Goal: Information Seeking & Learning: Learn about a topic

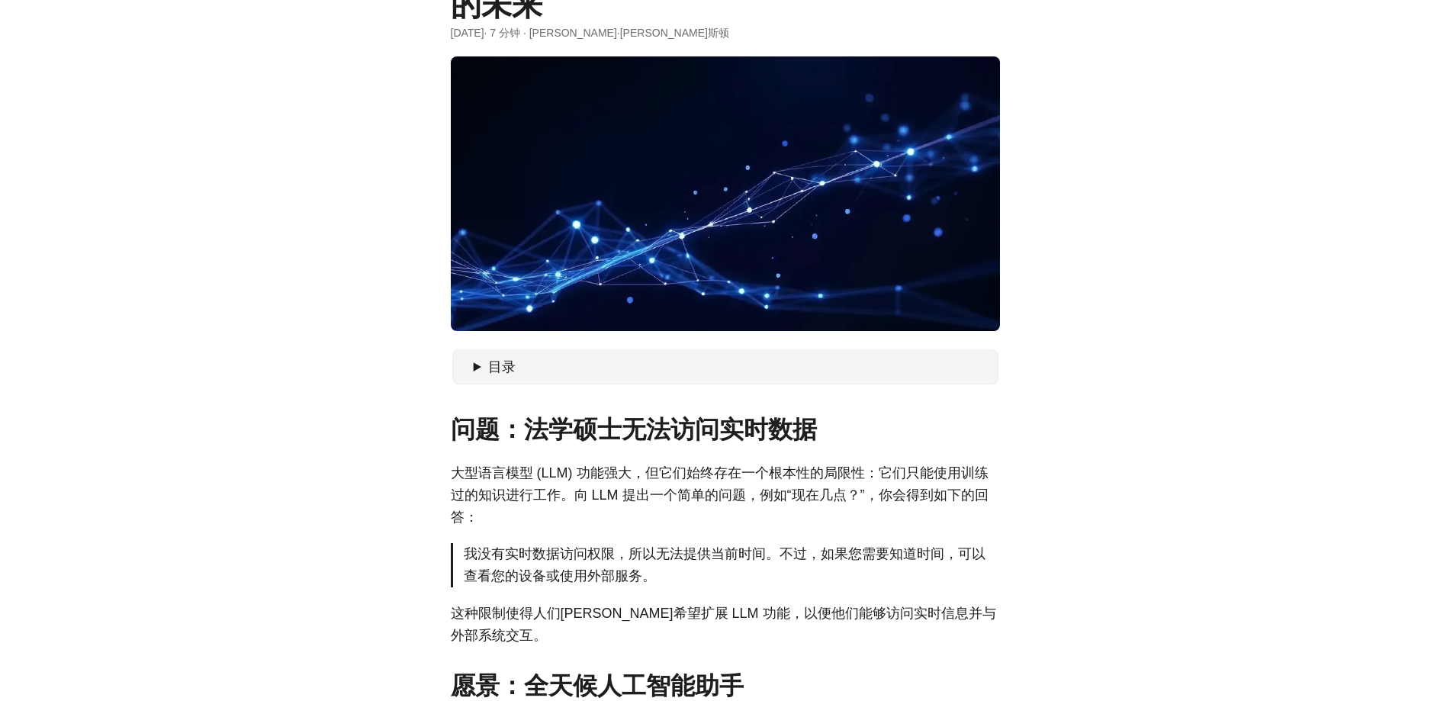
scroll to position [229, 0]
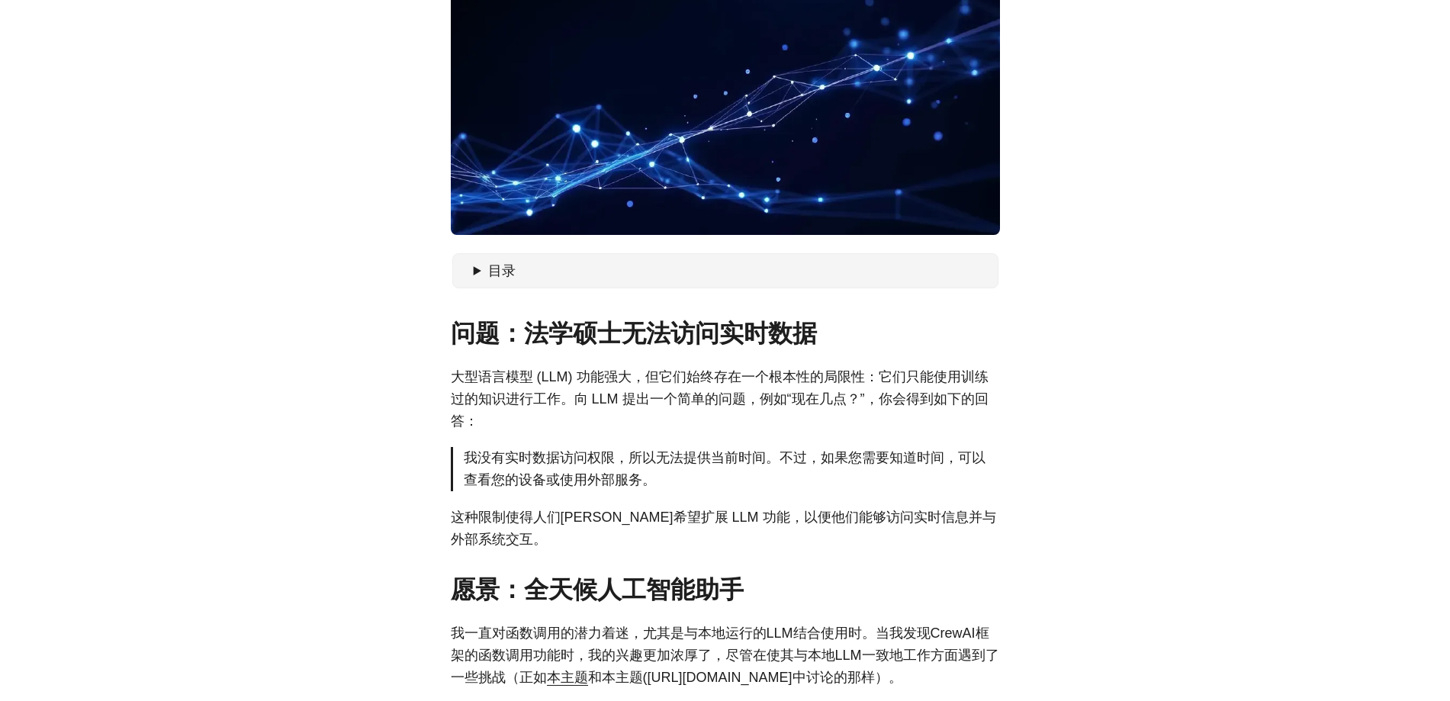
drag, startPoint x: 1412, startPoint y: 549, endPoint x: 1354, endPoint y: 566, distance: 60.3
click at [620, 387] on p "大型语言模型 (LLM) 功能强大，但它们始终存在一个根本性的局限性：它们只能使用训练过的知识进行工作。向 LLM 提出一个简单的问题，例如“现在几点？”，你…" at bounding box center [725, 399] width 549 height 66
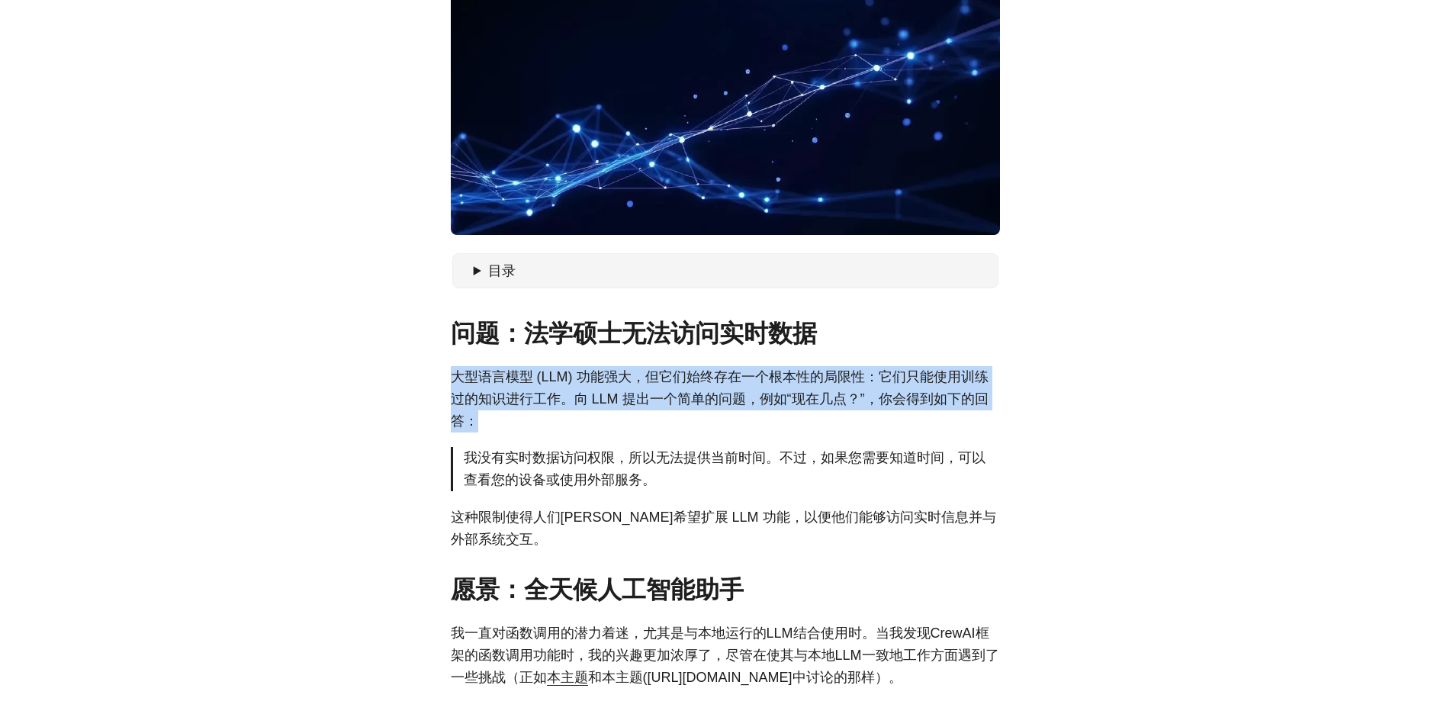
click at [620, 387] on p "大型语言模型 (LLM) 功能强大，但它们始终存在一个根本性的局限性：它们只能使用训练过的知识进行工作。向 LLM 提出一个简单的问题，例如“现在几点？”，你…" at bounding box center [725, 399] width 549 height 66
click at [884, 395] on font "大型语言模型 (LLM) 功能强大，但它们始终存在一个根本性的局限性：它们只能使用训练过的知识进行工作。向 LLM 提出一个简单的问题，例如“现在几点？”，你…" at bounding box center [720, 398] width 538 height 59
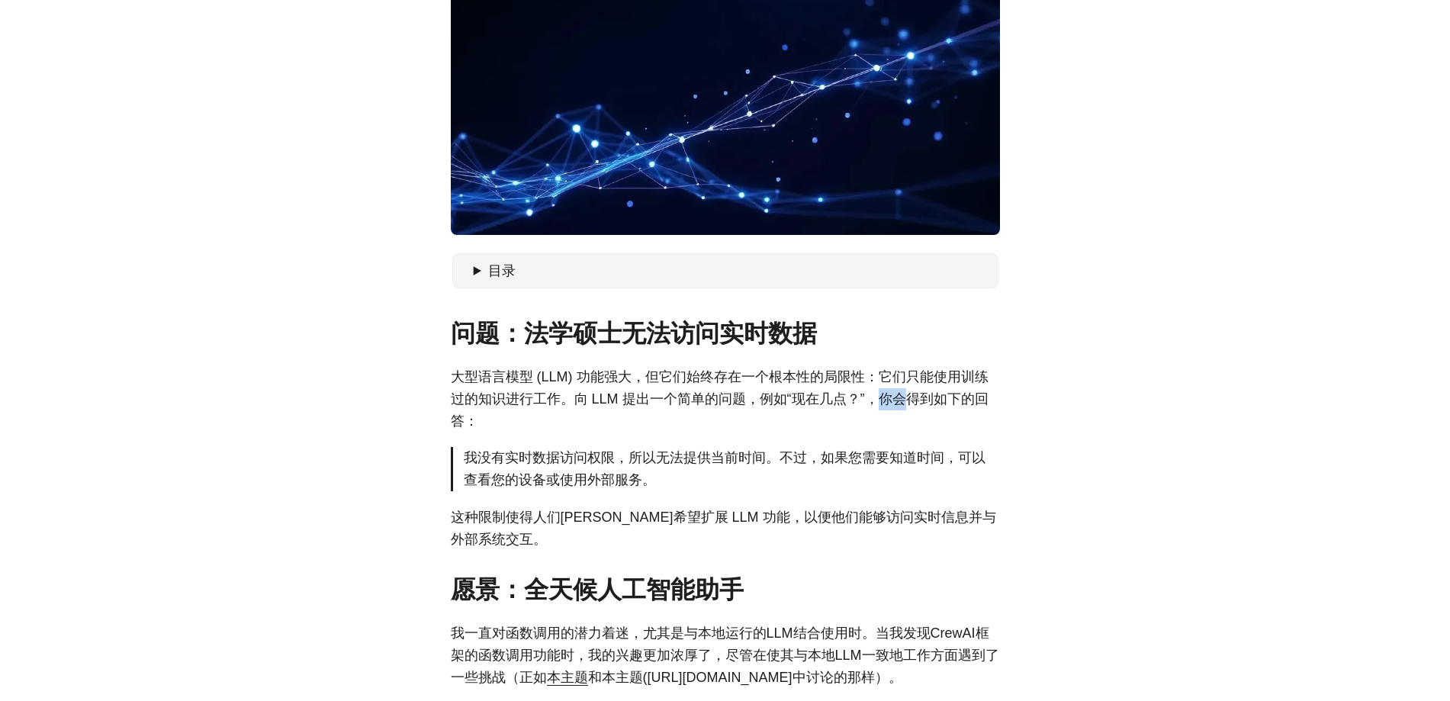
click at [884, 395] on font "大型语言模型 (LLM) 功能强大，但它们始终存在一个根本性的局限性：它们只能使用训练过的知识进行工作。向 LLM 提出一个简单的问题，例如“现在几点？”，你…" at bounding box center [720, 398] width 538 height 59
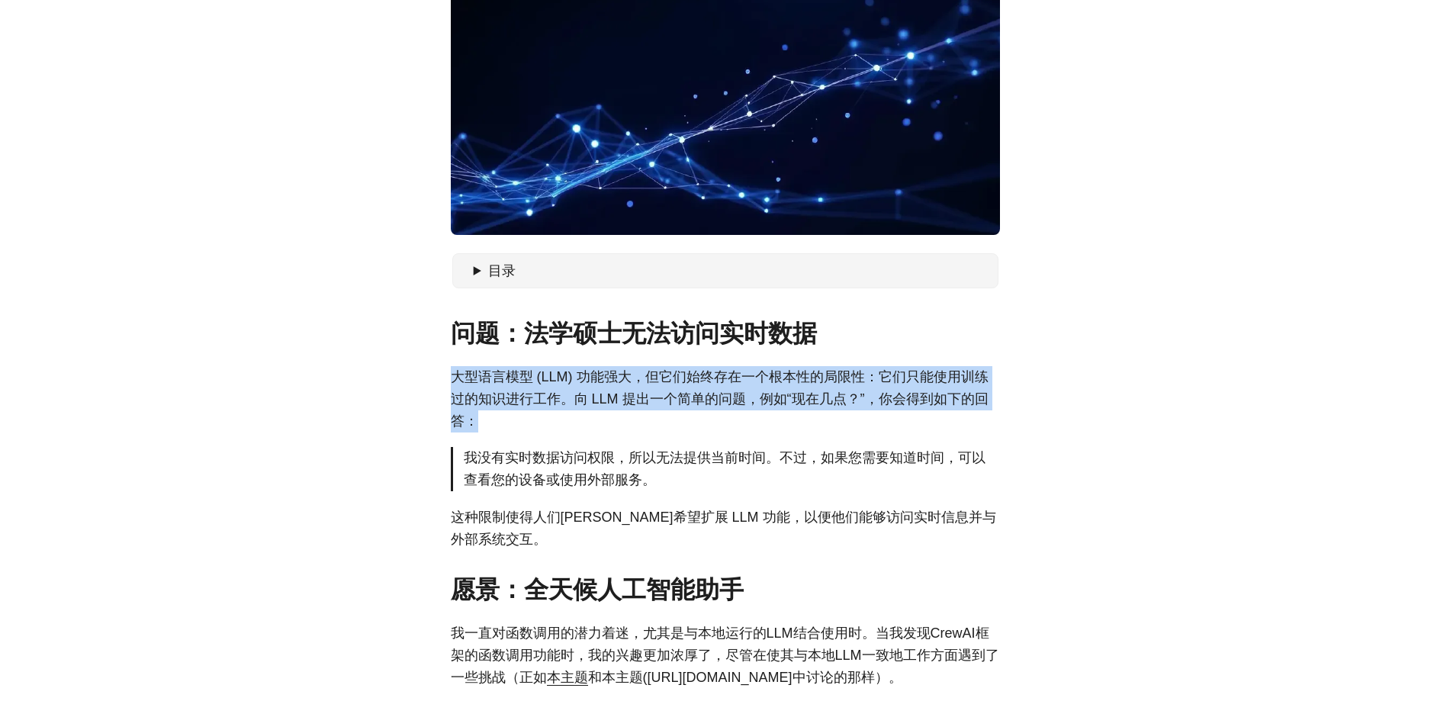
click at [884, 395] on font "大型语言模型 (LLM) 功能强大，但它们始终存在一个根本性的局限性：它们只能使用训练过的知识进行工作。向 LLM 提出一个简单的问题，例如“现在几点？”，你…" at bounding box center [720, 398] width 538 height 59
click at [546, 390] on font "大型语言模型 (LLM) 功能强大，但它们始终存在一个根本性的局限性：它们只能使用训练过的知识进行工作。向 LLM 提出一个简单的问题，例如“现在几点？”，你…" at bounding box center [720, 398] width 538 height 59
drag, startPoint x: 452, startPoint y: 379, endPoint x: 702, endPoint y: 403, distance: 250.5
click at [702, 403] on font "大型语言模型 (LLM) 功能强大，但它们始终存在一个根本性的局限性：它们只能使用训练过的知识进行工作。向 LLM 提出一个简单的问题，例如“现在几点？”，你…" at bounding box center [720, 398] width 538 height 59
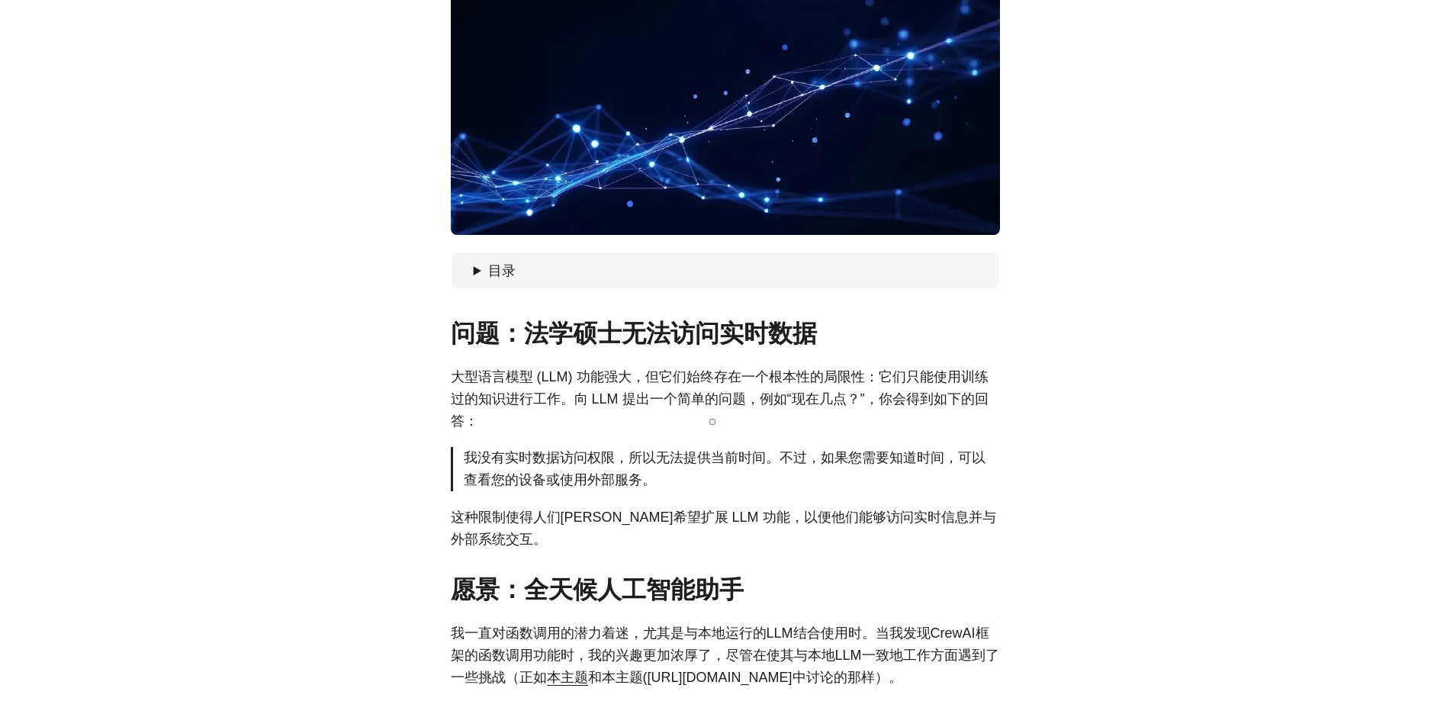
click at [566, 462] on font "我没有实时数据访问权限，所以无法提供当前时间。不过，如果您需要知道时间，可以查看您的设备或使用外部服务。" at bounding box center [725, 468] width 522 height 37
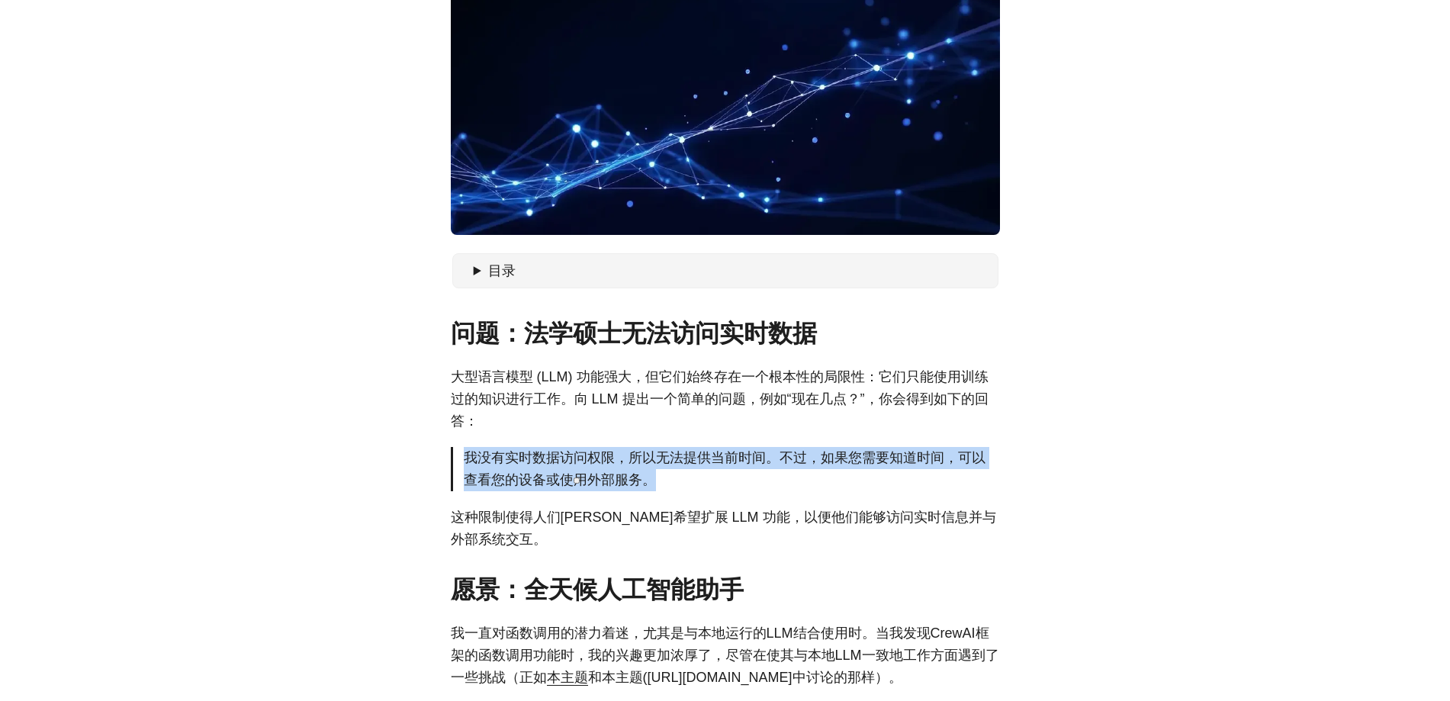
click at [566, 462] on font "我没有实时数据访问权限，所以无法提供当前时间。不过，如果您需要知道时间，可以查看您的设备或使用外部服务。" at bounding box center [725, 468] width 522 height 37
click at [557, 467] on font "我没有实时数据访问权限，所以无法提供当前时间。不过，如果您需要知道时间，可以查看您的设备或使用外部服务。" at bounding box center [725, 468] width 522 height 37
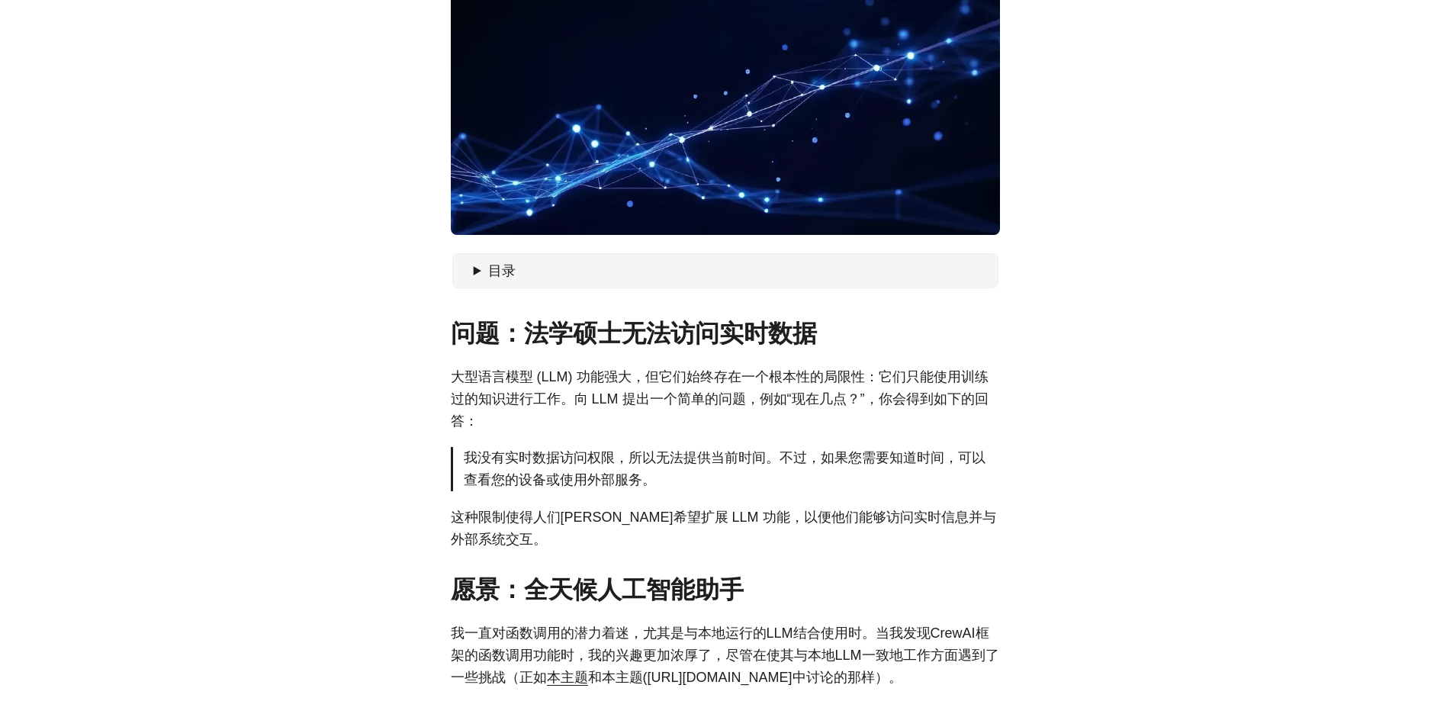
click at [514, 519] on font "这种限制使得人们[PERSON_NAME]希望扩展 LLM 功能，以便他们能够访问实时信息并与外部系统交互。" at bounding box center [723, 527] width 545 height 37
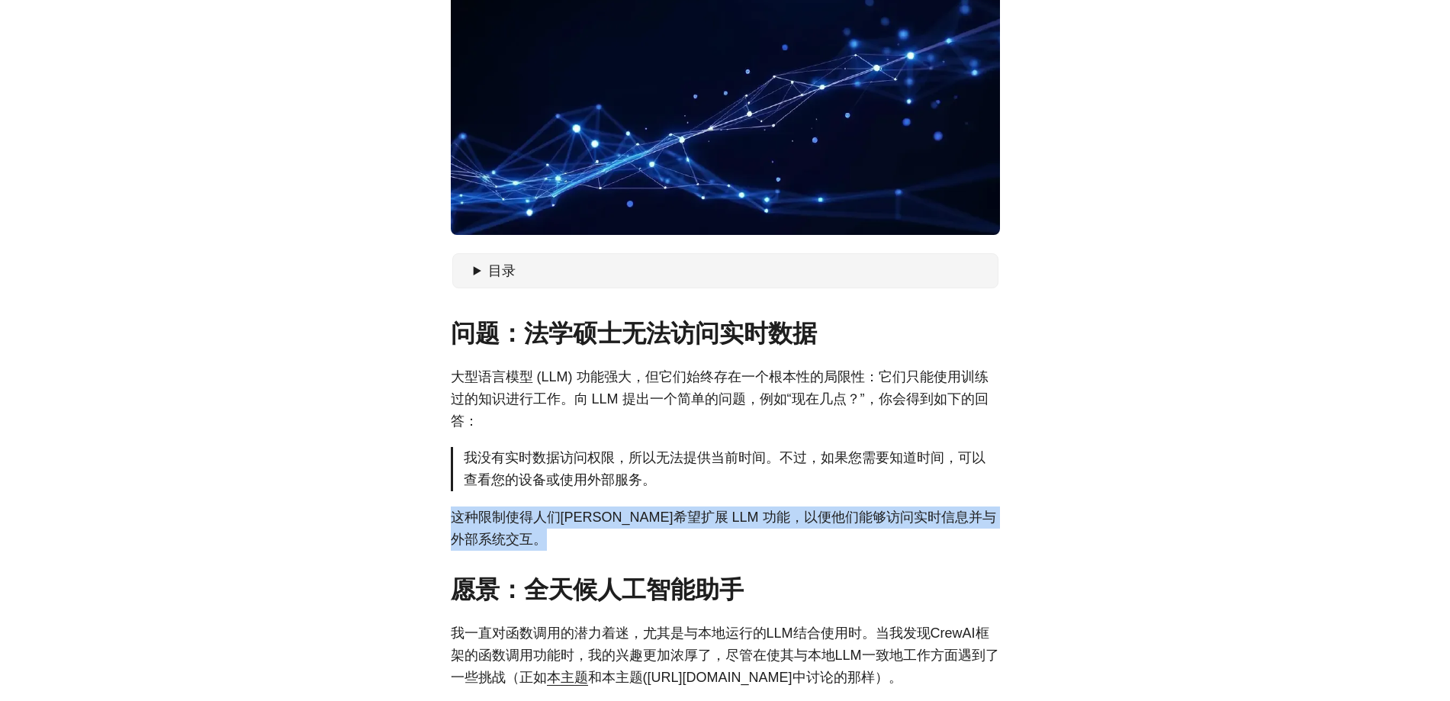
click at [514, 519] on font "这种限制使得人们[PERSON_NAME]希望扩展 LLM 功能，以便他们能够访问实时信息并与外部系统交互。" at bounding box center [723, 527] width 545 height 37
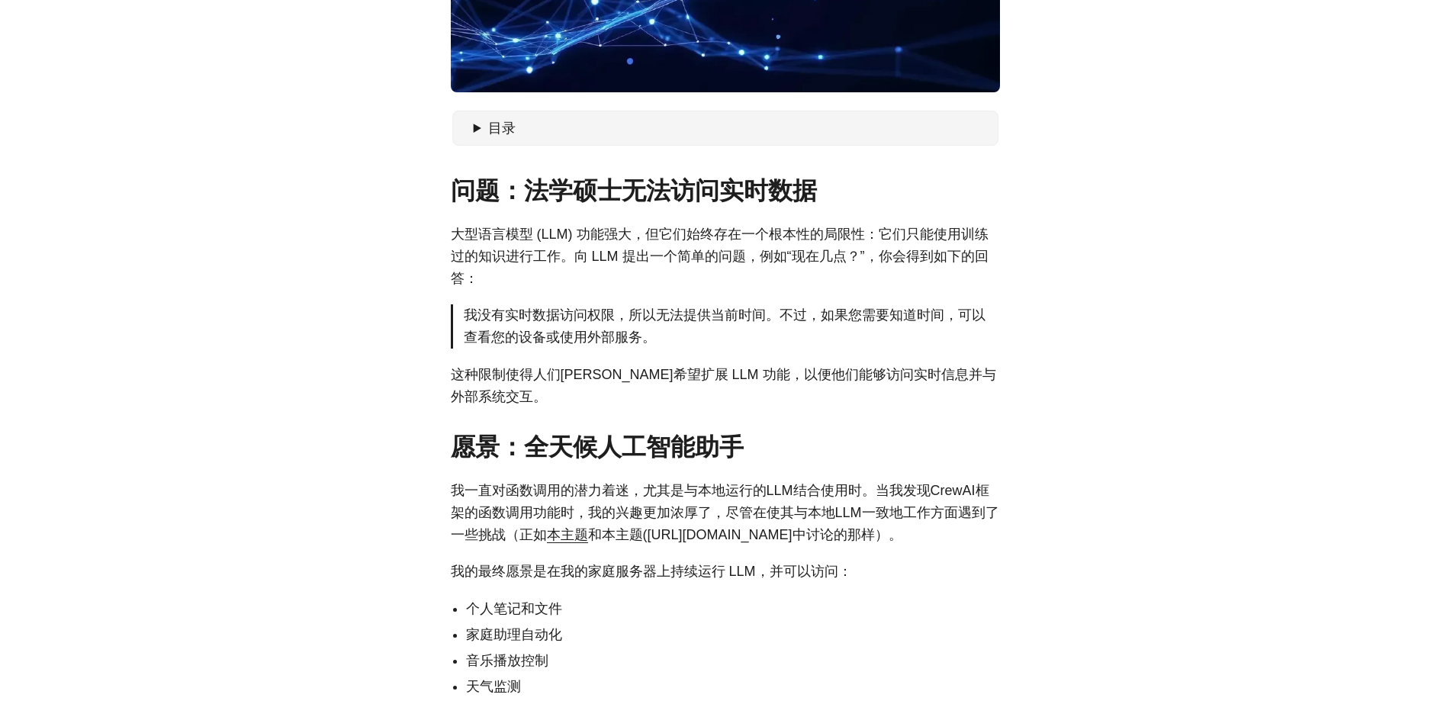
scroll to position [458, 0]
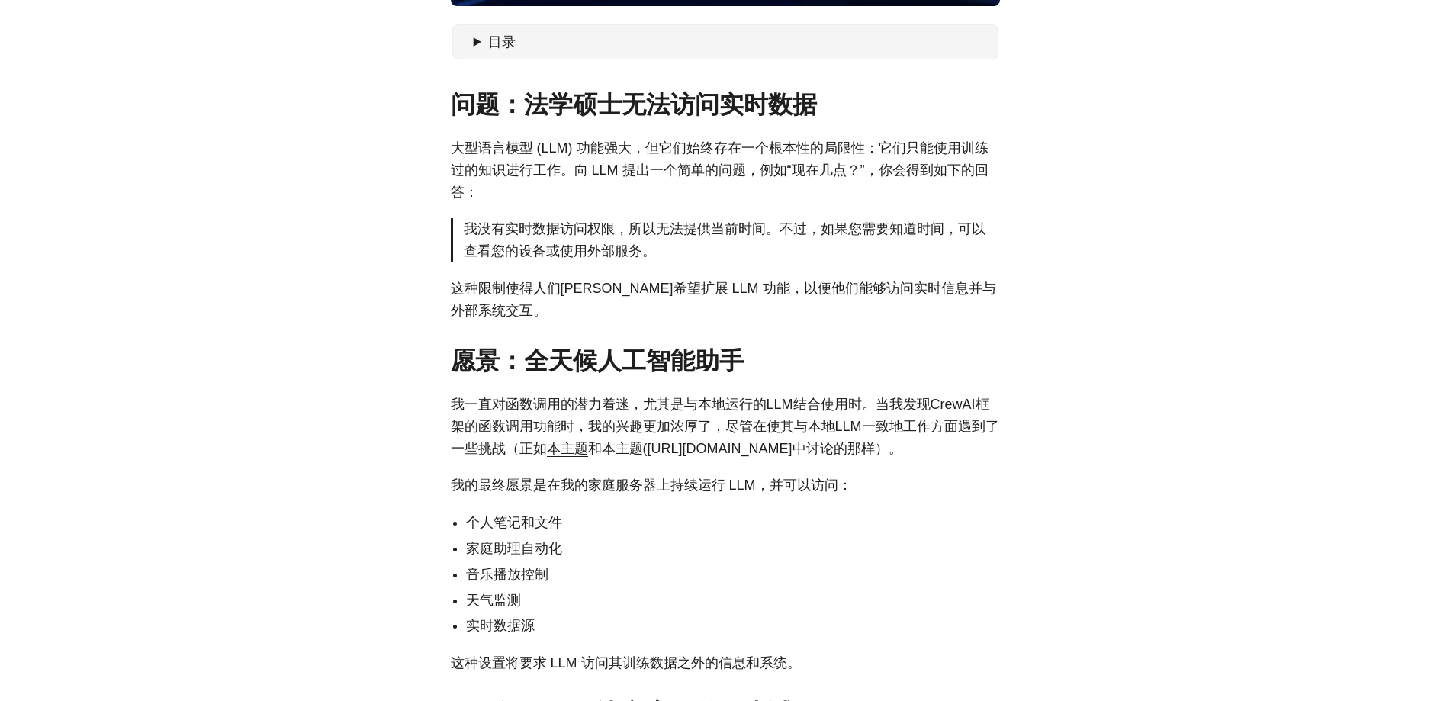
click at [540, 397] on font "我一直对函数调用的潜力着迷，尤其是与本地运行的LLM结合使用时。当我发现CrewAI框架的函数调用功能时，我的兴趣更加浓厚了，尽管在使其与本地LLM一致地工作…" at bounding box center [725, 426] width 548 height 59
click at [674, 403] on font "我一直对函数调用的潜力着迷，尤其是与本地运行的LLM结合使用时。当我发现CrewAI框架的函数调用功能时，我的兴趣更加浓厚了，尽管在使其与本地LLM一致地工作…" at bounding box center [725, 426] width 548 height 59
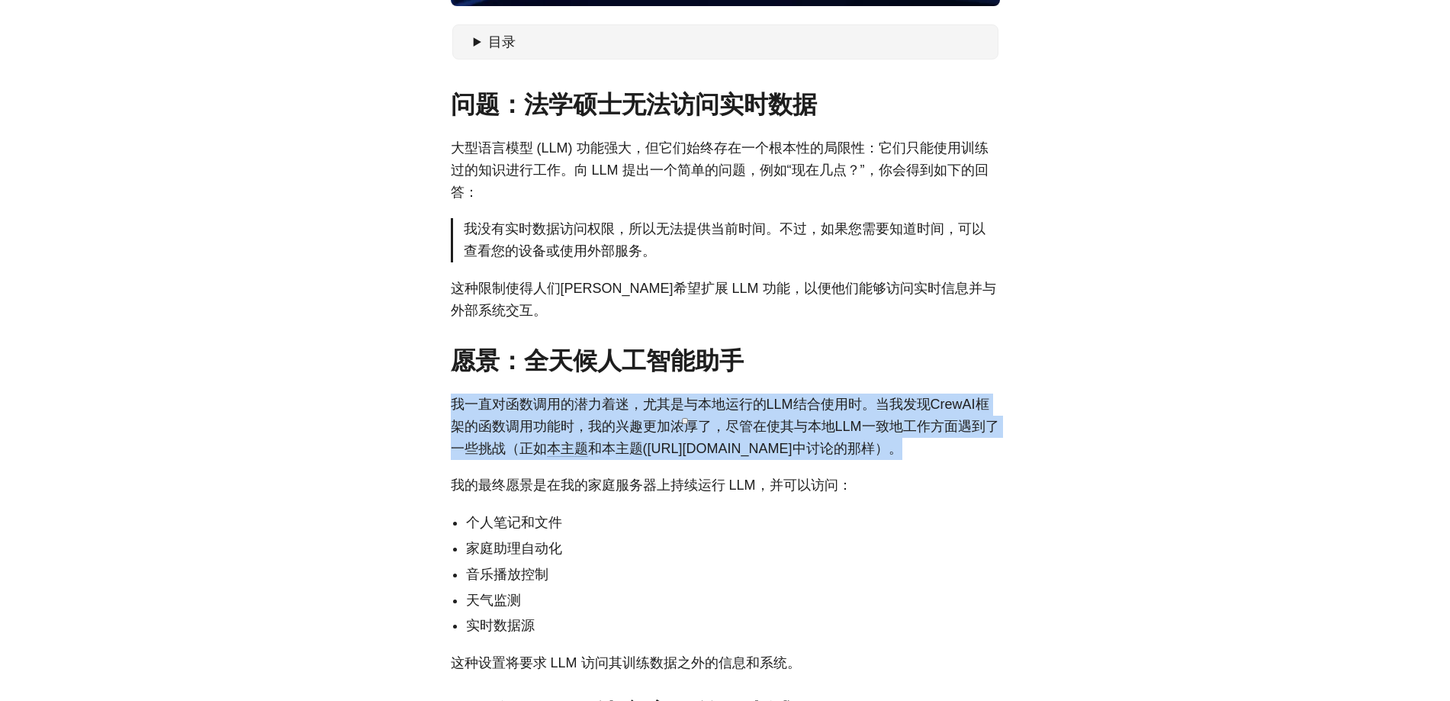
click at [674, 403] on font "我一直对函数调用的潜力着迷，尤其是与本地运行的LLM结合使用时。当我发现CrewAI框架的函数调用功能时，我的兴趣更加浓厚了，尽管在使其与本地LLM一致地工作…" at bounding box center [725, 426] width 548 height 59
click at [899, 398] on font "我一直对函数调用的潜力着迷，尤其是与本地运行的LLM结合使用时。当我发现CrewAI框架的函数调用功能时，我的兴趣更加浓厚了，尽管在使其与本地LLM一致地工作…" at bounding box center [725, 426] width 548 height 59
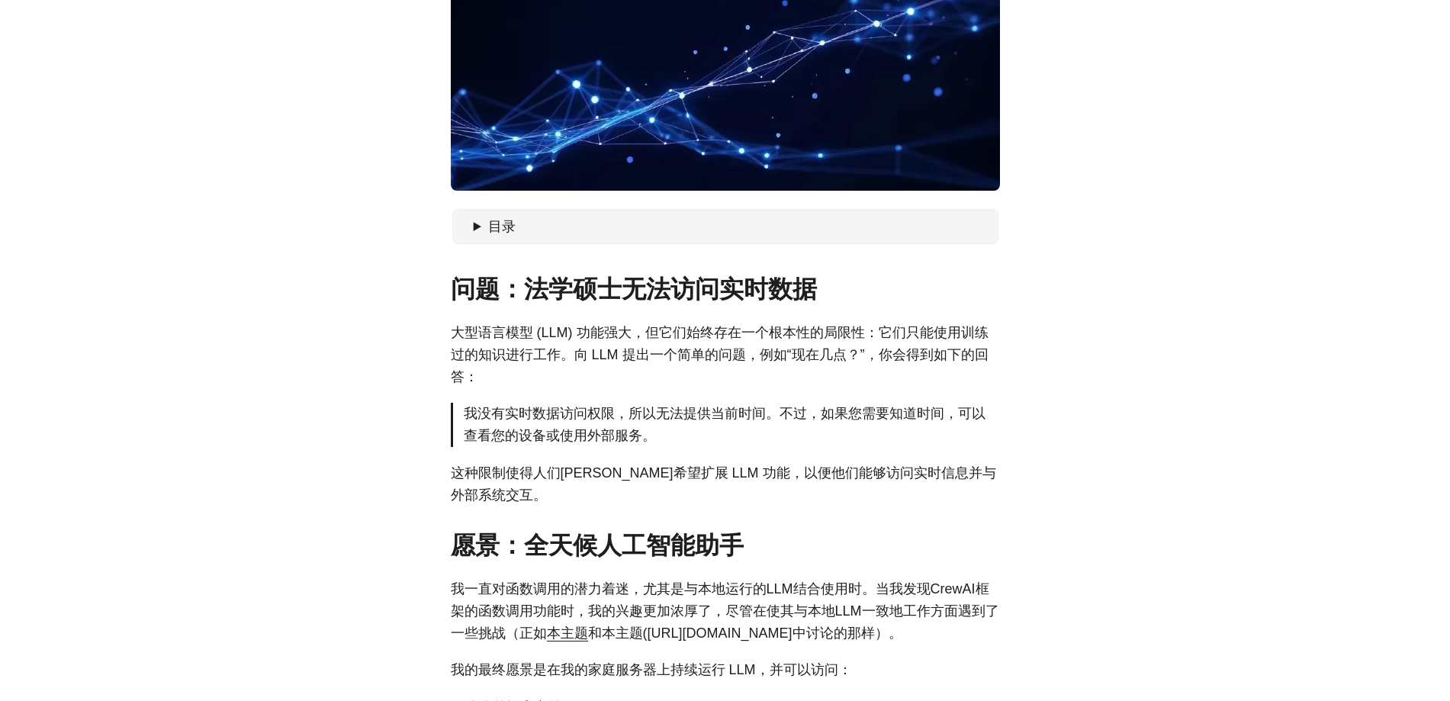
scroll to position [305, 0]
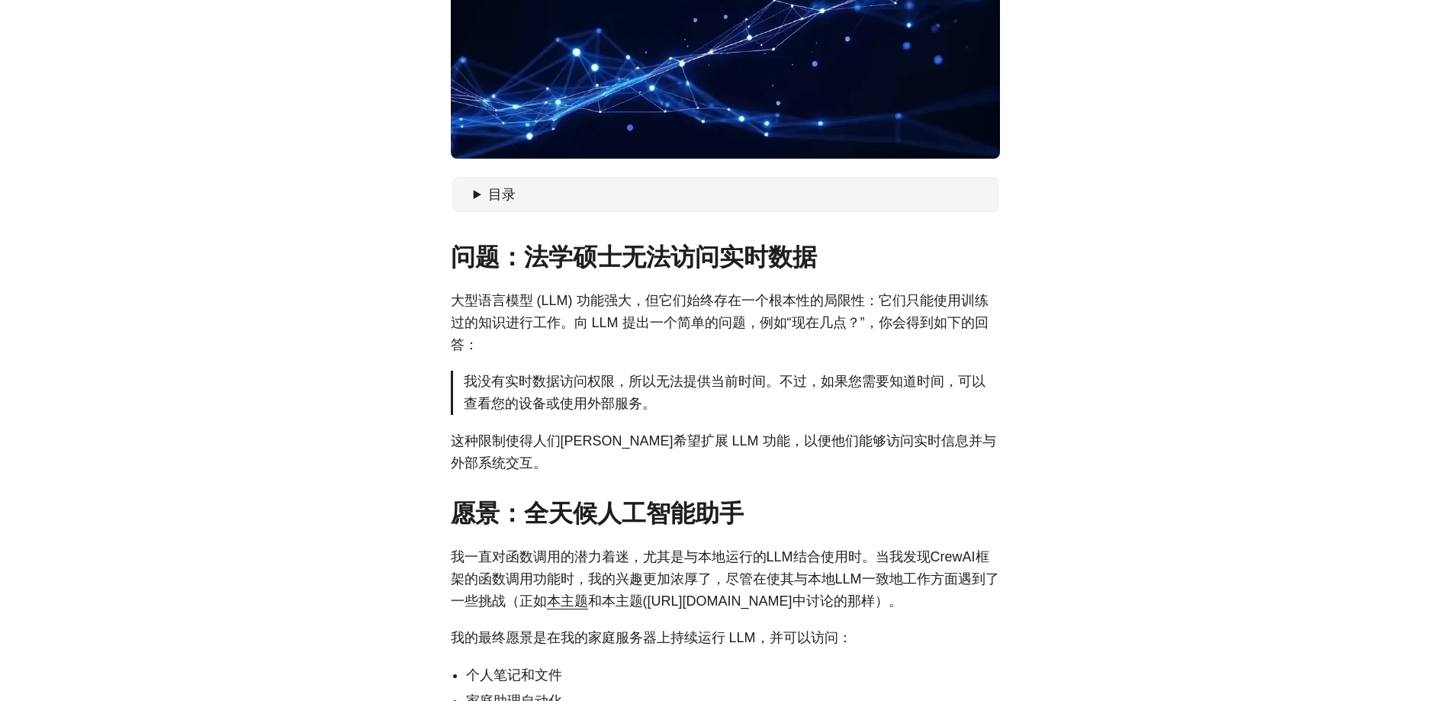
drag, startPoint x: 878, startPoint y: 556, endPoint x: 1017, endPoint y: 609, distance: 148.4
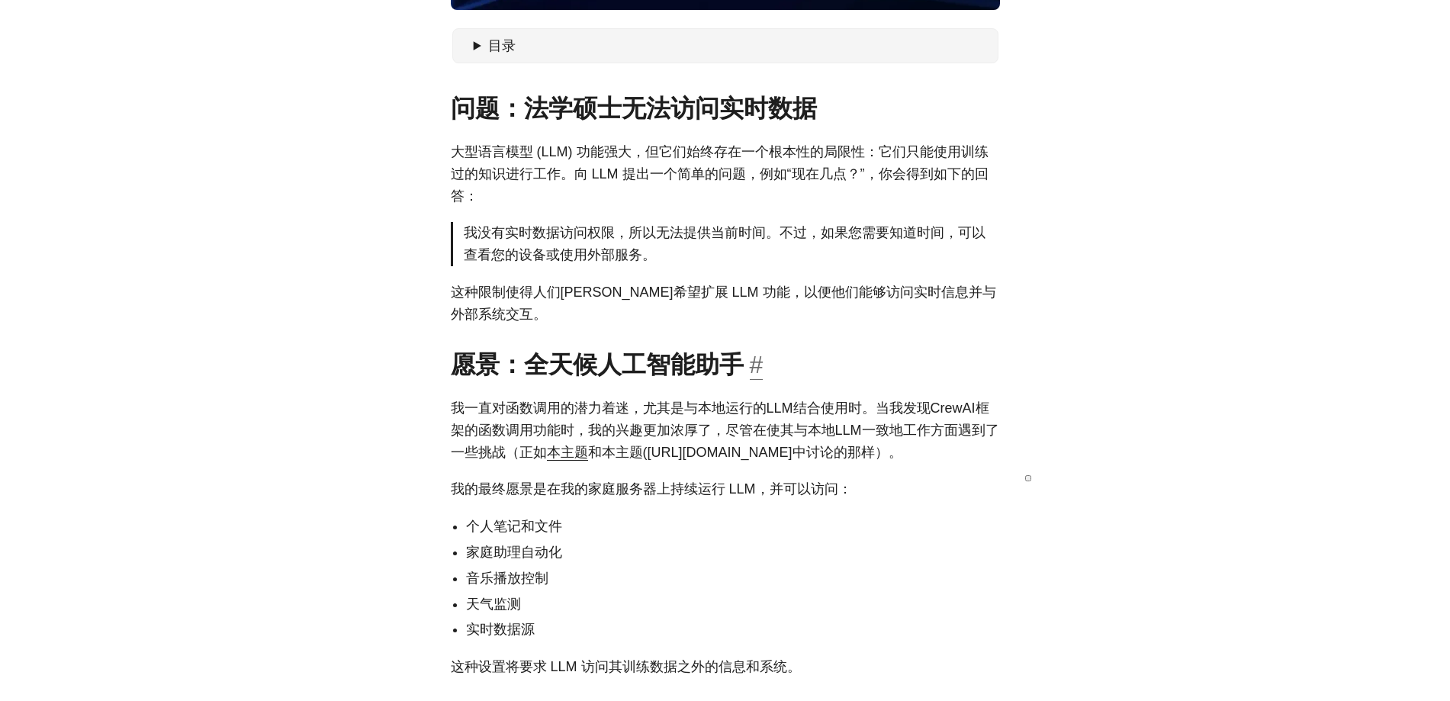
scroll to position [458, 0]
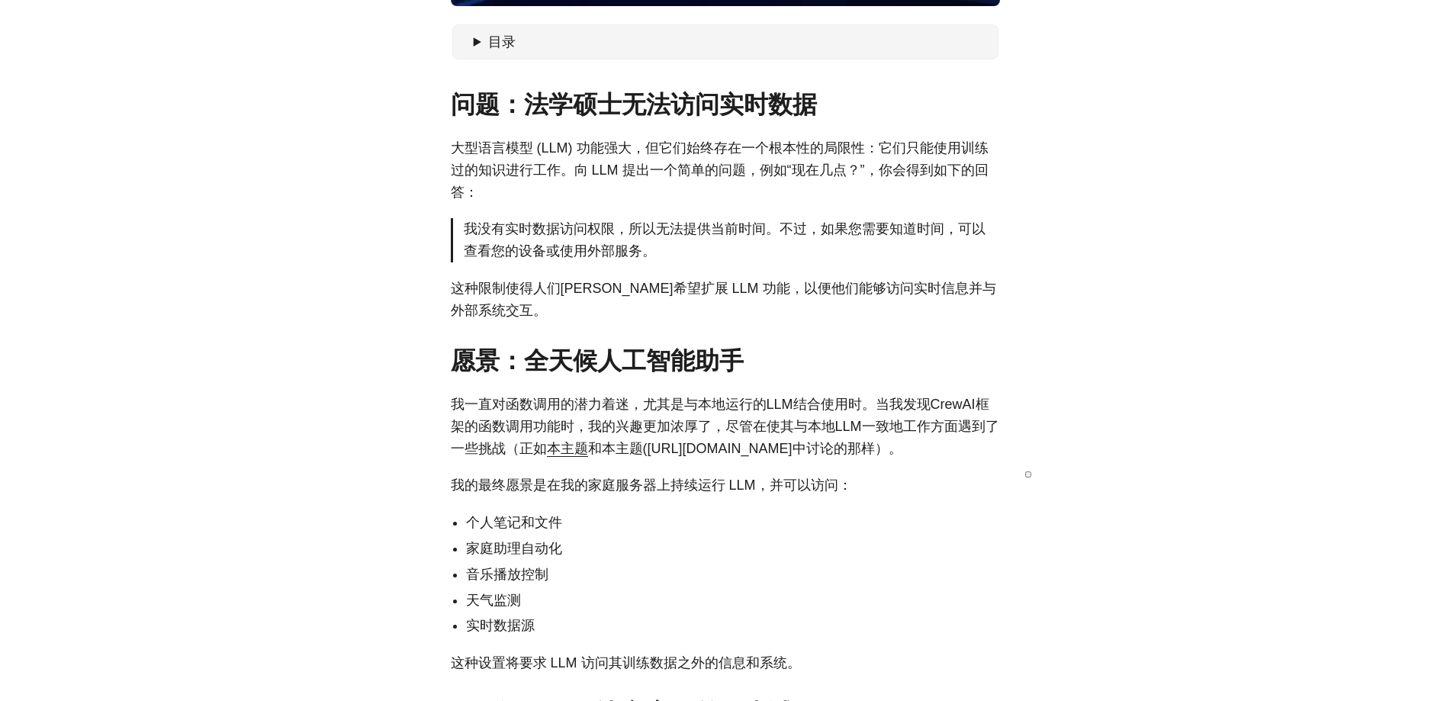
click at [667, 493] on font "我的最终愿景是在我的家庭服务器上持续运行 LLM，并可以访问：" at bounding box center [651, 484] width 401 height 15
click at [498, 556] on font "家庭助理自动化" at bounding box center [514, 548] width 96 height 15
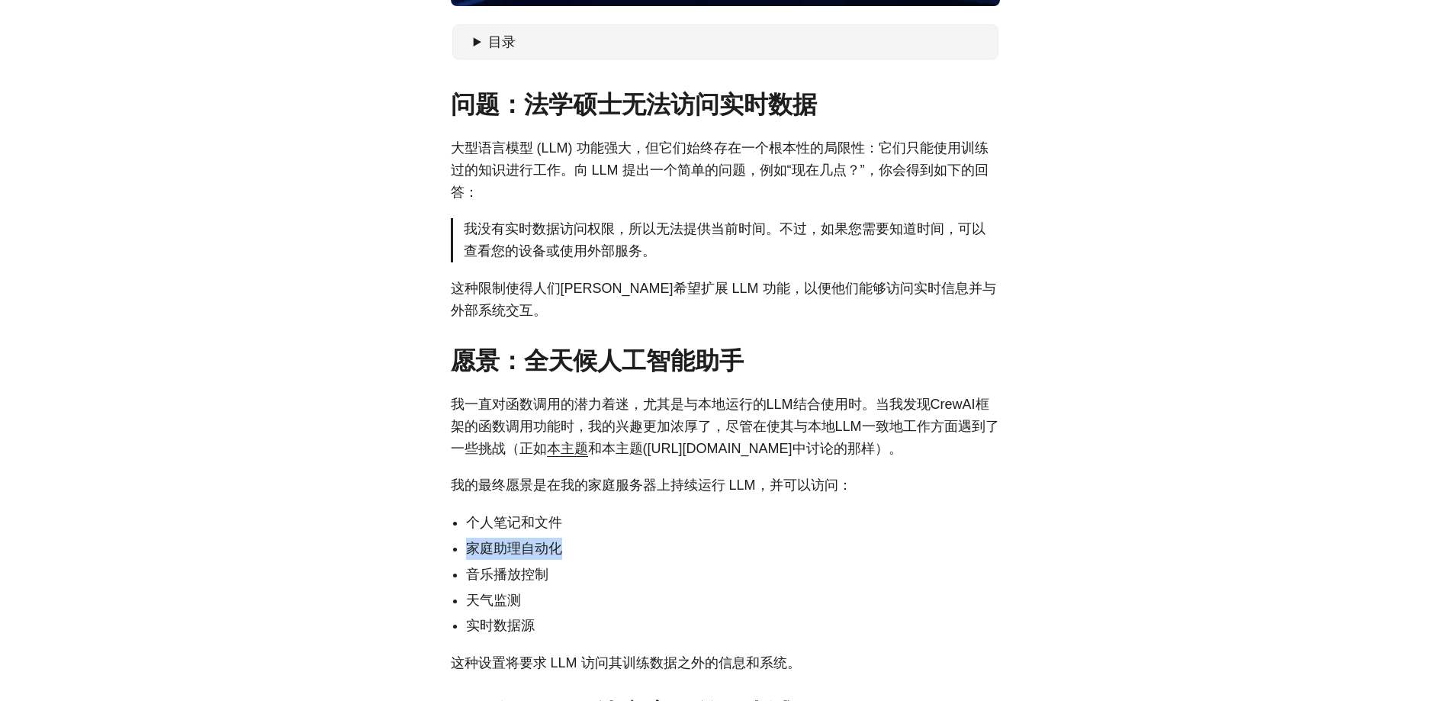
click at [498, 556] on font "家庭助理自动化" at bounding box center [514, 548] width 96 height 15
click at [474, 608] on font "天气监测" at bounding box center [493, 599] width 55 height 15
drag, startPoint x: 474, startPoint y: 621, endPoint x: 523, endPoint y: 573, distance: 68.5
click at [476, 608] on font "天气监测" at bounding box center [493, 599] width 55 height 15
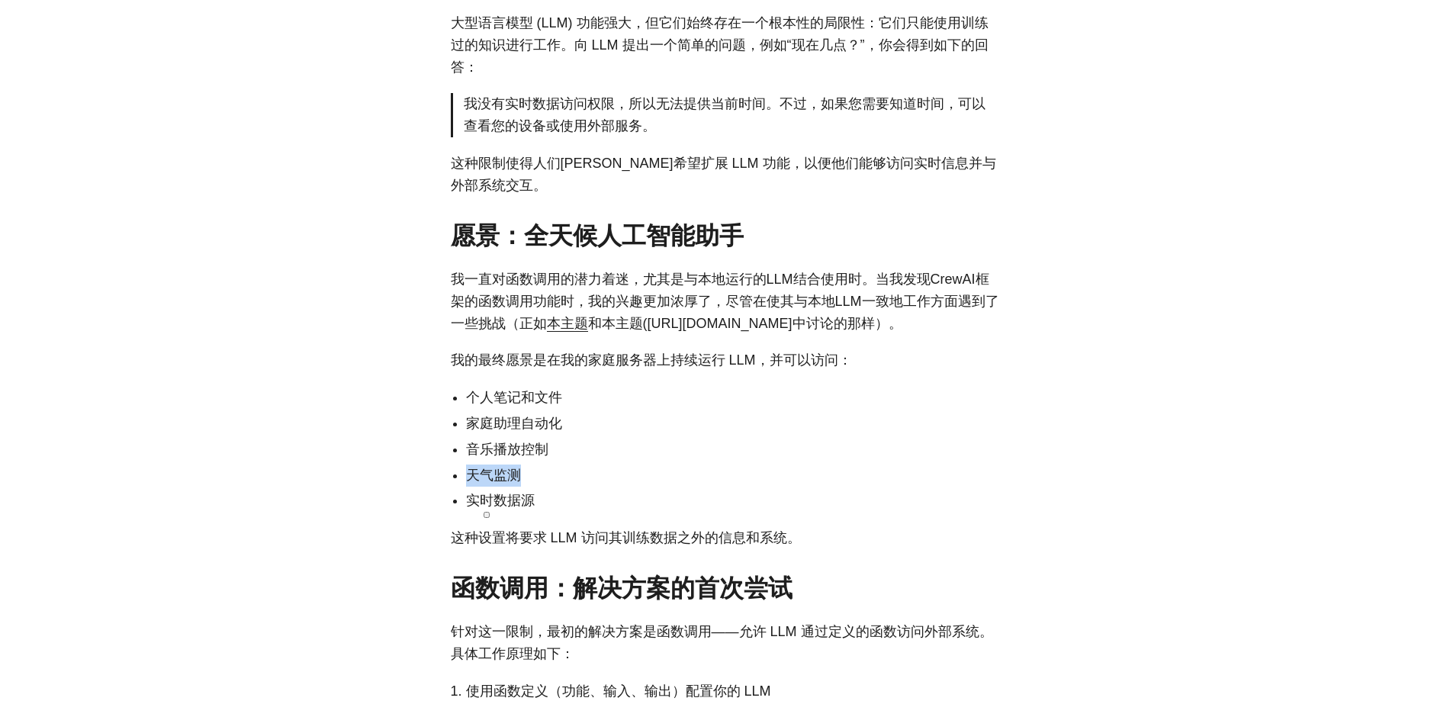
scroll to position [610, 0]
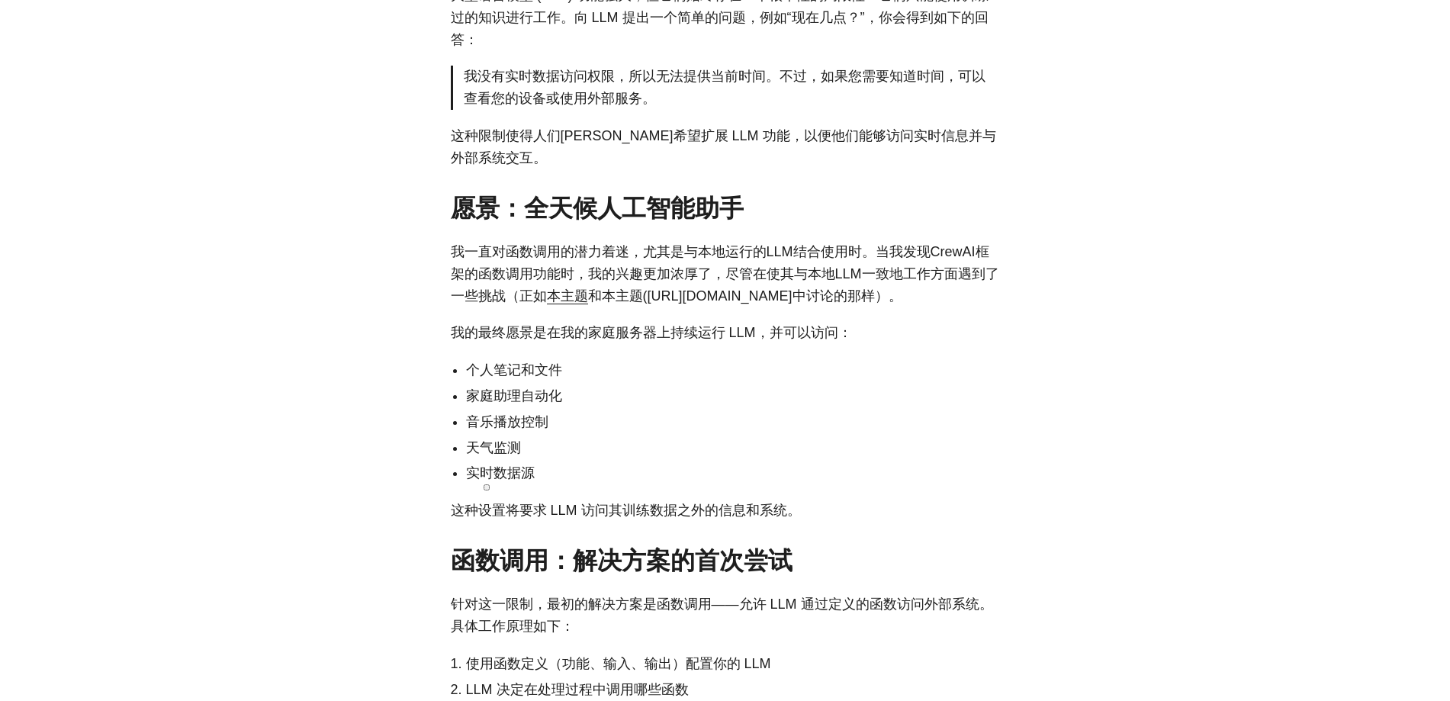
click at [599, 518] on font "这种设置将要求 LLM 访问其训练数据之外的信息和系统。" at bounding box center [626, 510] width 350 height 15
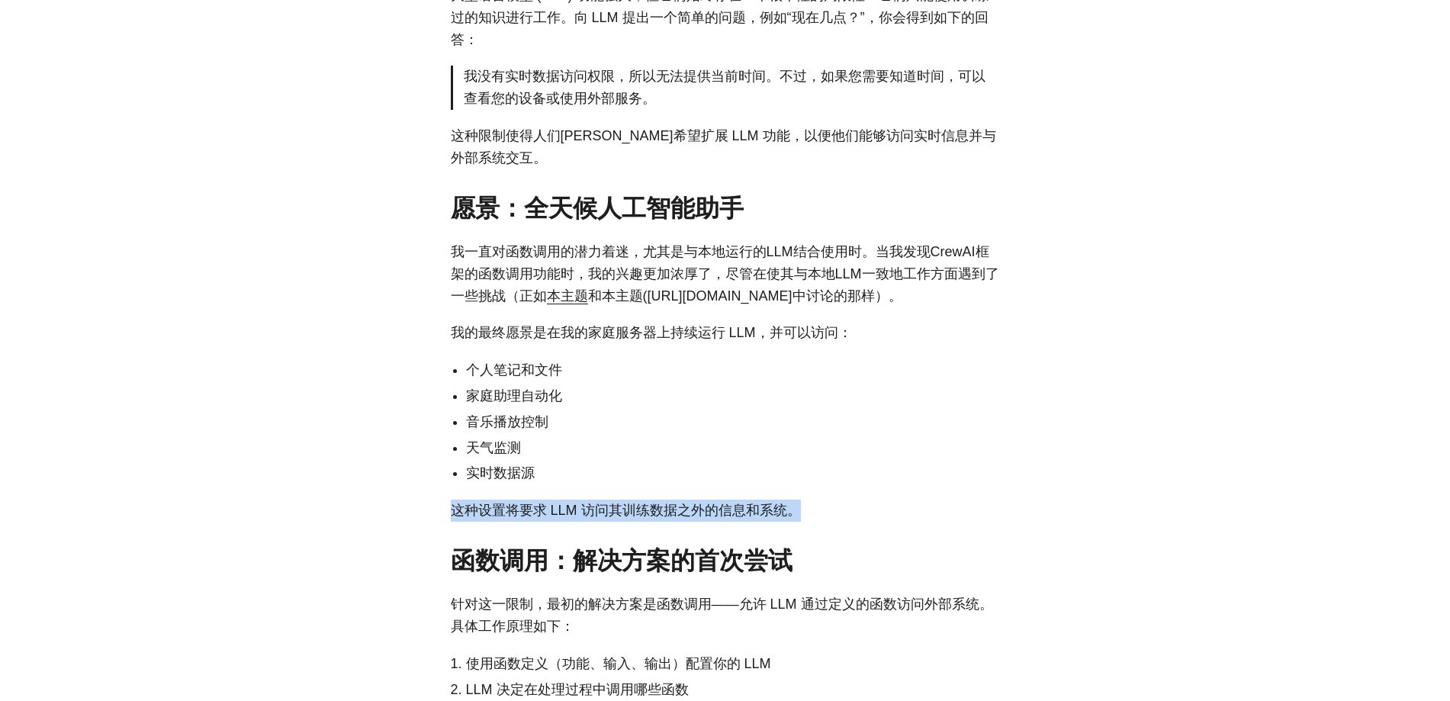
click at [599, 518] on font "这种设置将要求 LLM 访问其训练数据之外的信息和系统。" at bounding box center [626, 510] width 350 height 15
click at [601, 518] on font "这种设置将要求 LLM 访问其训练数据之外的信息和系统。" at bounding box center [626, 510] width 350 height 15
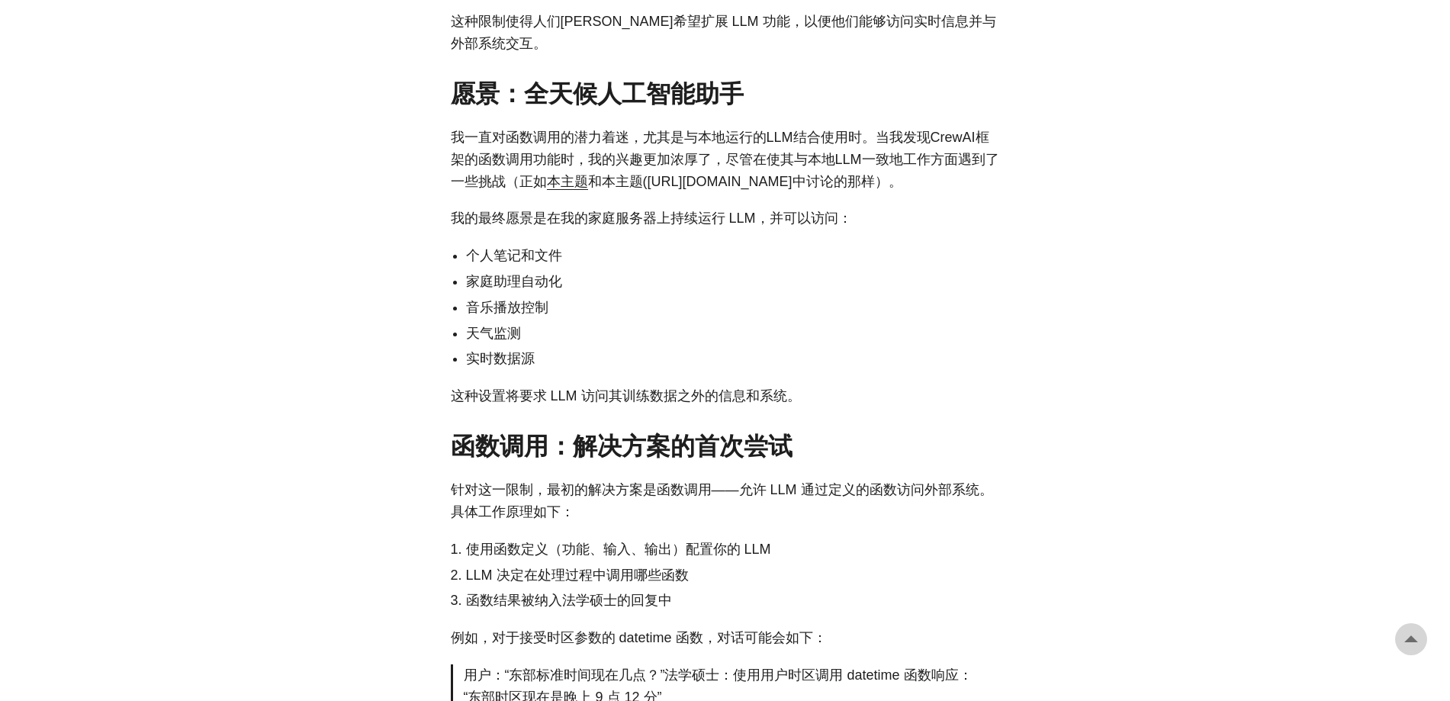
scroll to position [763, 0]
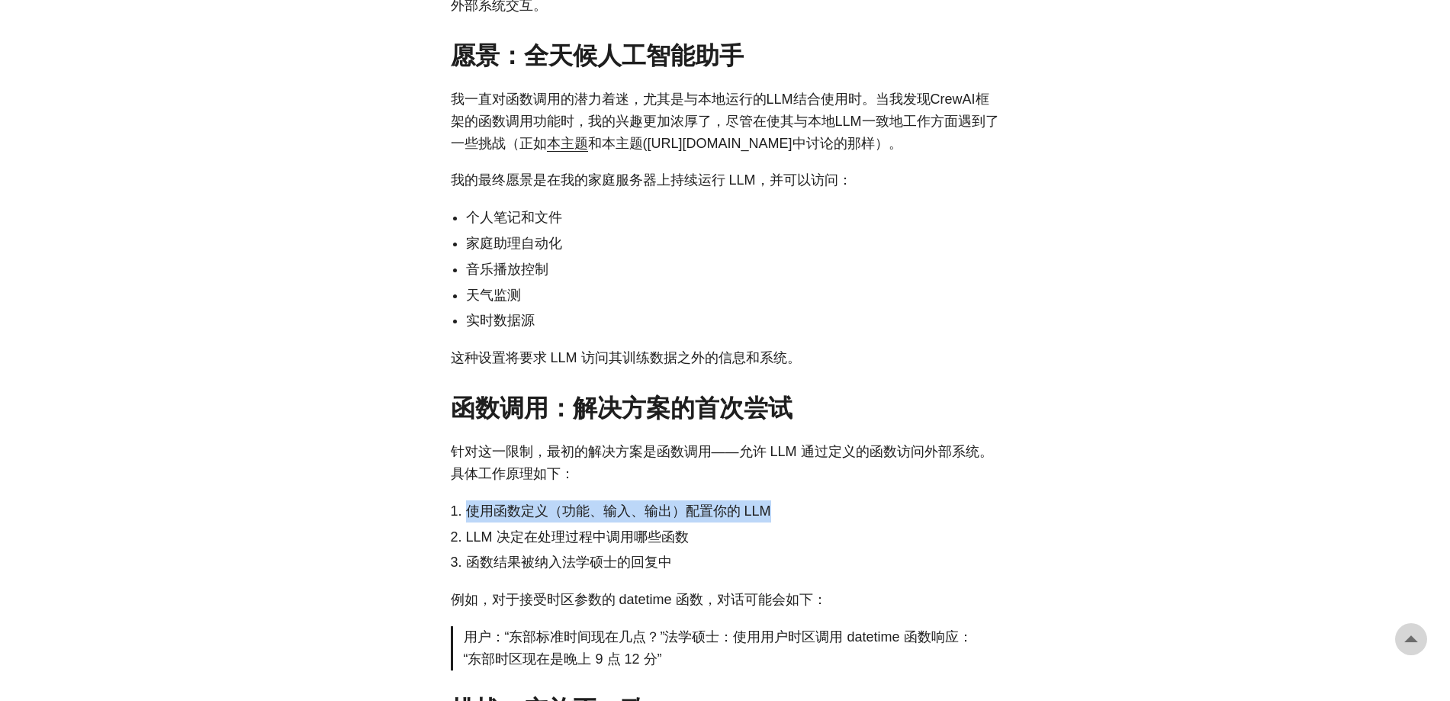
drag, startPoint x: 466, startPoint y: 534, endPoint x: 782, endPoint y: 535, distance: 316.5
click at [782, 522] on li "使用函数定义（功能、输入、输出）配置你的 LLM" at bounding box center [733, 511] width 534 height 22
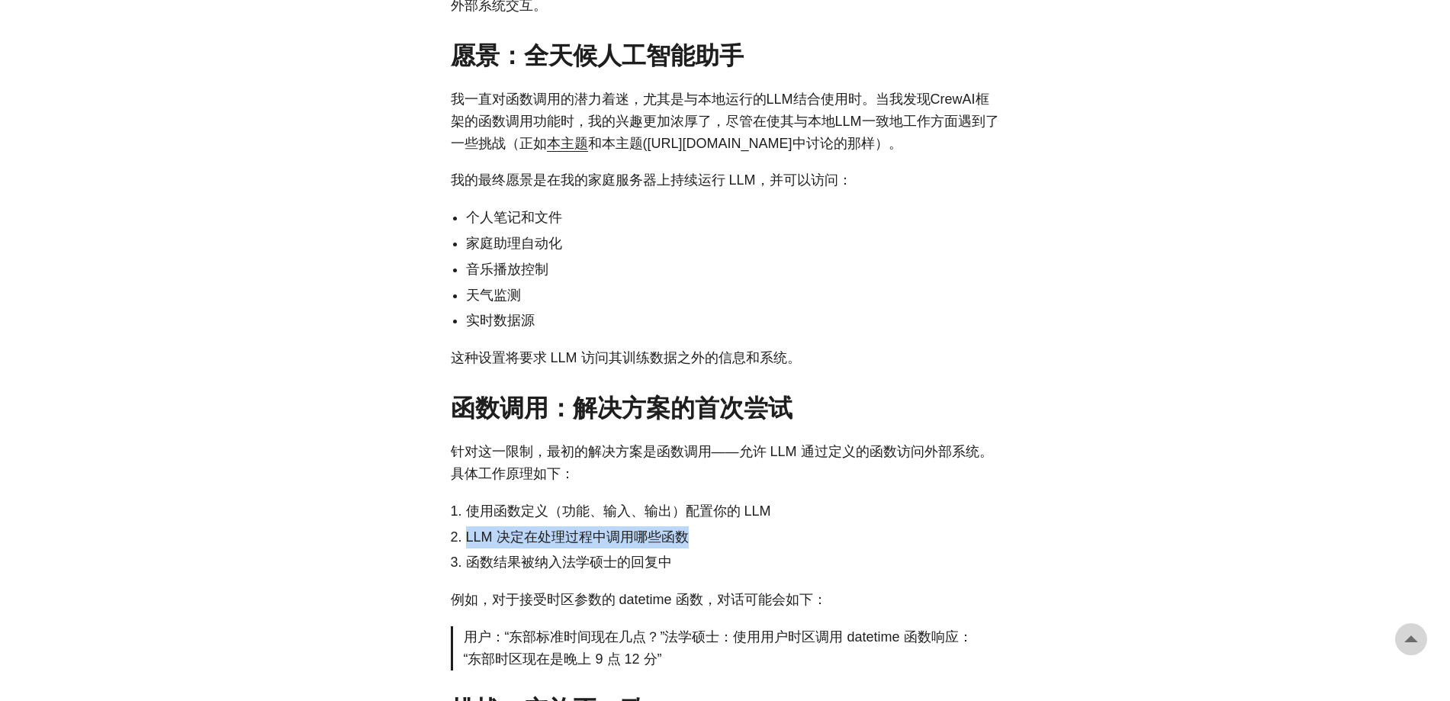
drag, startPoint x: 464, startPoint y: 558, endPoint x: 714, endPoint y: 562, distance: 250.1
click at [714, 548] on li "LLM 决定在处理过程中调用哪些函数" at bounding box center [733, 537] width 534 height 22
click at [470, 570] on font "函数结果被纳入法学硕士的回复中" at bounding box center [569, 561] width 206 height 15
drag, startPoint x: 464, startPoint y: 583, endPoint x: 680, endPoint y: 585, distance: 215.8
click at [680, 573] on li "函数结果被纳入法学硕士的回复中" at bounding box center [733, 562] width 534 height 22
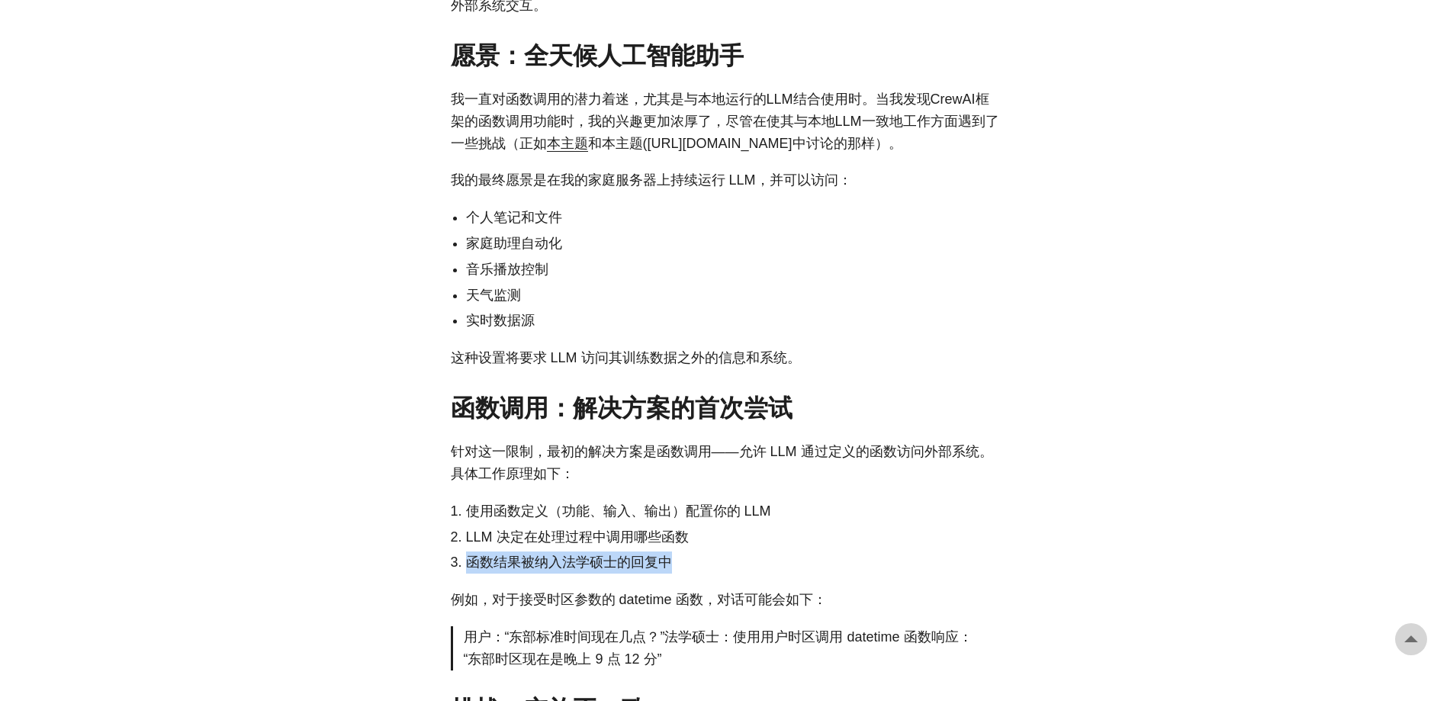
click at [673, 573] on li "函数结果被纳入法学硕士的回复中" at bounding box center [733, 562] width 534 height 22
click at [632, 544] on font "LLM 决定在处理过程中调用哪些函数" at bounding box center [577, 536] width 223 height 15
click at [538, 570] on font "函数结果被纳入法学硕士的回复中" at bounding box center [569, 561] width 206 height 15
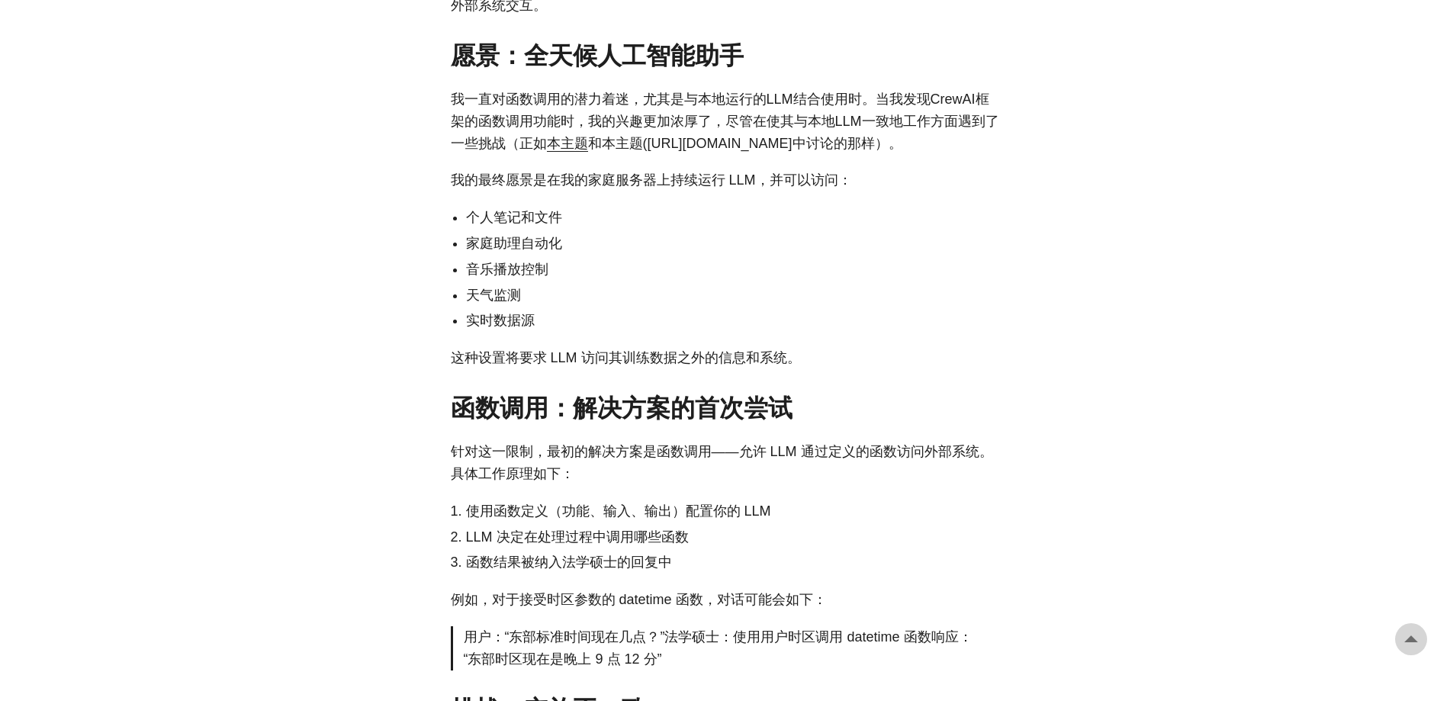
click at [539, 570] on font "函数结果被纳入法学硕士的回复中" at bounding box center [569, 561] width 206 height 15
click at [503, 570] on font "函数结果被纳入法学硕士的回复中" at bounding box center [569, 561] width 206 height 15
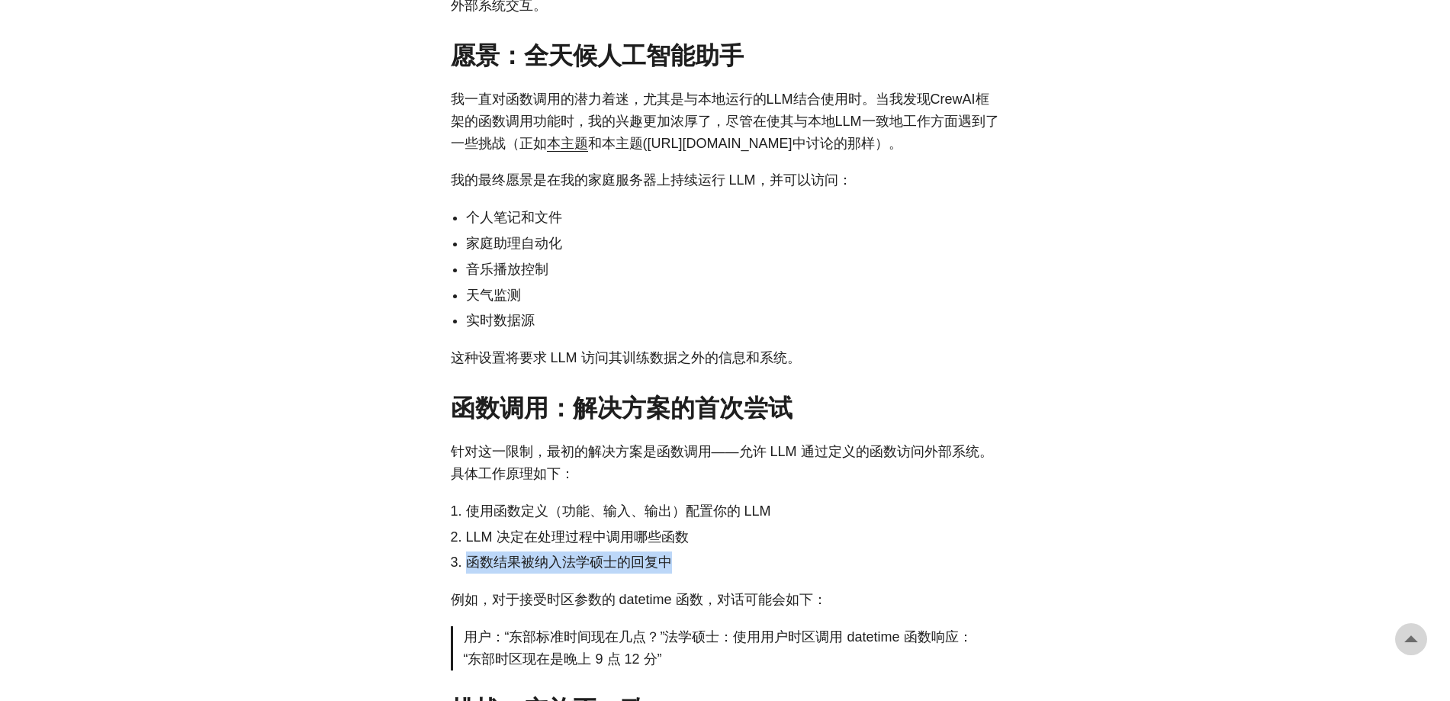
click at [503, 570] on font "函数结果被纳入法学硕士的回复中" at bounding box center [569, 561] width 206 height 15
click at [548, 544] on font "LLM 决定在处理过程中调用哪些函数" at bounding box center [577, 536] width 223 height 15
click at [552, 519] on font "使用函数定义（功能、输入、输出）配置你的 LLM" at bounding box center [618, 510] width 305 height 15
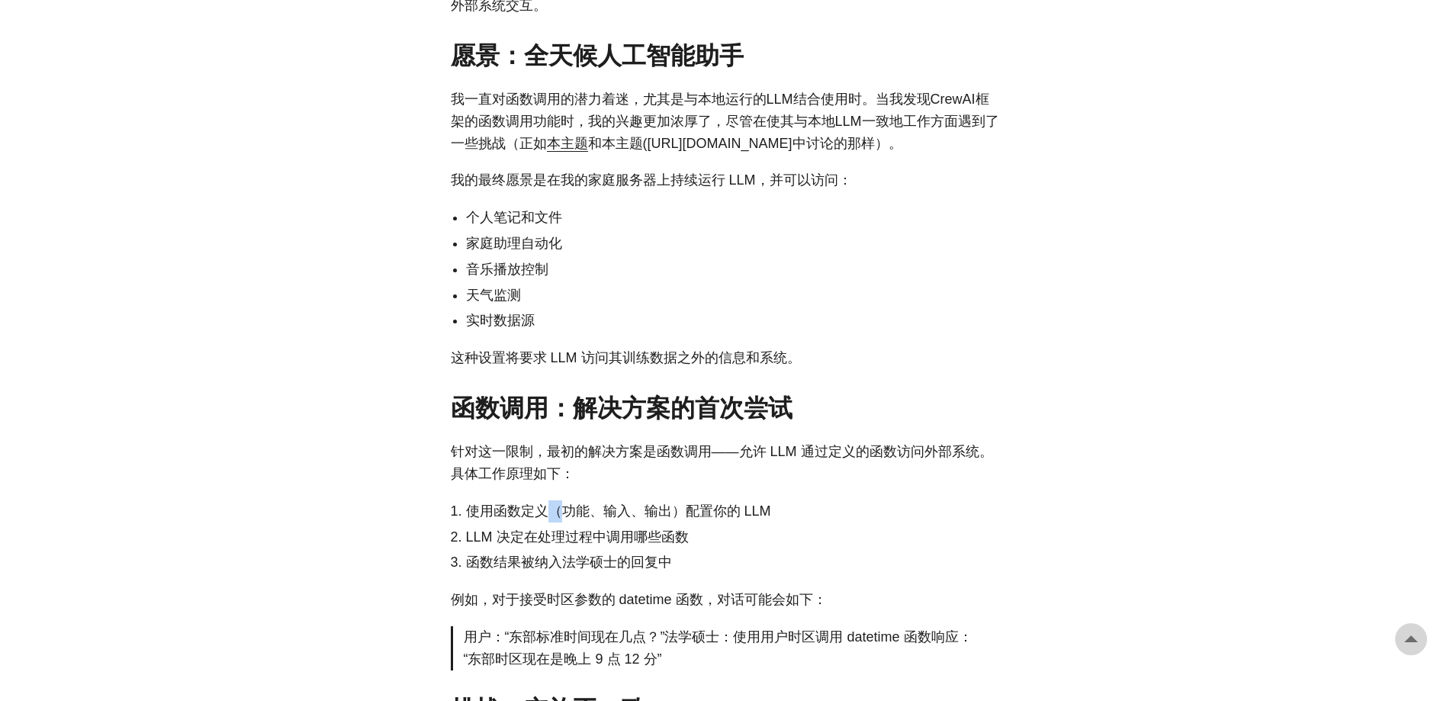
click at [552, 519] on font "使用函数定义（功能、输入、输出）配置你的 LLM" at bounding box center [618, 510] width 305 height 15
click at [522, 544] on font "LLM 决定在处理过程中调用哪些函数" at bounding box center [577, 536] width 223 height 15
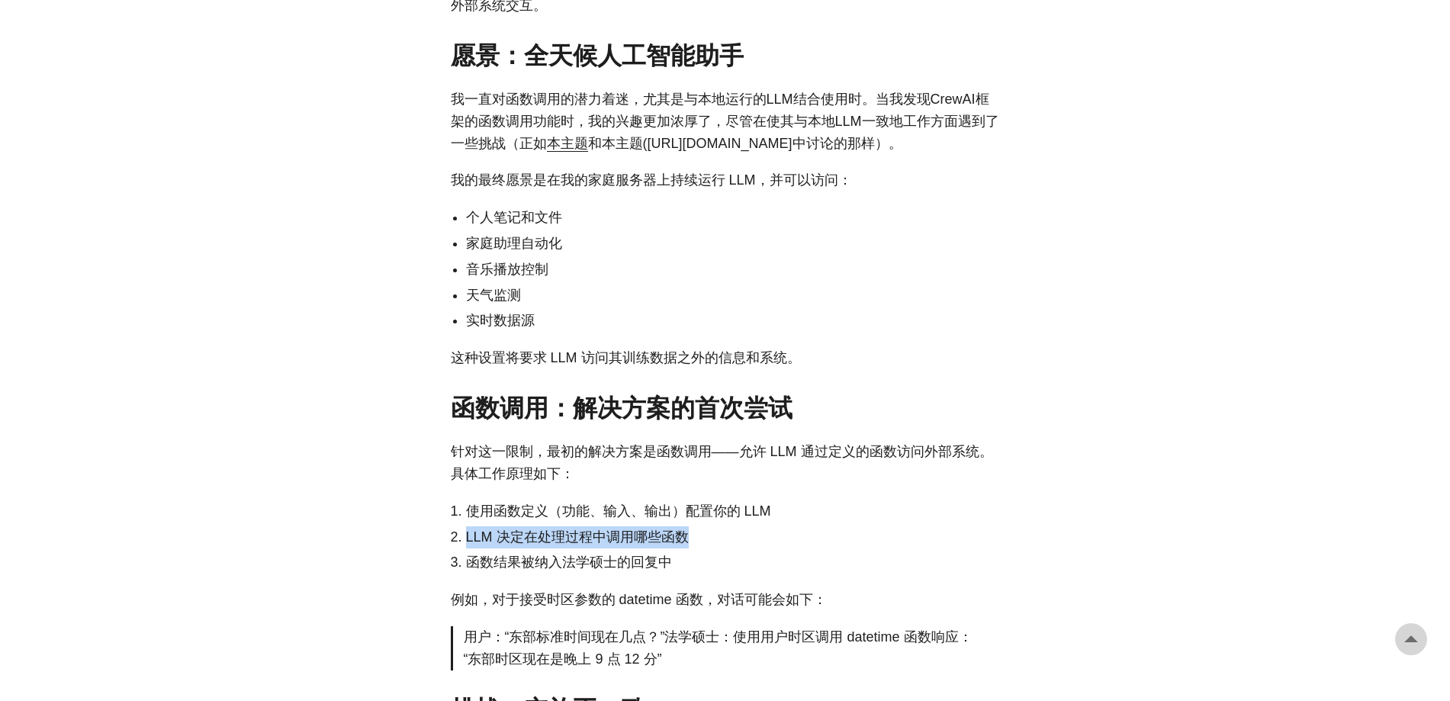
click at [512, 568] on div at bounding box center [512, 568] width 0 height 0
click at [510, 570] on font "函数结果被纳入法学硕士的回复中" at bounding box center [569, 561] width 206 height 15
click at [674, 548] on li "LLM 决定在处理过程中调用哪些函数" at bounding box center [733, 537] width 534 height 22
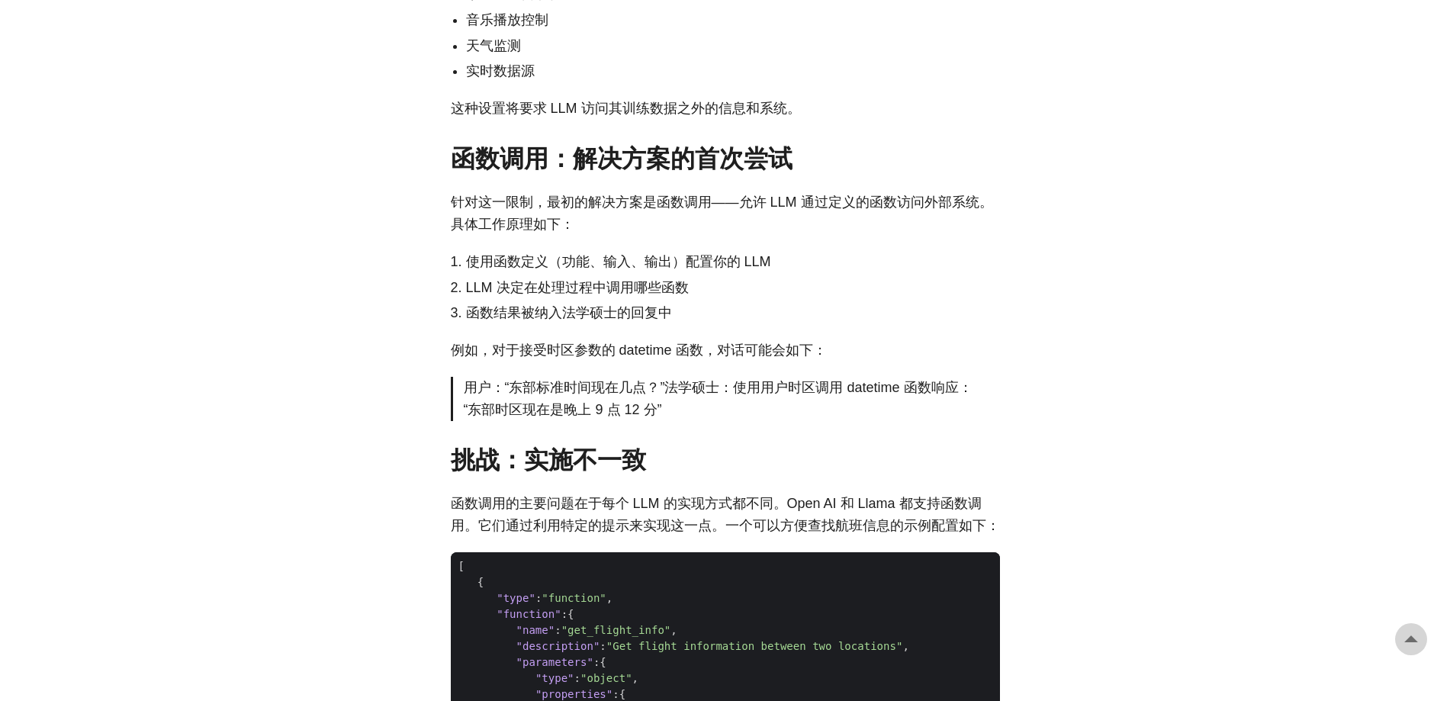
scroll to position [1068, 0]
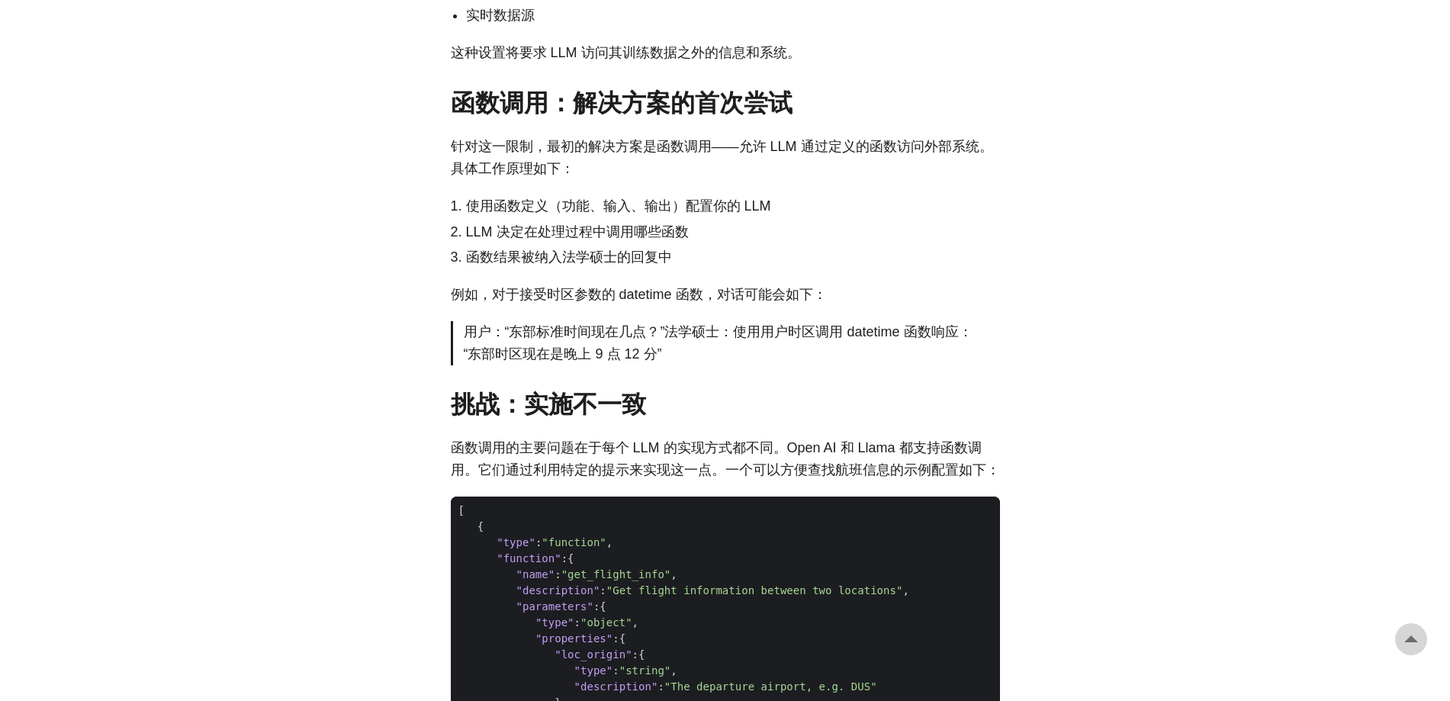
click at [663, 479] on p "函数调用的主要问题在于每个 LLM 的实现方式都不同。Open AI 和 Llama 都支持函数调用。它们通过利用特定的提示来实现这一点。一个可以方便查找航班…" at bounding box center [725, 459] width 549 height 44
click at [653, 480] on div at bounding box center [653, 480] width 0 height 0
click at [720, 458] on p "函数调用的主要问题在于每个 LLM 的实现方式都不同。Open AI 和 Llama 都支持函数调用。它们通过利用特定的提示来实现这一点。一个可以方便查找航班…" at bounding box center [725, 459] width 549 height 44
click at [667, 470] on font "函数调用的主要问题在于每个 LLM 的实现方式都不同。Open AI 和 Llama 都支持函数调用。它们通过利用特定的提示来实现这一点。一个可以方便查找航班…" at bounding box center [725, 458] width 549 height 37
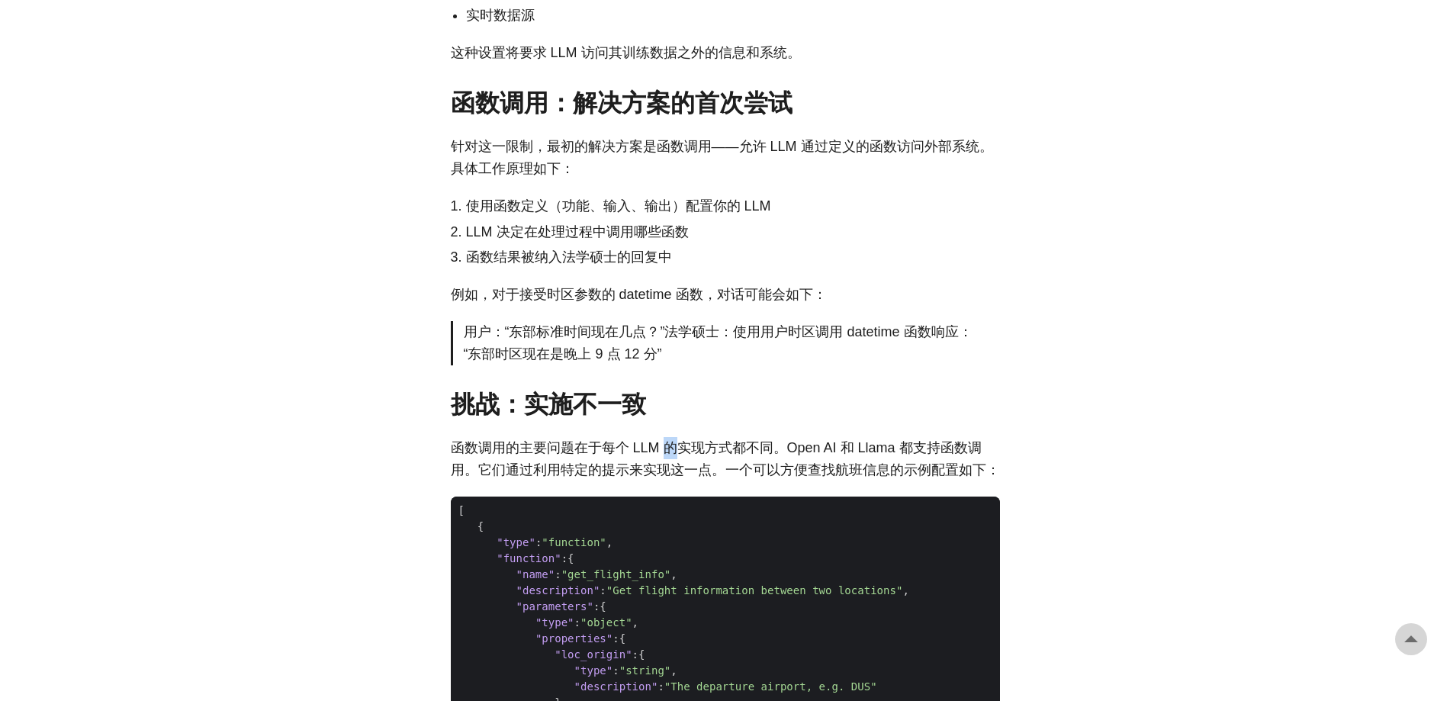
click at [667, 470] on font "函数调用的主要问题在于每个 LLM 的实现方式都不同。Open AI 和 Llama 都支持函数调用。它们通过利用特定的提示来实现这一点。一个可以方便查找航班…" at bounding box center [725, 458] width 549 height 37
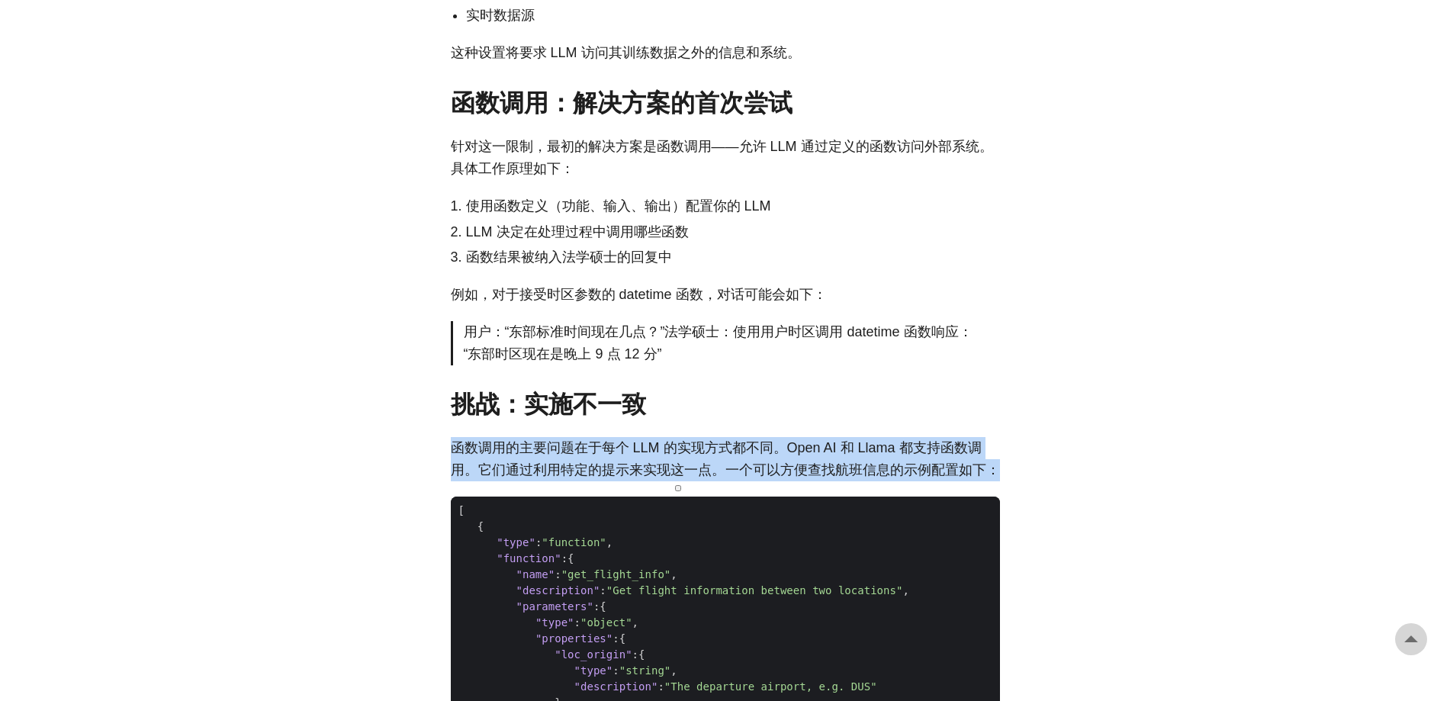
click at [667, 470] on font "函数调用的主要问题在于每个 LLM 的实现方式都不同。Open AI 和 Llama 都支持函数调用。它们通过利用特定的提示来实现这一点。一个可以方便查找航班…" at bounding box center [725, 458] width 549 height 37
click at [566, 477] on font "函数调用的主要问题在于每个 LLM 的实现方式都不同。Open AI 和 Llama 都支持函数调用。它们通过利用特定的提示来实现这一点。一个可以方便查找航班…" at bounding box center [725, 458] width 549 height 37
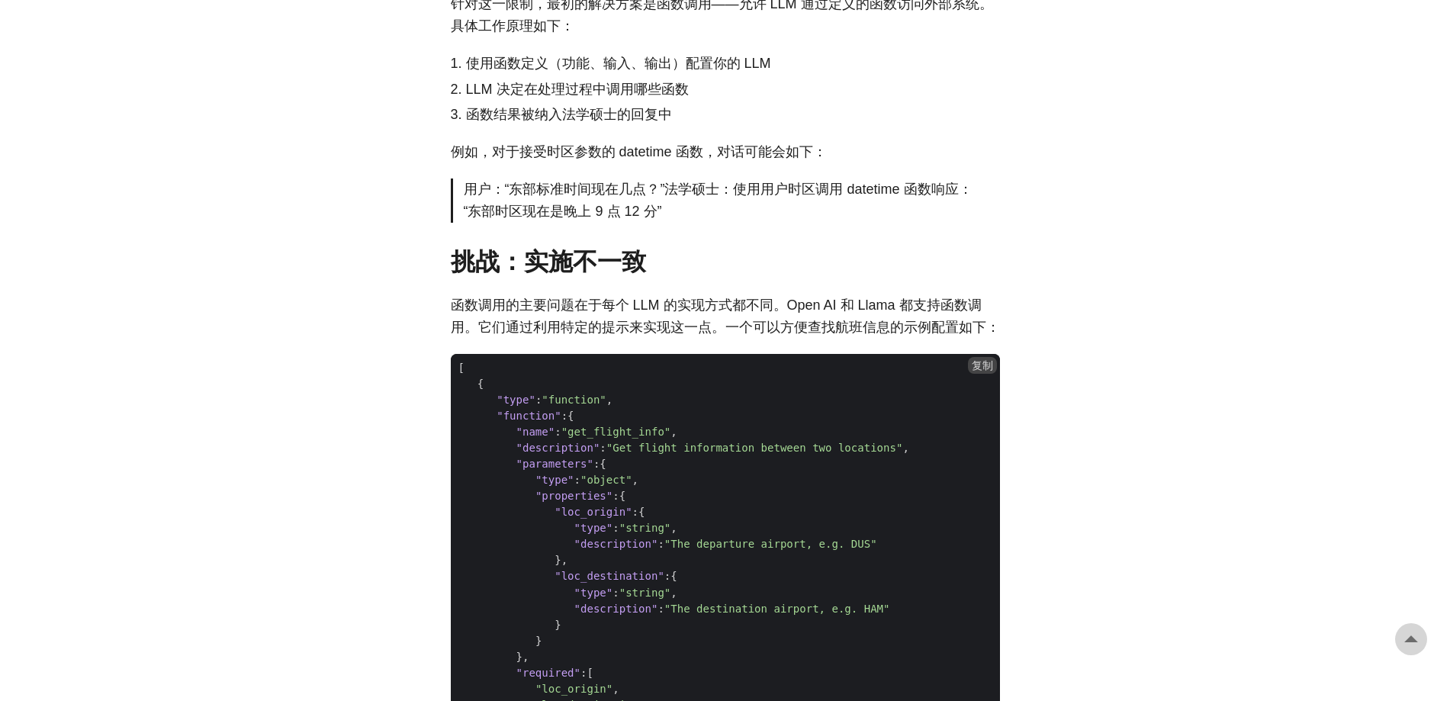
scroll to position [1220, 0]
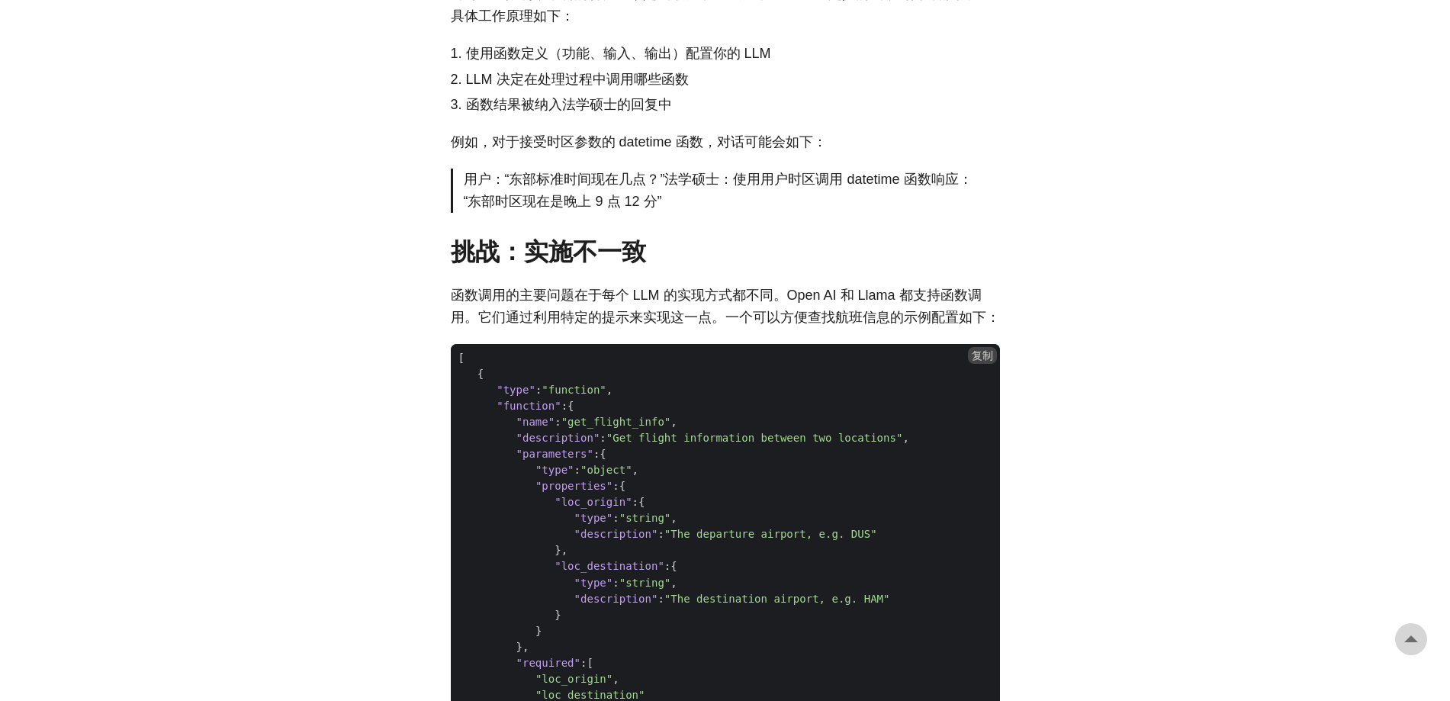
click at [577, 428] on span ""get_flight_info"" at bounding box center [616, 422] width 110 height 12
click at [741, 430] on span ""name" : "get_flight_info" ," at bounding box center [725, 422] width 549 height 16
click at [650, 444] on span ""Get flight information between two locations"" at bounding box center [754, 438] width 297 height 12
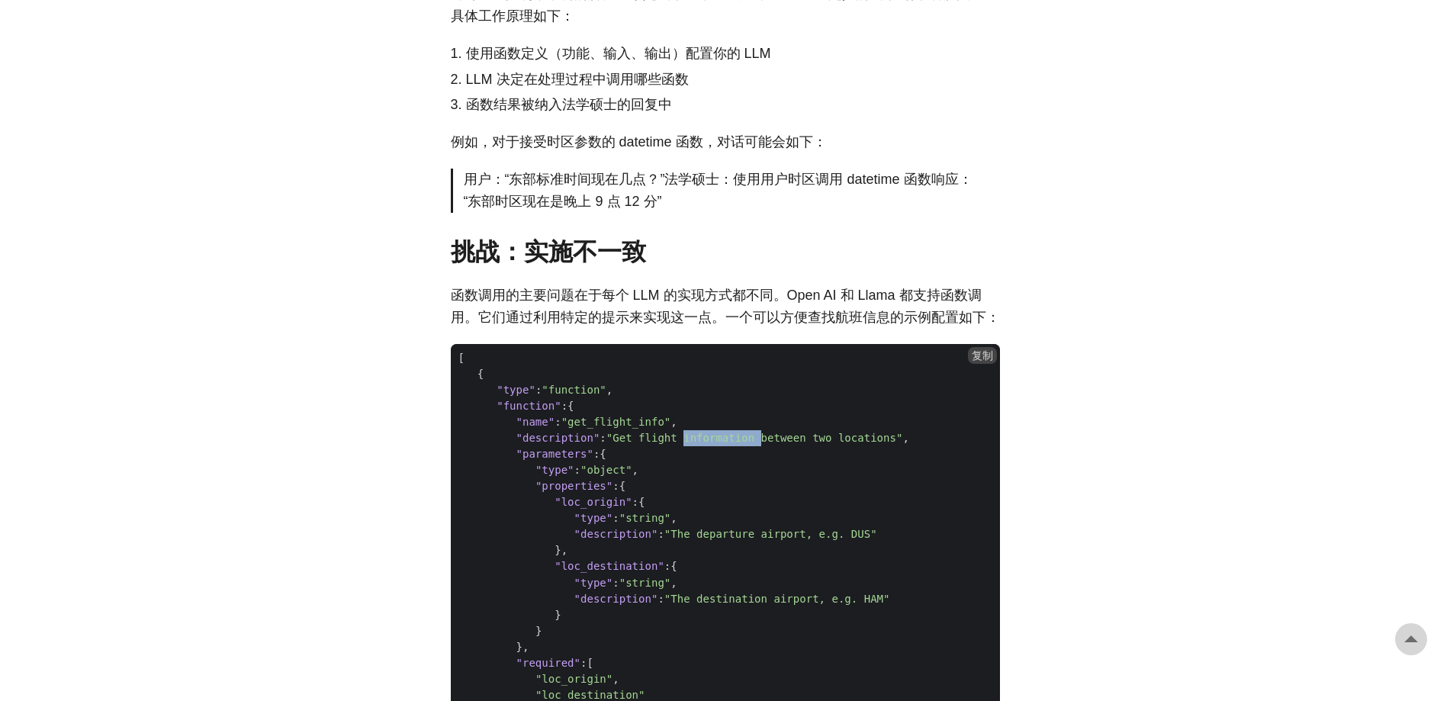
click at [650, 444] on span ""Get flight information between two locations"" at bounding box center [754, 438] width 297 height 12
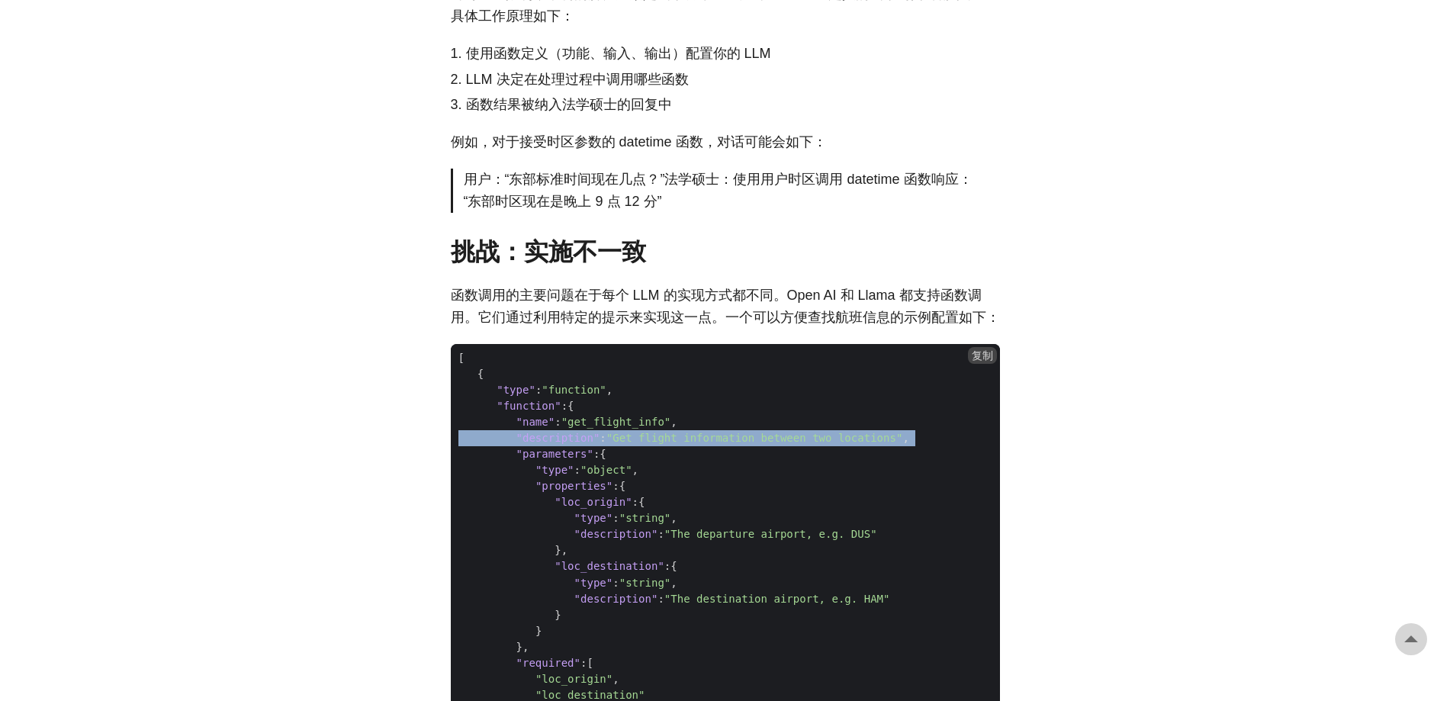
click at [650, 444] on span ""Get flight information between two locations"" at bounding box center [754, 438] width 297 height 12
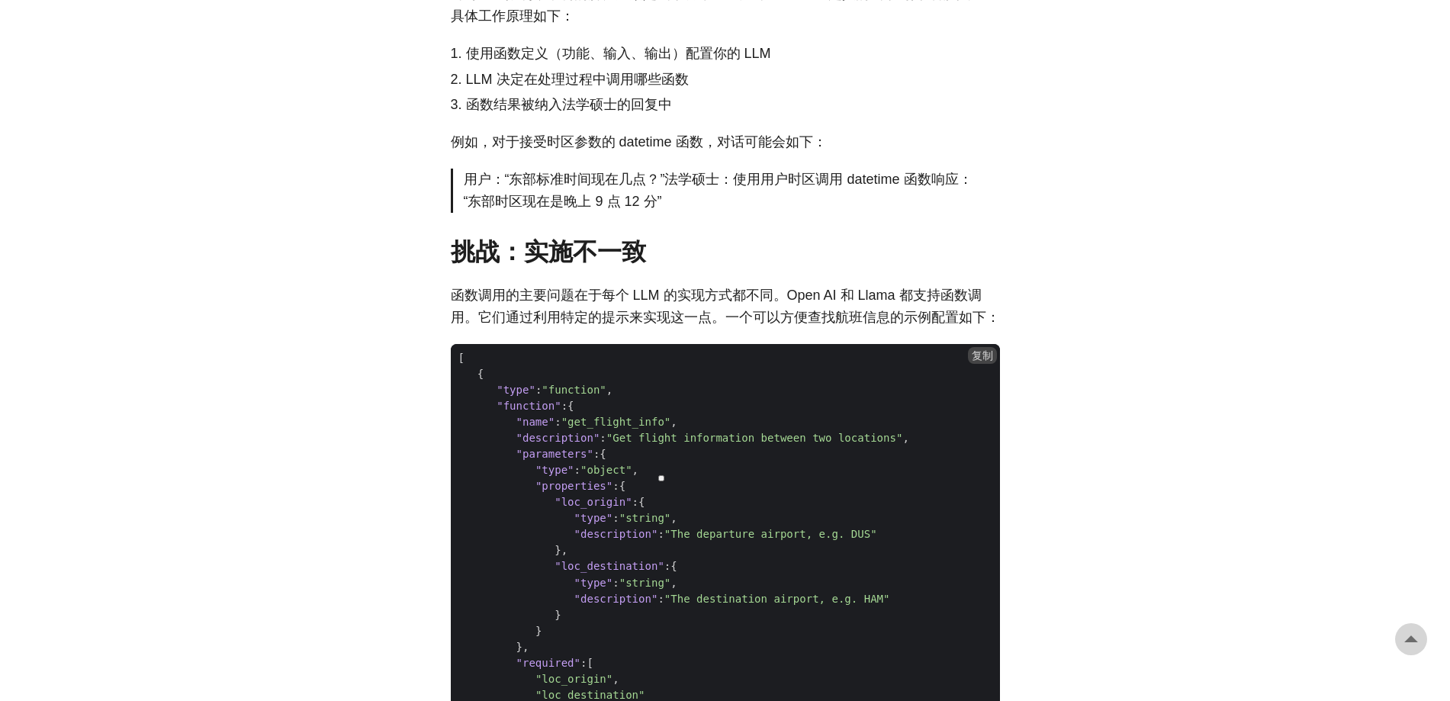
click at [580, 476] on span ""object"" at bounding box center [606, 470] width 52 height 12
click at [686, 510] on span ""loc_origin" :{" at bounding box center [725, 502] width 549 height 16
click at [619, 524] on span ""string"" at bounding box center [645, 518] width 52 height 12
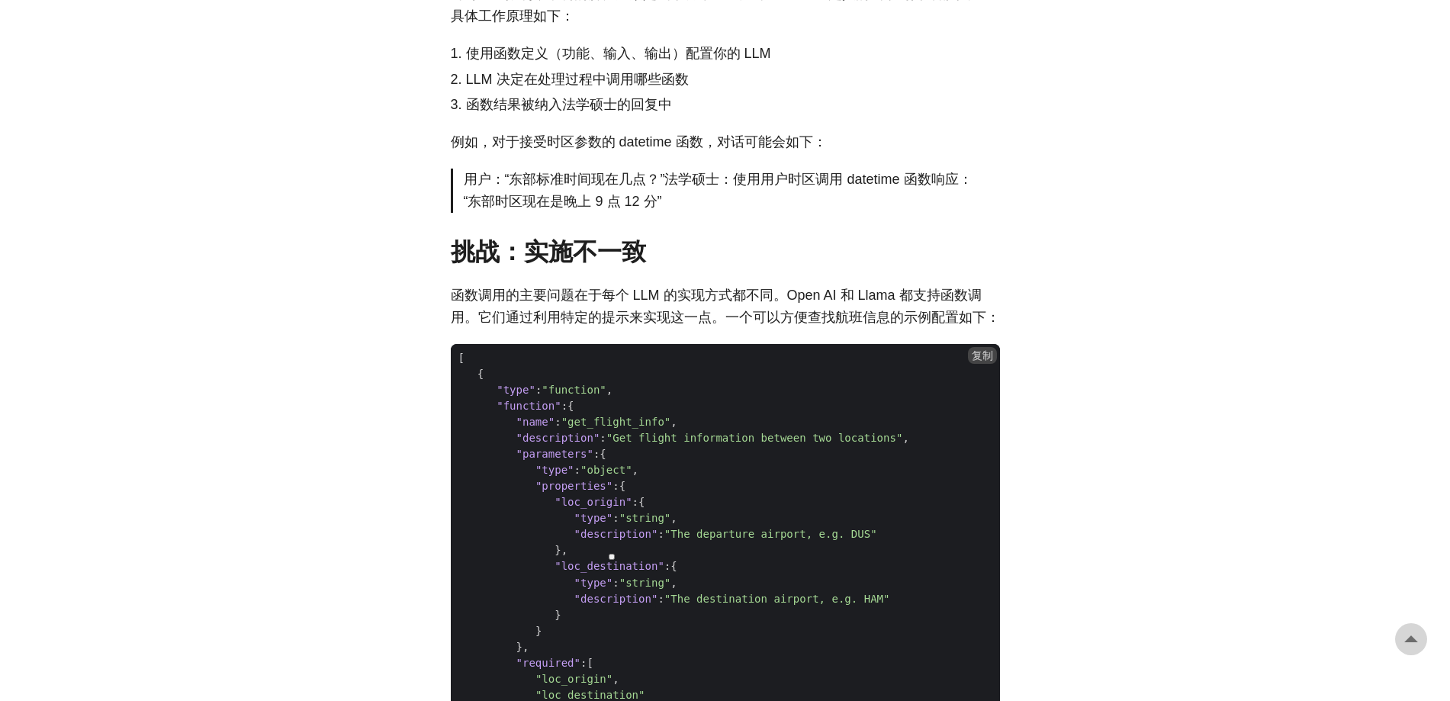
click at [755, 526] on span ""type" : "string" ," at bounding box center [725, 518] width 549 height 16
click at [721, 540] on span ""The departure airport, e.g. DUS"" at bounding box center [770, 534] width 213 height 12
click at [664, 540] on span ""The departure airport, e.g. DUS"" at bounding box center [770, 534] width 213 height 12
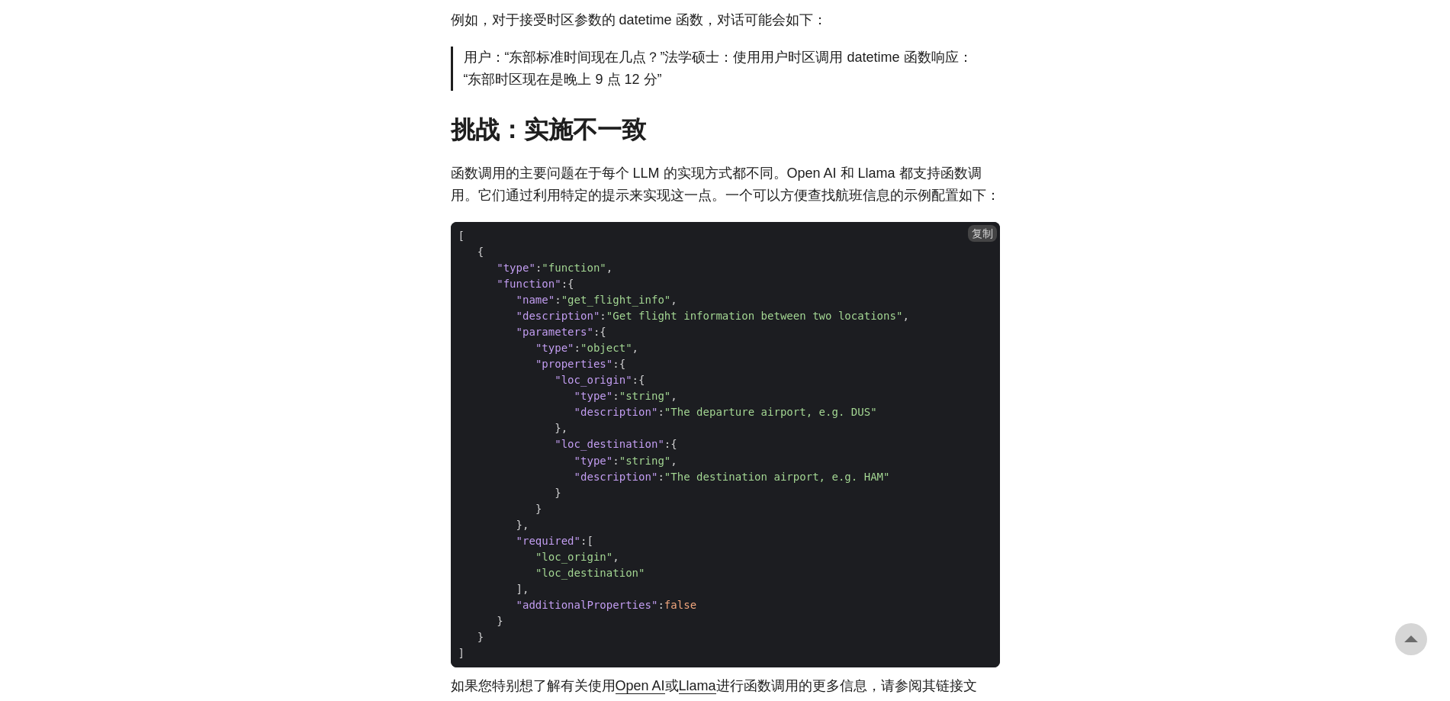
scroll to position [1373, 0]
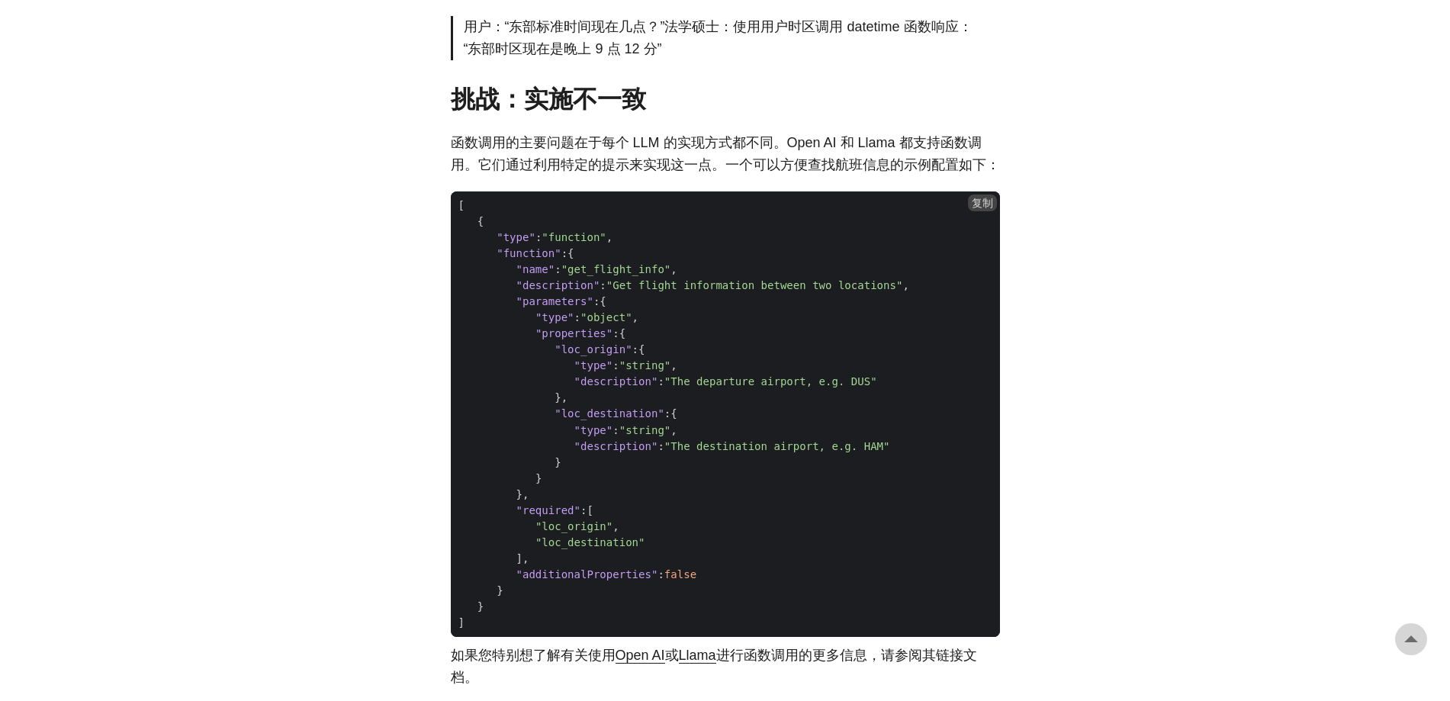
click at [565, 532] on span ""loc_origin"" at bounding box center [573, 526] width 77 height 12
click at [767, 535] on span ""loc_origin" ," at bounding box center [725, 527] width 549 height 16
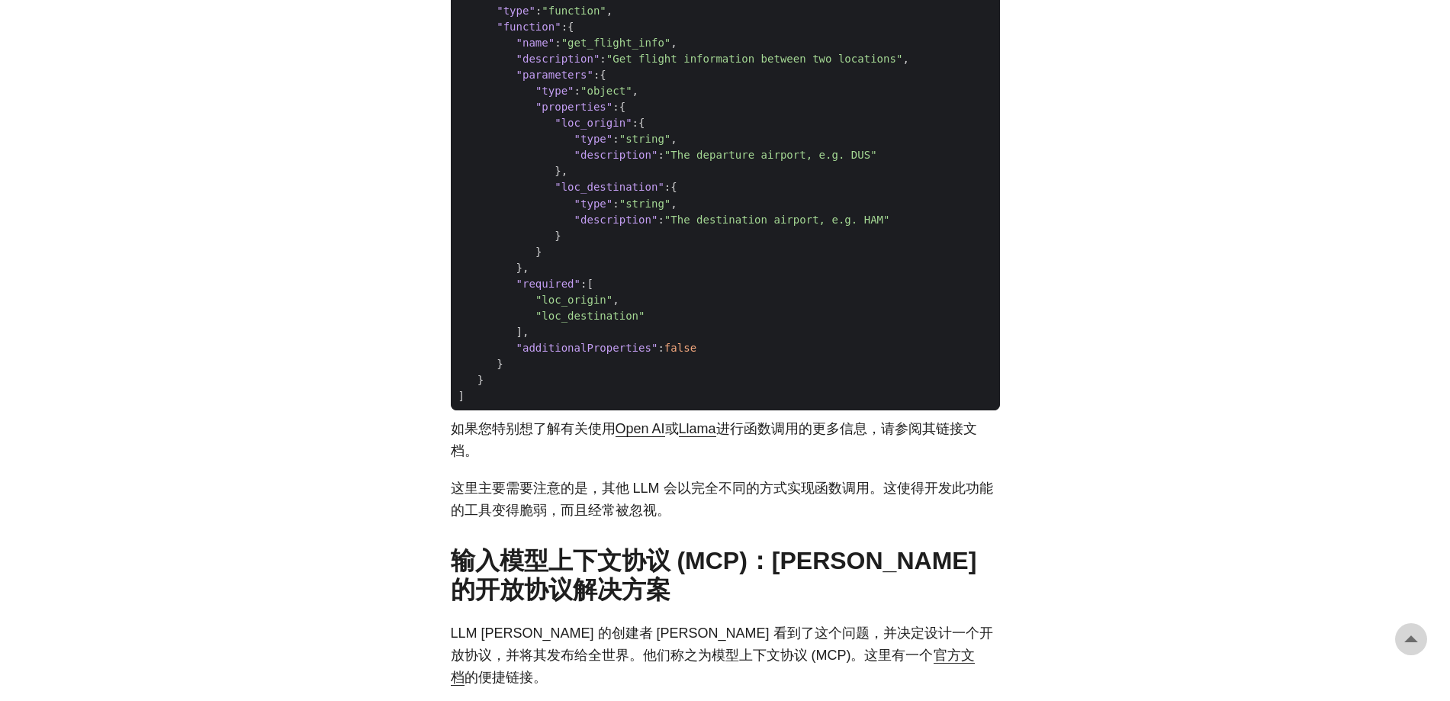
scroll to position [1601, 0]
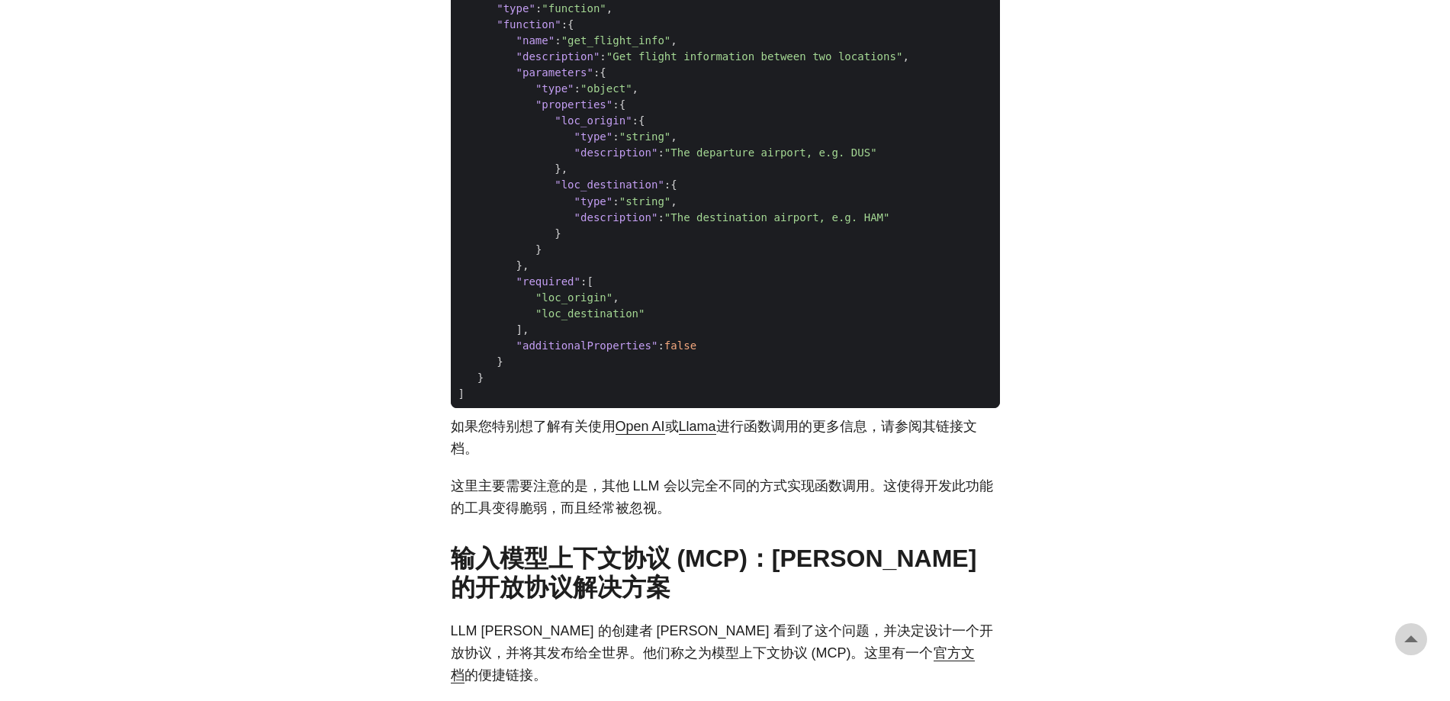
click at [619, 504] on font "这里主要需要注意的是，其他 LLM 会以完全不同的方式实现函数调用。这使得开发此功能的工具变得脆弱，而且经常被忽视。" at bounding box center [722, 496] width 542 height 37
click at [735, 511] on font "这里主要需要注意的是，其他 LLM 会以完全不同的方式实现函数调用。这使得开发此功能的工具变得脆弱，而且经常被忽视。" at bounding box center [722, 496] width 542 height 37
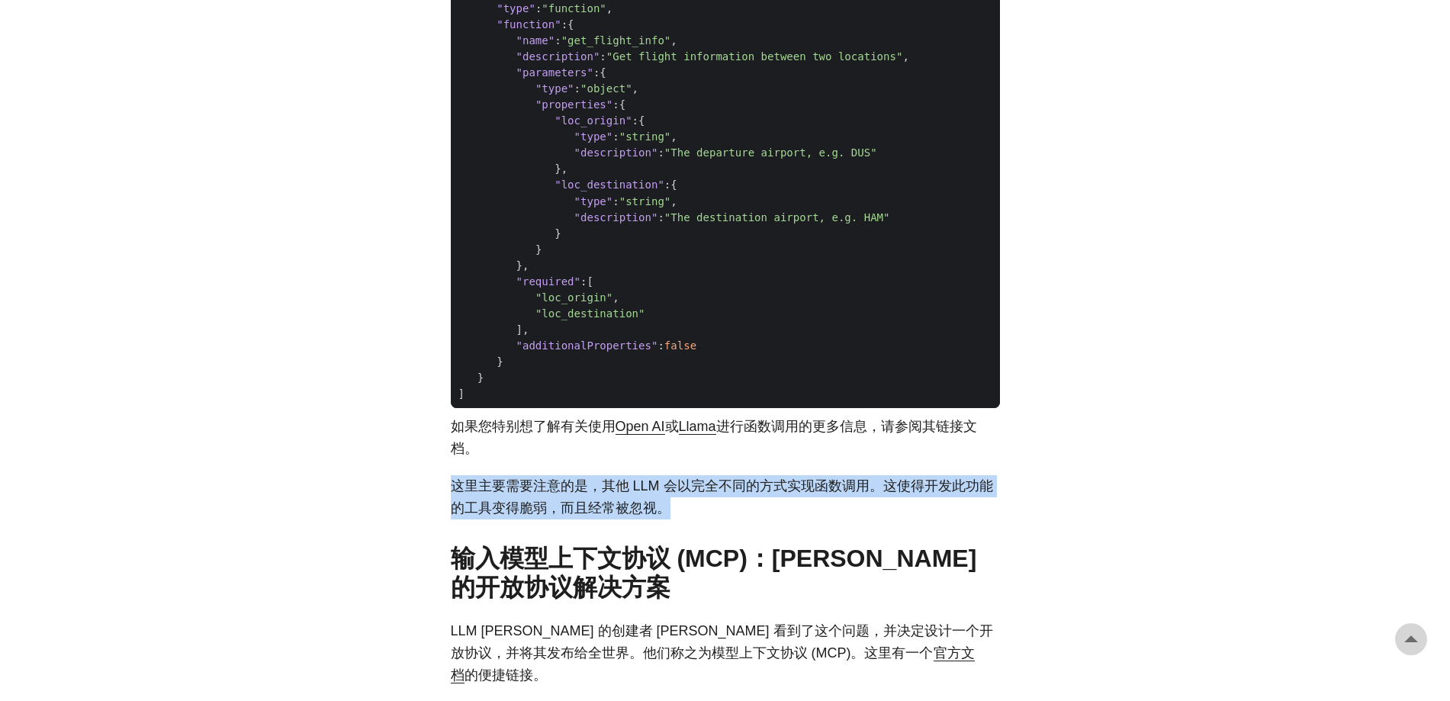
click at [735, 511] on font "这里主要需要注意的是，其他 LLM 会以完全不同的方式实现函数调用。这使得开发此功能的工具变得脆弱，而且经常被忽视。" at bounding box center [722, 496] width 542 height 37
click at [592, 515] on font "这里主要需要注意的是，其他 LLM 会以完全不同的方式实现函数调用。这使得开发此功能的工具变得脆弱，而且经常被忽视。" at bounding box center [722, 496] width 542 height 37
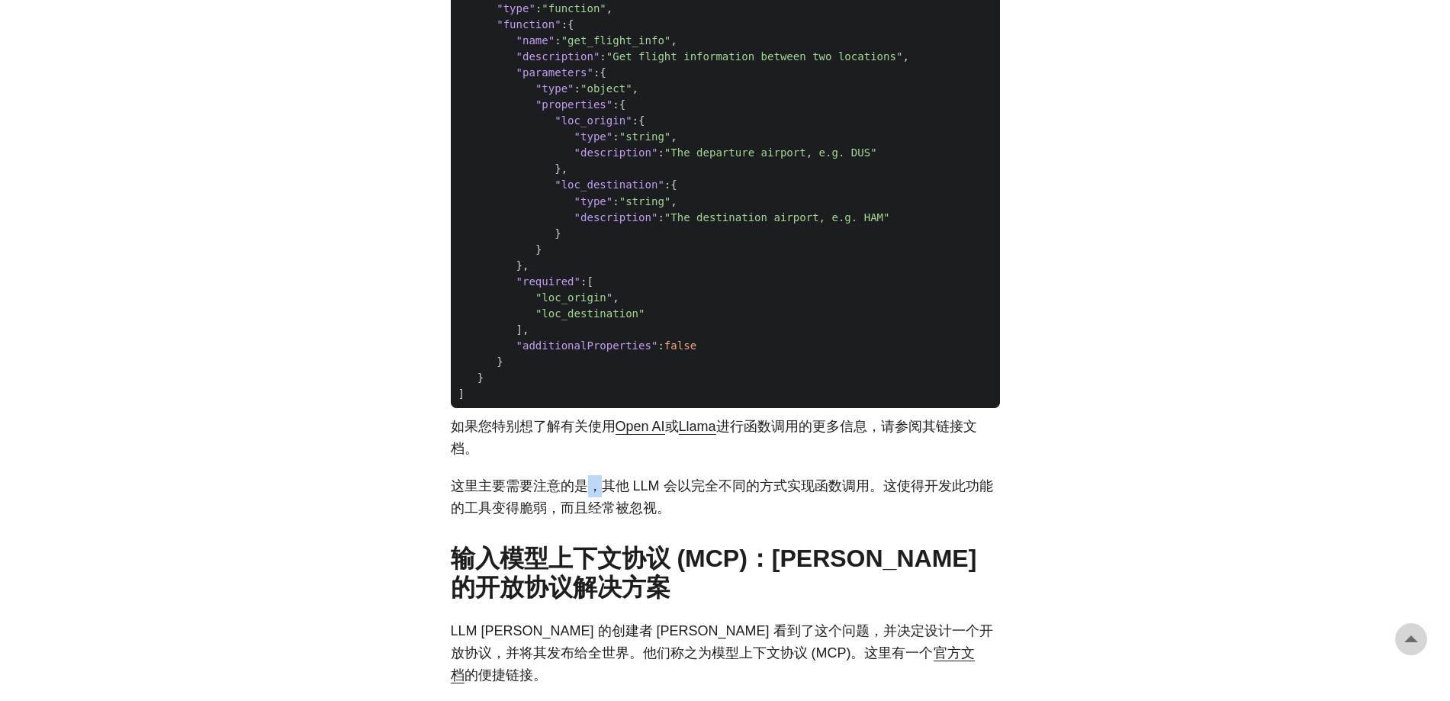
click at [592, 515] on font "这里主要需要注意的是，其他 LLM 会以完全不同的方式实现函数调用。这使得开发此功能的工具变得脆弱，而且经常被忽视。" at bounding box center [722, 496] width 542 height 37
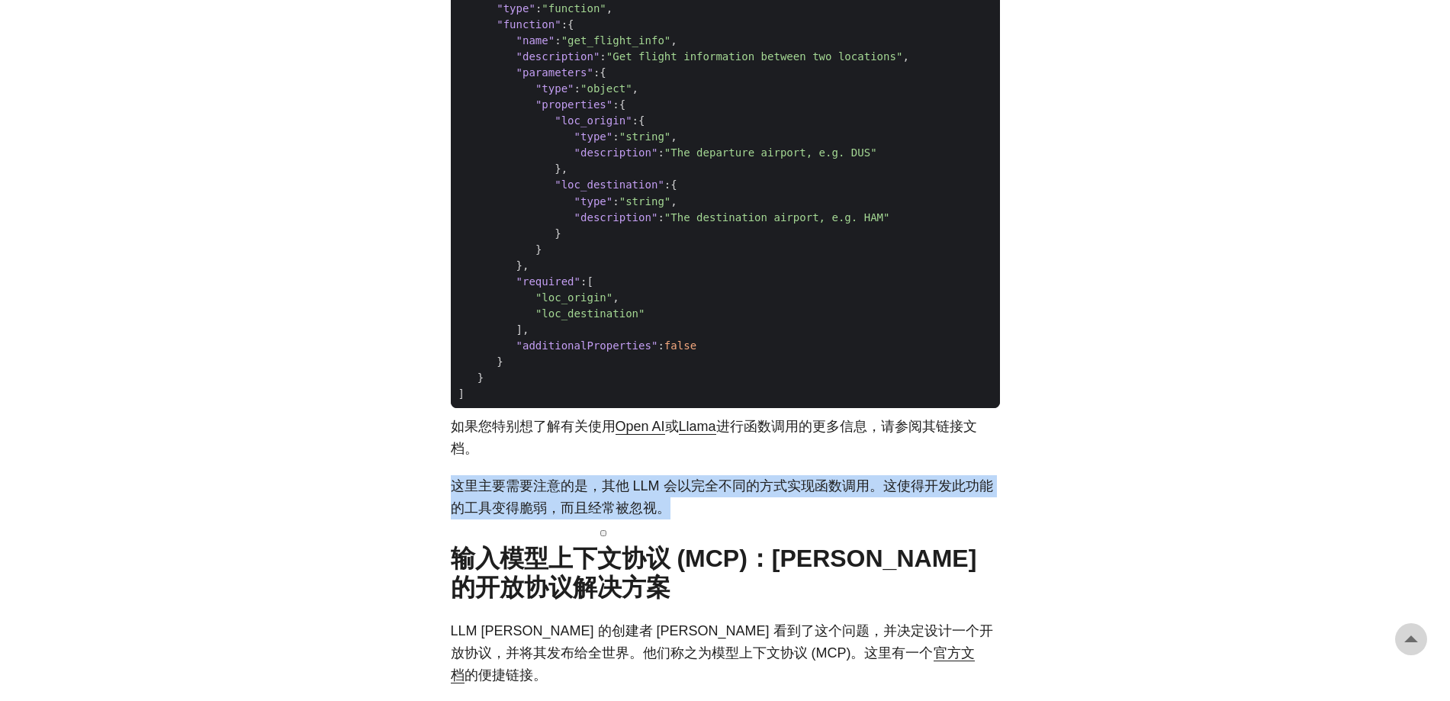
click at [592, 515] on font "这里主要需要注意的是，其他 LLM 会以完全不同的方式实现函数调用。这使得开发此功能的工具变得脆弱，而且经常被忽视。" at bounding box center [722, 496] width 542 height 37
click at [512, 507] on font "这里主要需要注意的是，其他 LLM 会以完全不同的方式实现函数调用。这使得开发此功能的工具变得脆弱，而且经常被忽视。" at bounding box center [722, 496] width 542 height 37
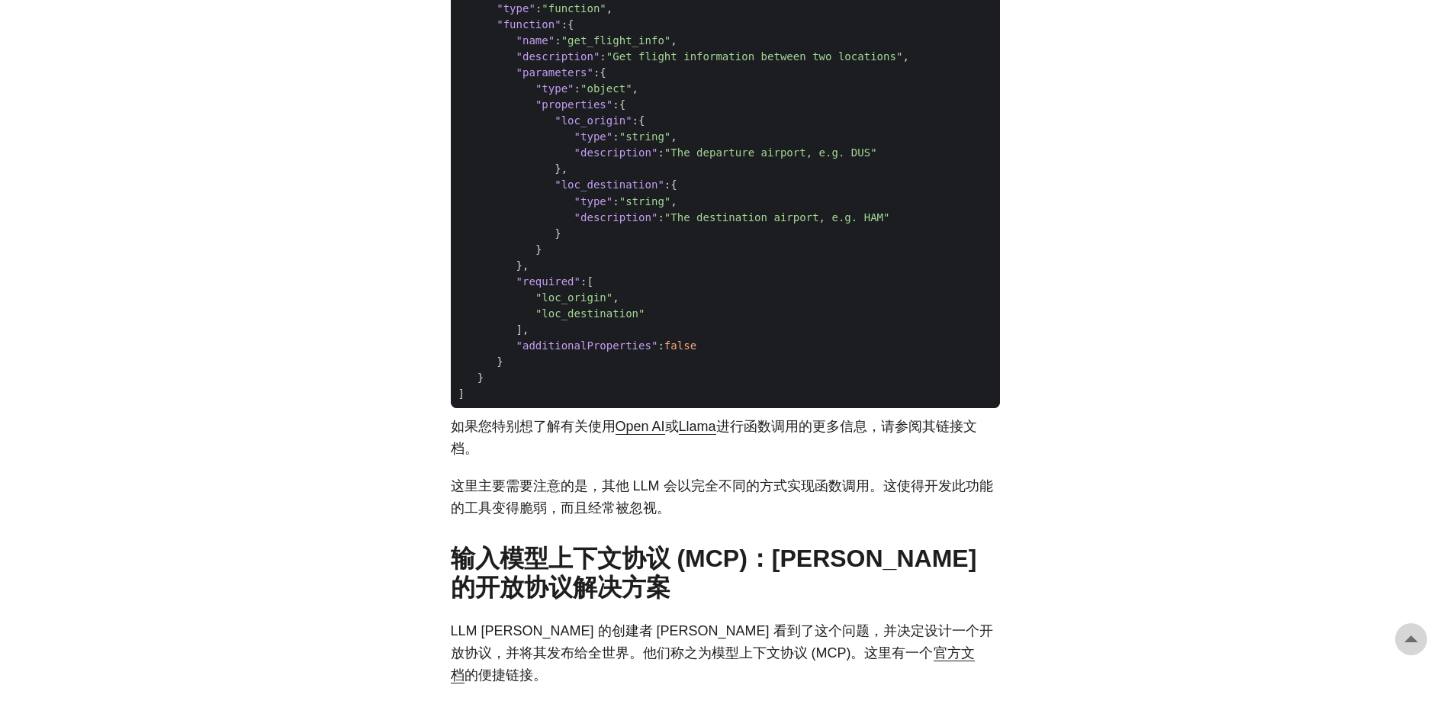
drag, startPoint x: 277, startPoint y: 467, endPoint x: 393, endPoint y: 484, distance: 117.9
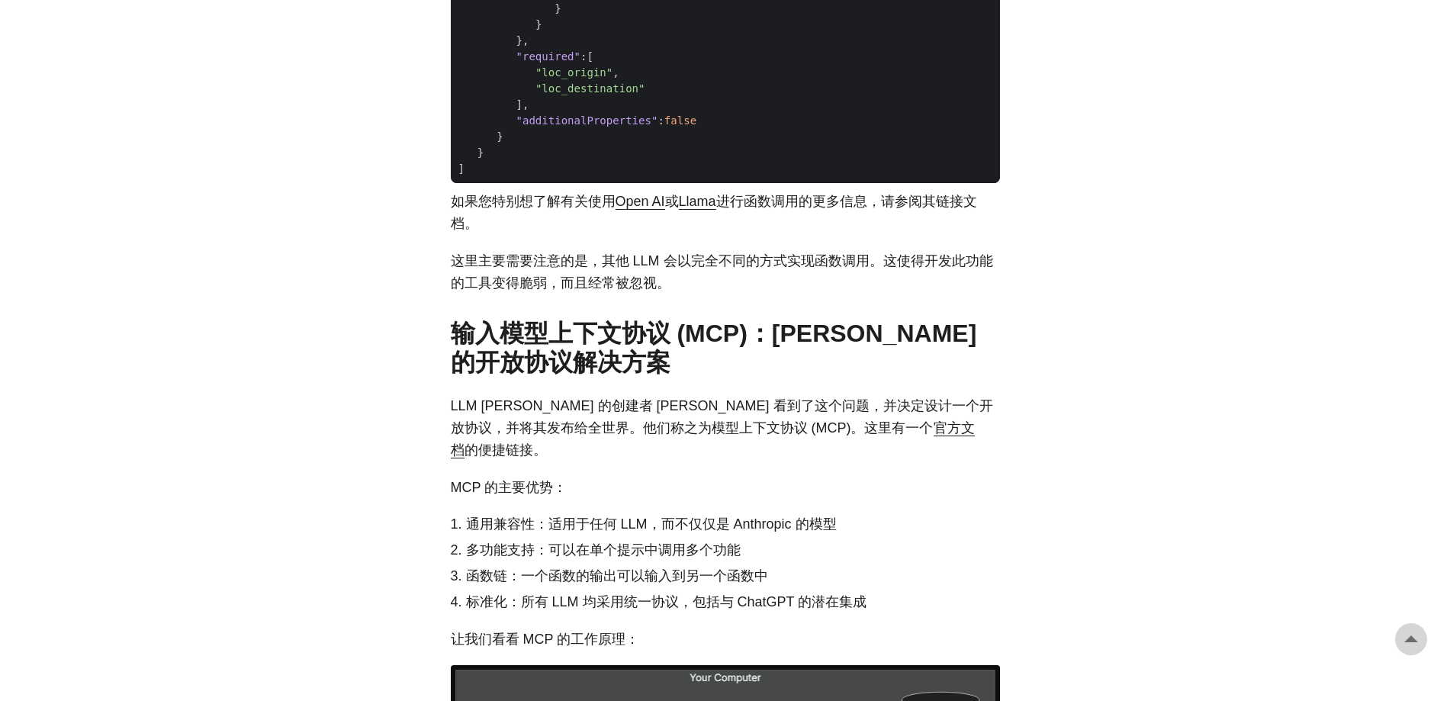
scroll to position [1830, 0]
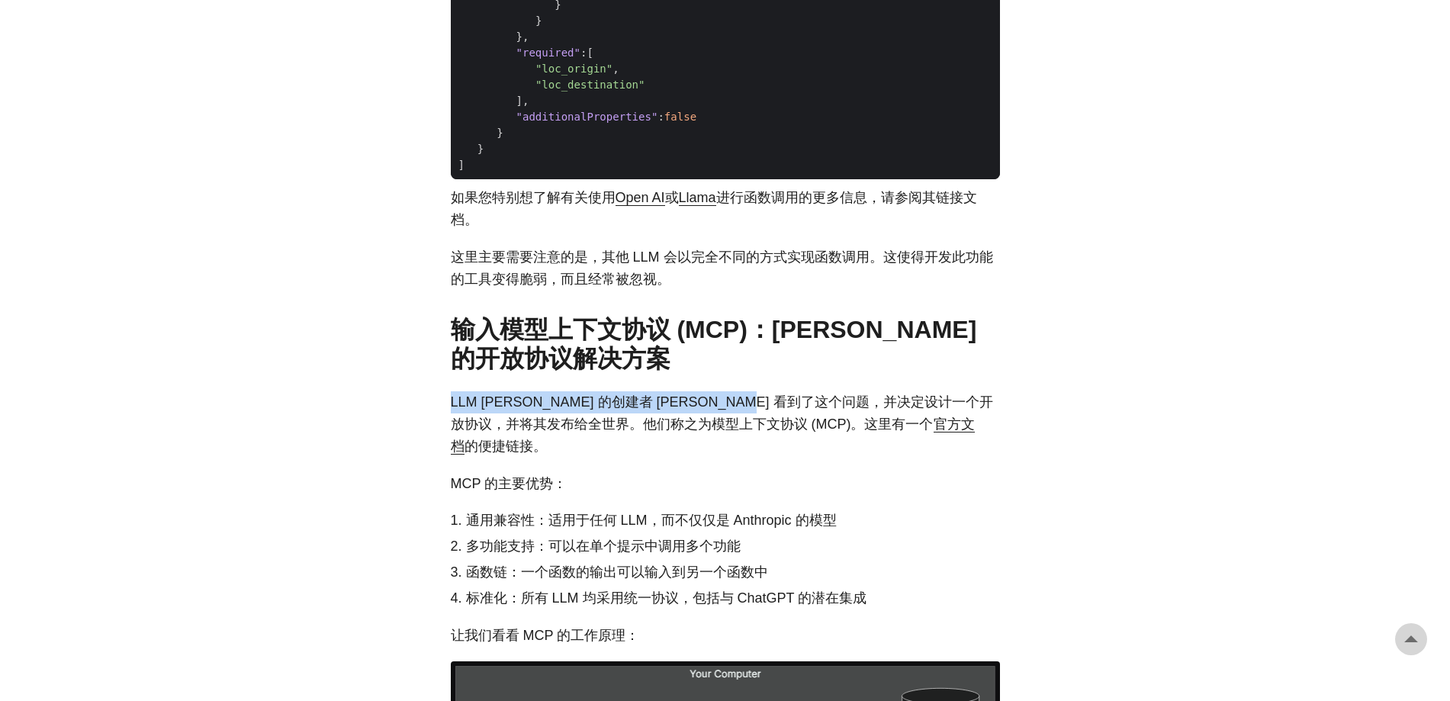
drag, startPoint x: 451, startPoint y: 425, endPoint x: 756, endPoint y: 430, distance: 305.1
click at [756, 430] on font "LLM [PERSON_NAME] 的创建者 [PERSON_NAME] 看到了这个问题，并决定设计一个开放协议，并将其发布给全世界。他们称之为模型上下文协议…" at bounding box center [722, 412] width 542 height 37
click at [749, 429] on font "LLM [PERSON_NAME] 的创建者 [PERSON_NAME] 看到了这个问题，并决定设计一个开放协议，并将其发布给全世界。他们称之为模型上下文协议…" at bounding box center [722, 412] width 542 height 37
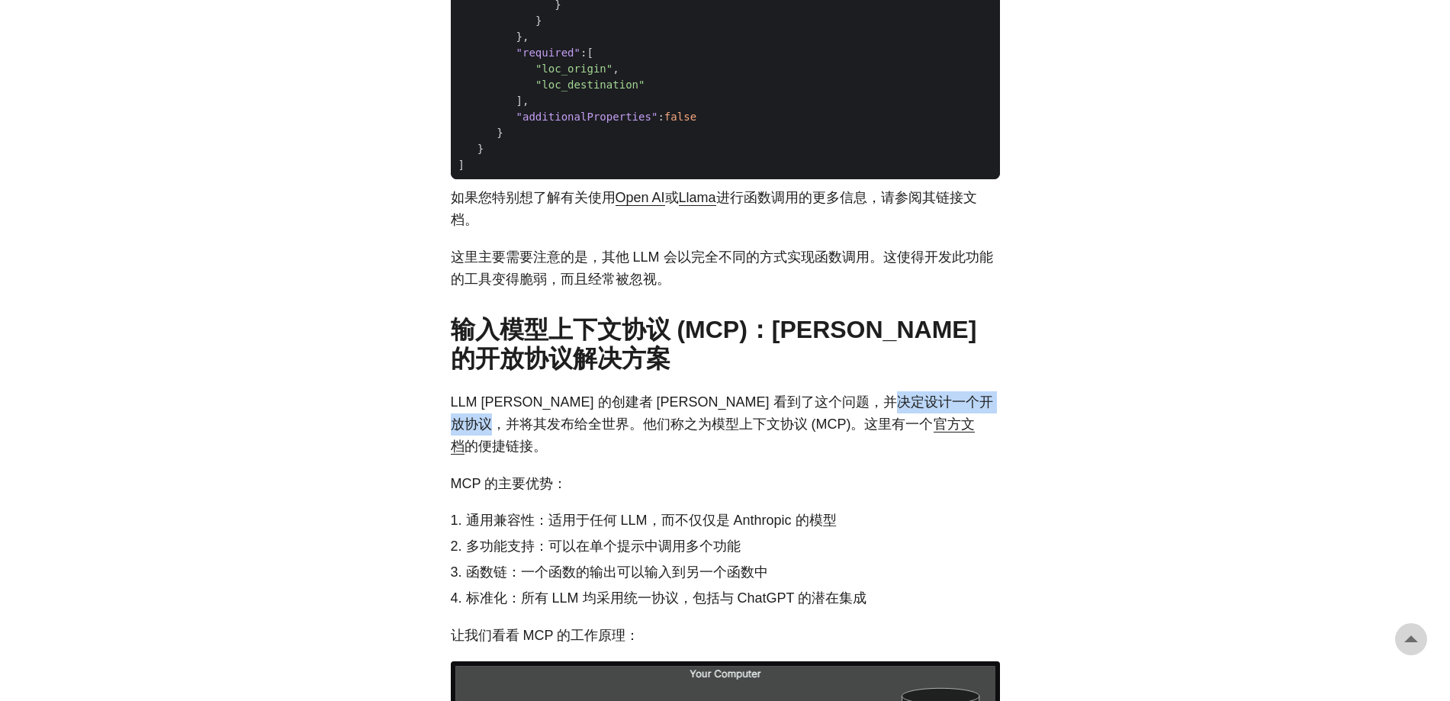
drag, startPoint x: 920, startPoint y: 423, endPoint x: 518, endPoint y: 445, distance: 402.4
click at [518, 432] on font "LLM [PERSON_NAME] 的创建者 [PERSON_NAME] 看到了这个问题，并决定设计一个开放协议，并将其发布给全世界。他们称之为模型上下文协议…" at bounding box center [722, 412] width 542 height 37
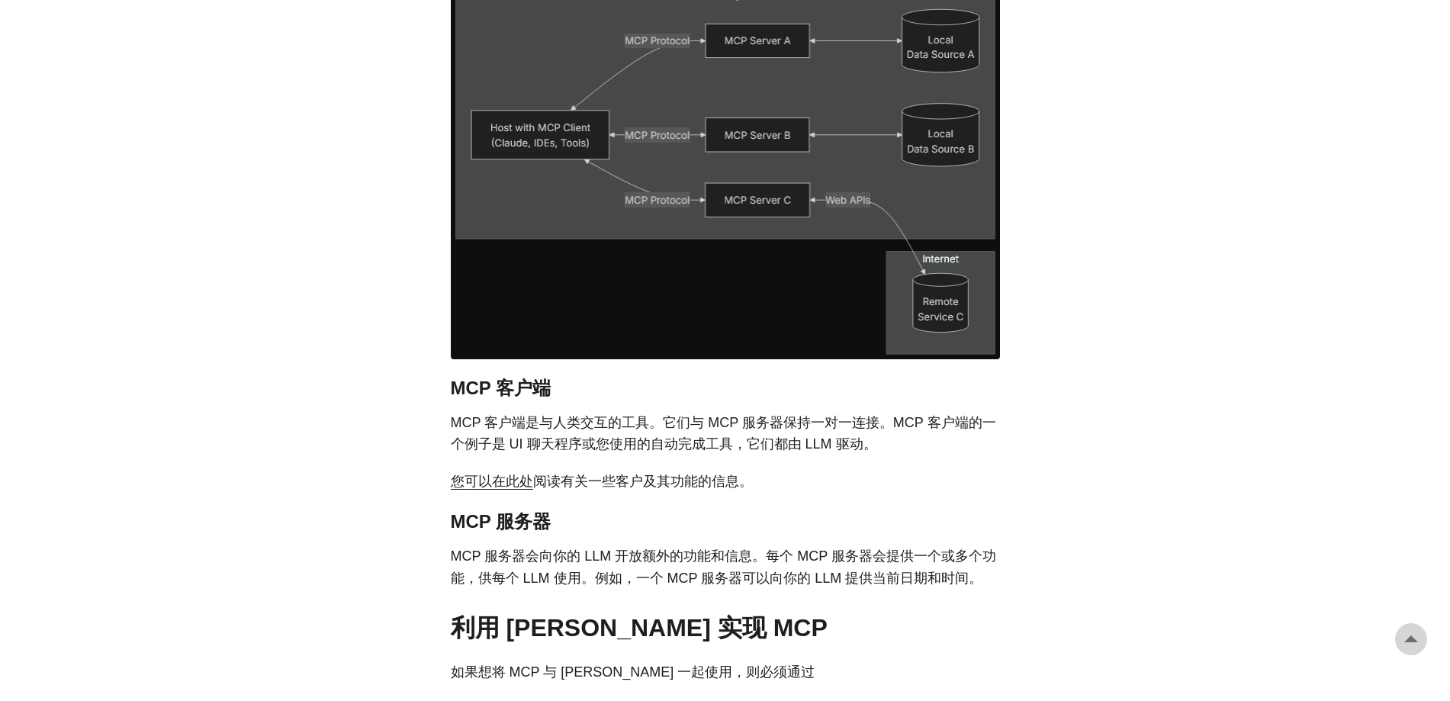
scroll to position [2516, 0]
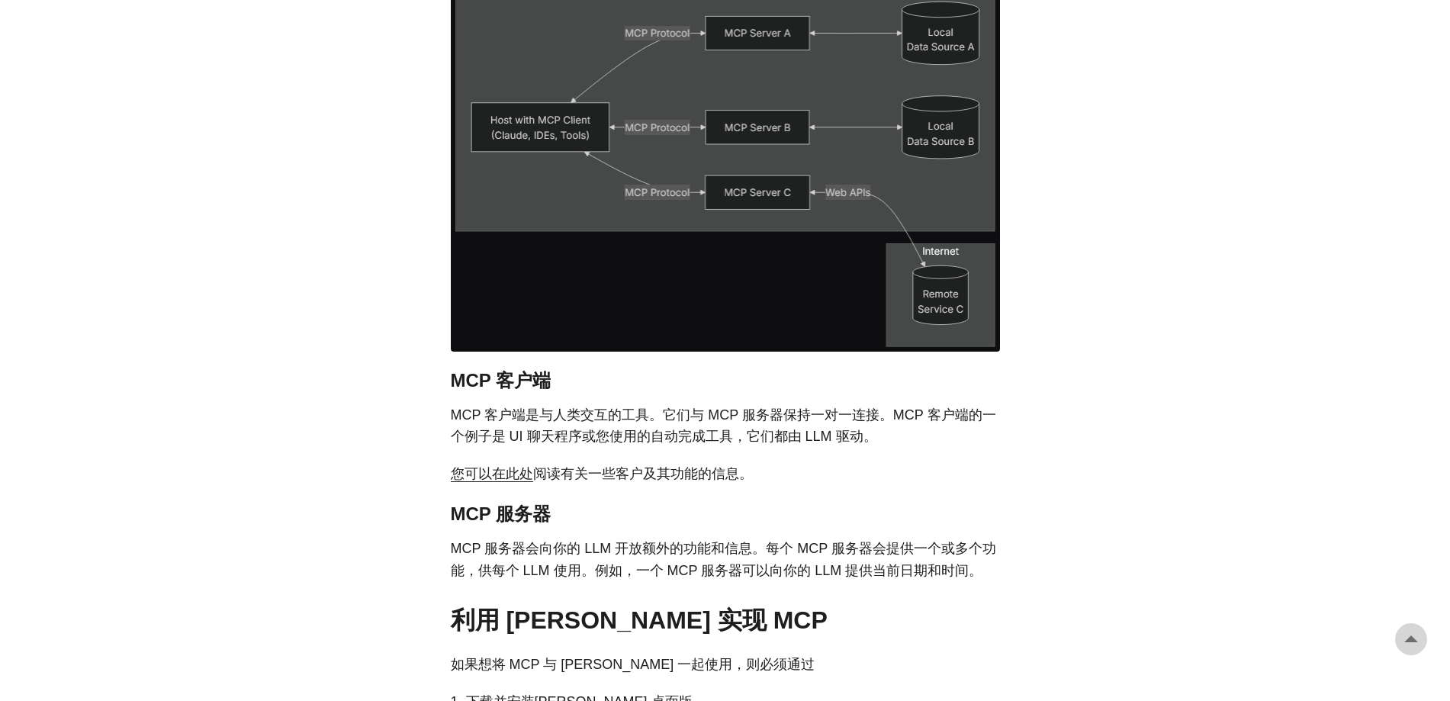
click at [714, 413] on font "MCP 客户端是与人类交互的工具。它们与 MCP 服务器保持一对一连接。MCP 客户端的一个例子是 UI 聊天程序或您使用的自动完成工具，它们都由 LLM 驱…" at bounding box center [723, 425] width 545 height 37
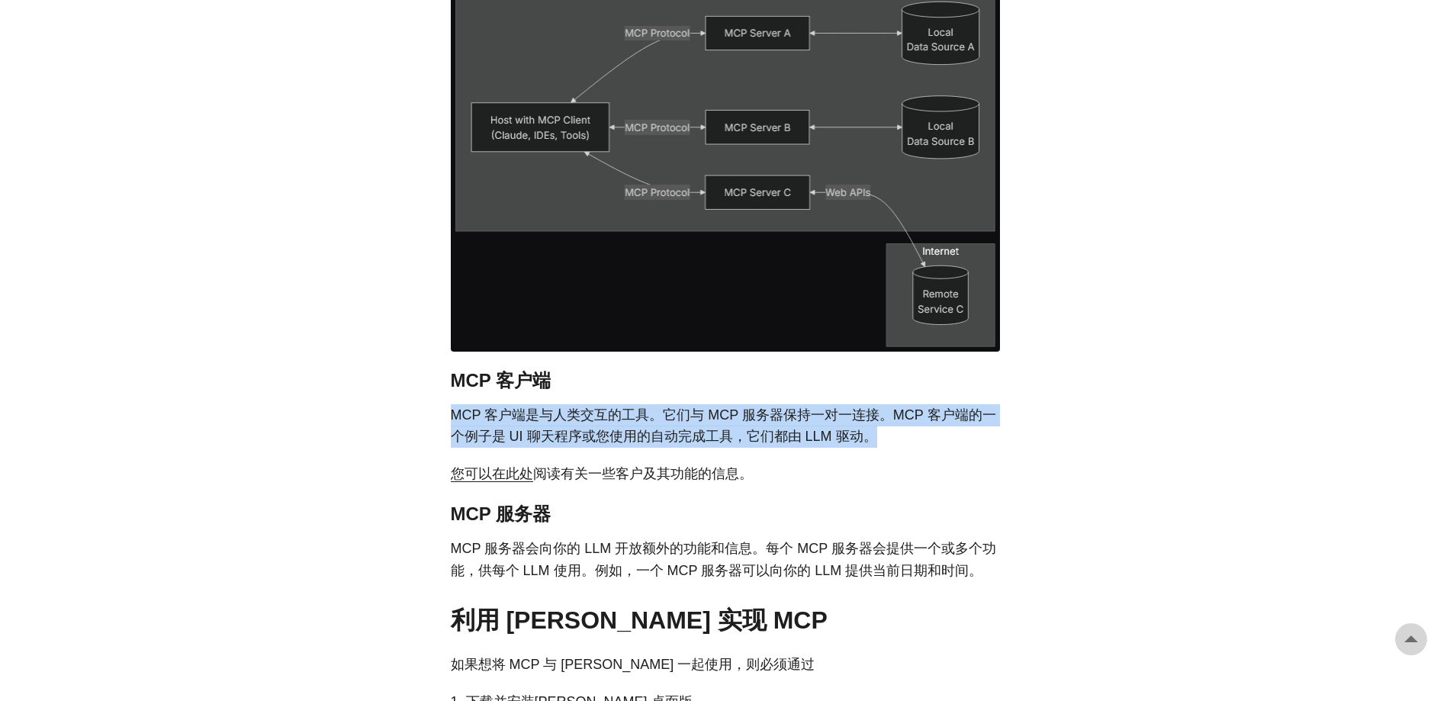
click at [714, 413] on font "MCP 客户端是与人类交互的工具。它们与 MCP 服务器保持一对一连接。MCP 客户端的一个例子是 UI 聊天程序或您使用的自动完成工具，它们都由 LLM 驱…" at bounding box center [723, 425] width 545 height 37
click at [625, 428] on font "MCP 客户端是与人类交互的工具。它们与 MCP 服务器保持一对一连接。MCP 客户端的一个例子是 UI 聊天程序或您使用的自动完成工具，它们都由 LLM 驱…" at bounding box center [723, 425] width 545 height 37
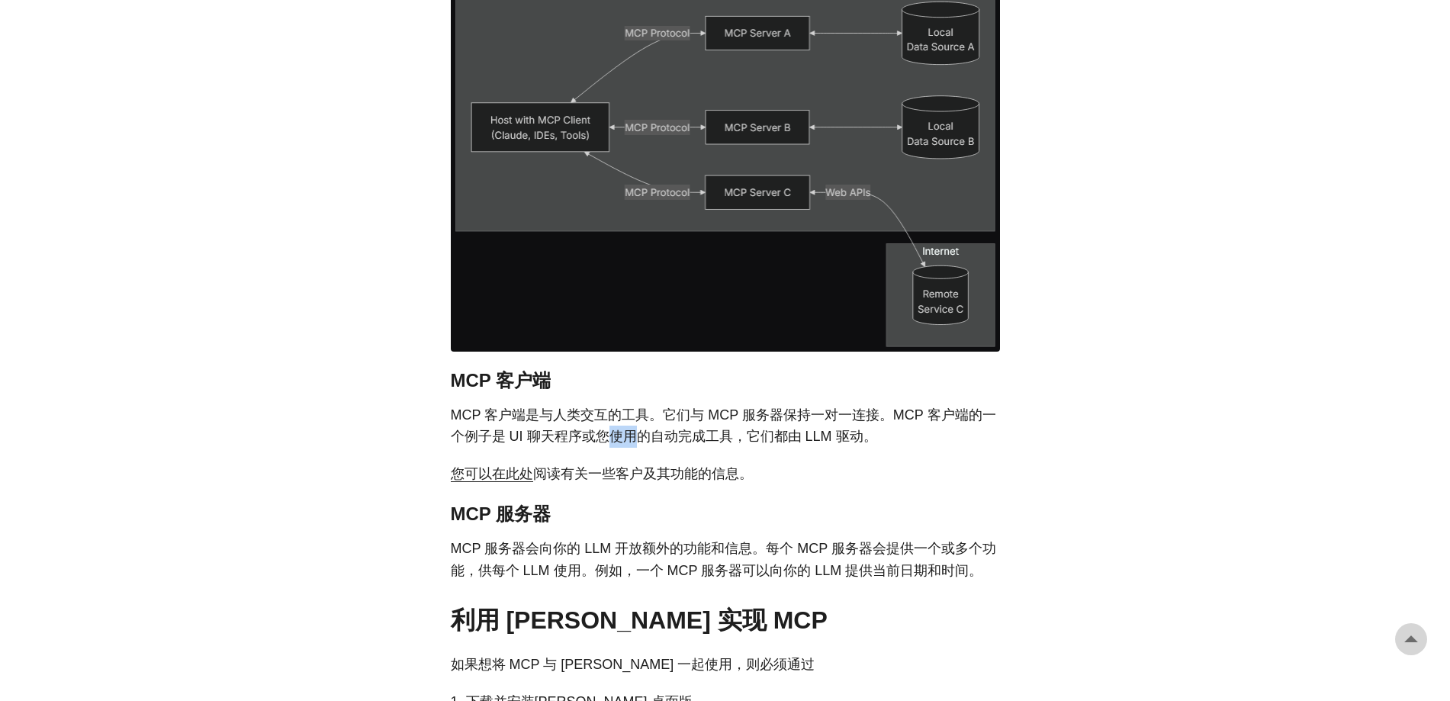
click at [625, 428] on font "MCP 客户端是与人类交互的工具。它们与 MCP 服务器保持一对一连接。MCP 客户端的一个例子是 UI 聊天程序或您使用的自动完成工具，它们都由 LLM 驱…" at bounding box center [723, 425] width 545 height 37
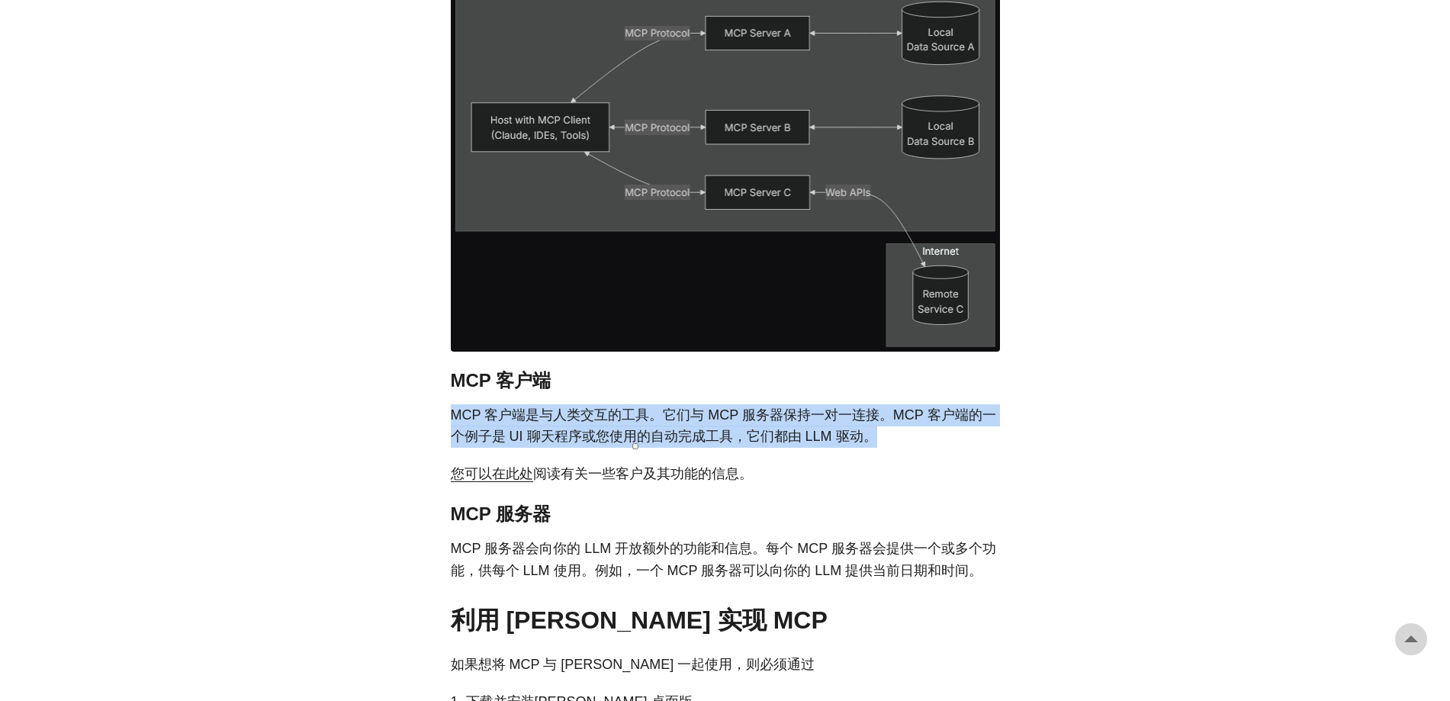
click at [625, 428] on font "MCP 客户端是与人类交互的工具。它们与 MCP 服务器保持一对一连接。MCP 客户端的一个例子是 UI 聊天程序或您使用的自动完成工具，它们都由 LLM 驱…" at bounding box center [723, 425] width 545 height 37
click at [720, 407] on font "MCP 客户端是与人类交互的工具。它们与 MCP 服务器保持一对一连接。MCP 客户端的一个例子是 UI 聊天程序或您使用的自动完成工具，它们都由 LLM 驱…" at bounding box center [723, 425] width 545 height 37
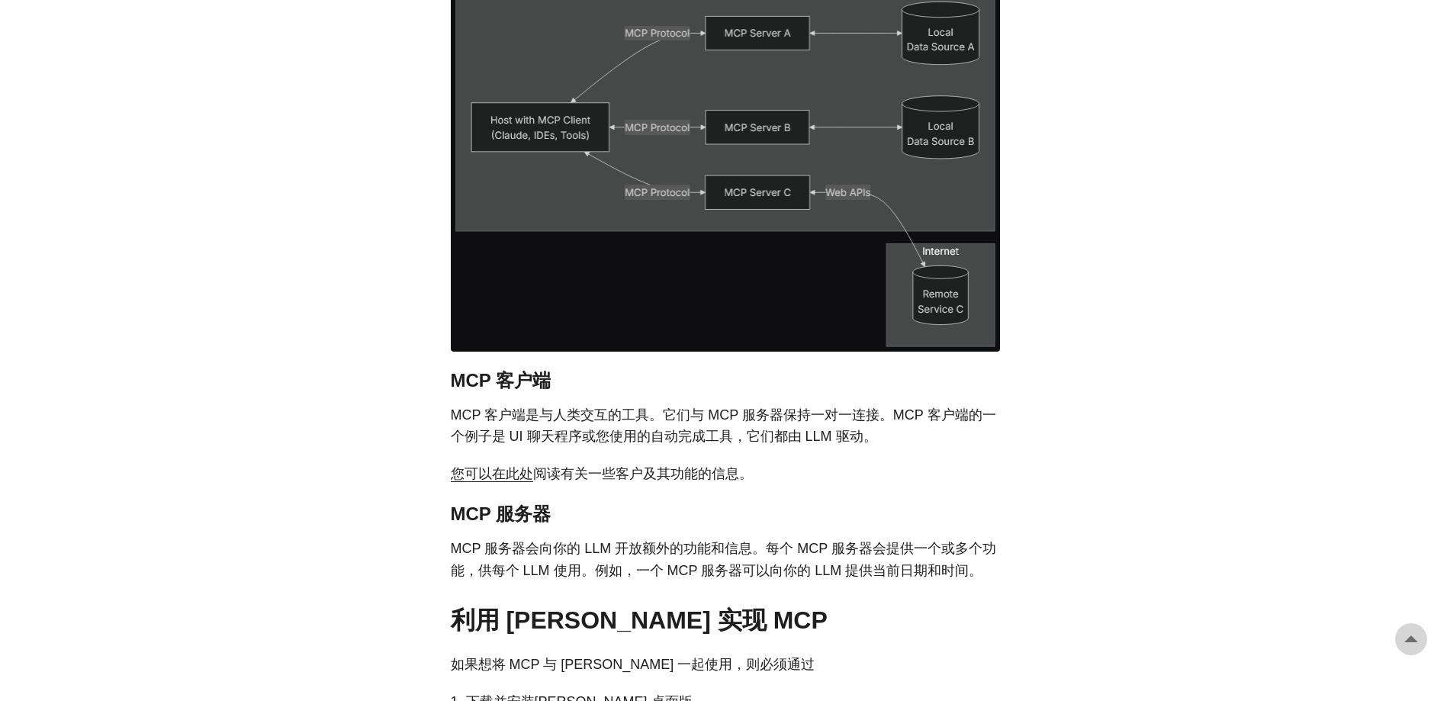
click at [701, 416] on font "MCP 客户端是与人类交互的工具。它们与 MCP 服务器保持一对一连接。MCP 客户端的一个例子是 UI 聊天程序或您使用的自动完成工具，它们都由 LLM 驱…" at bounding box center [723, 425] width 545 height 37
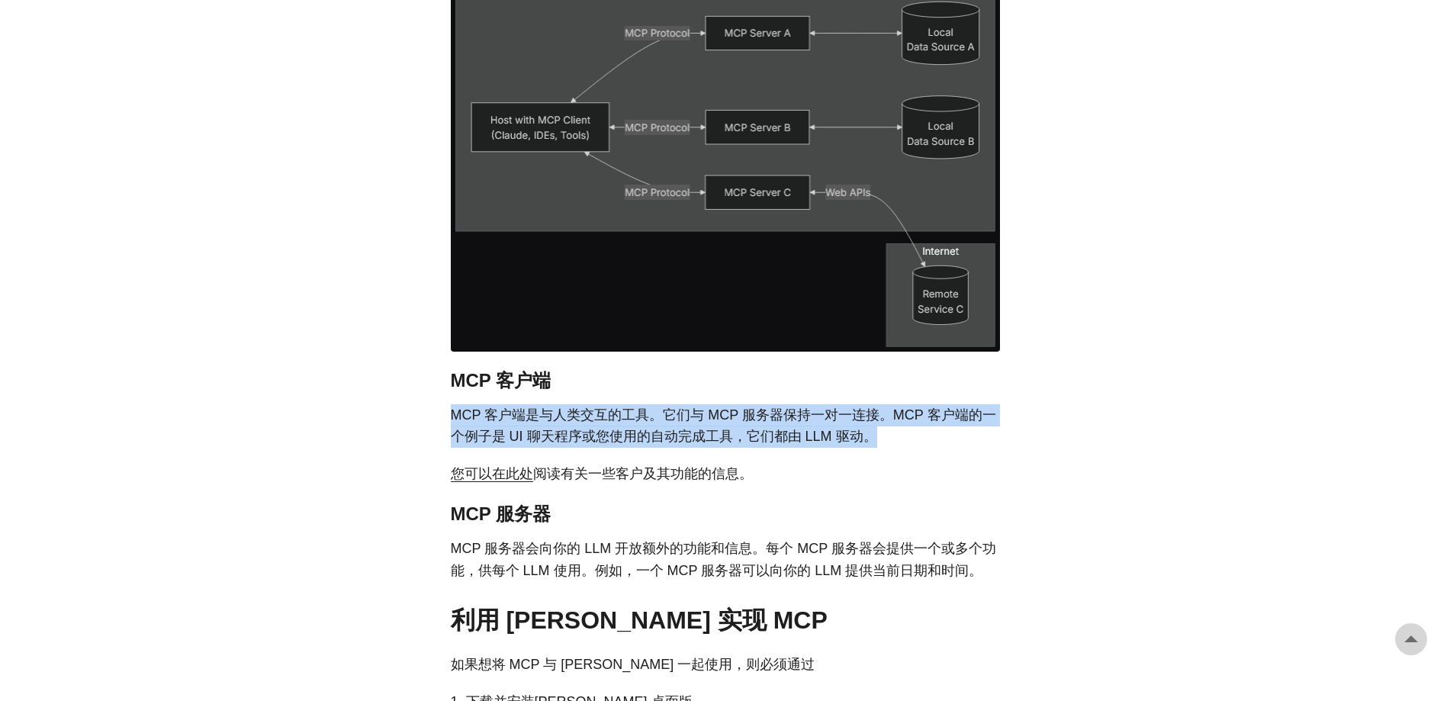
click at [701, 416] on font "MCP 客户端是与人类交互的工具。它们与 MCP 服务器保持一对一连接。MCP 客户端的一个例子是 UI 聊天程序或您使用的自动完成工具，它们都由 LLM 驱…" at bounding box center [723, 425] width 545 height 37
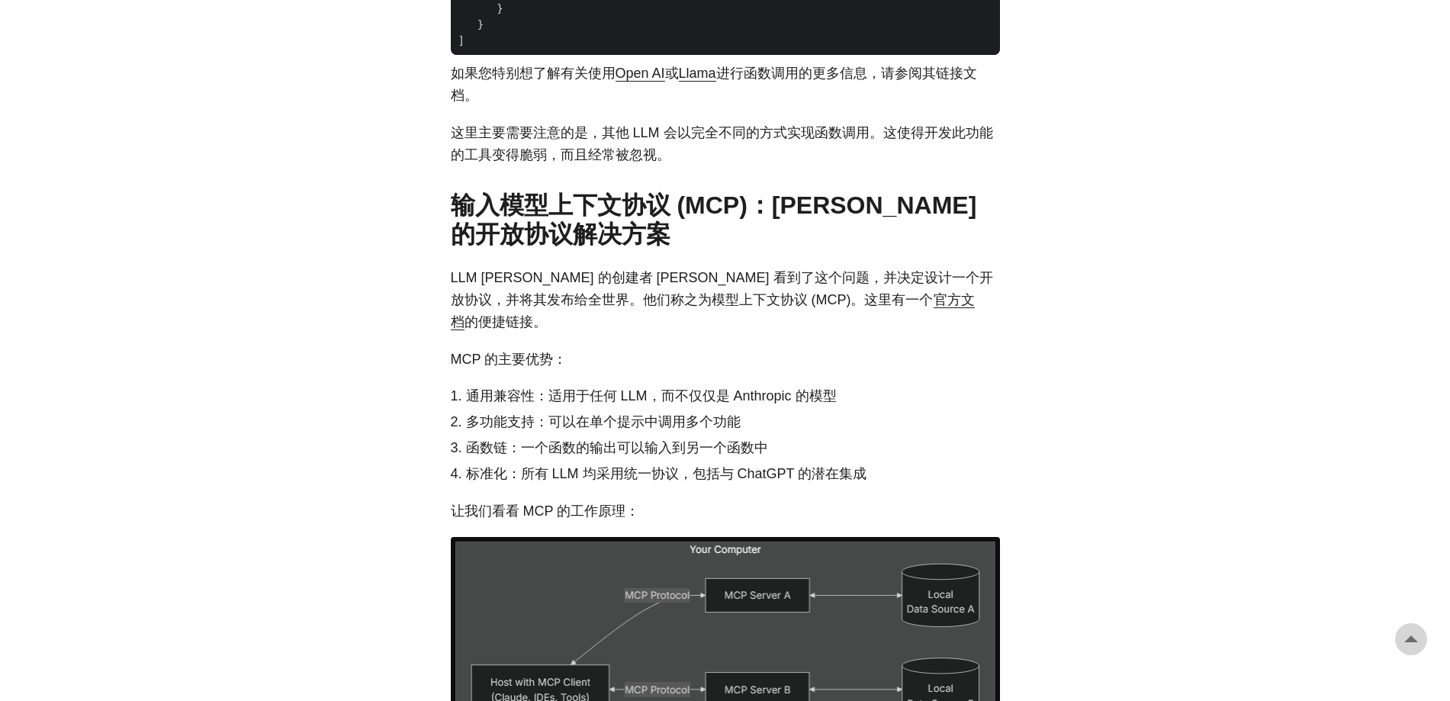
scroll to position [1906, 0]
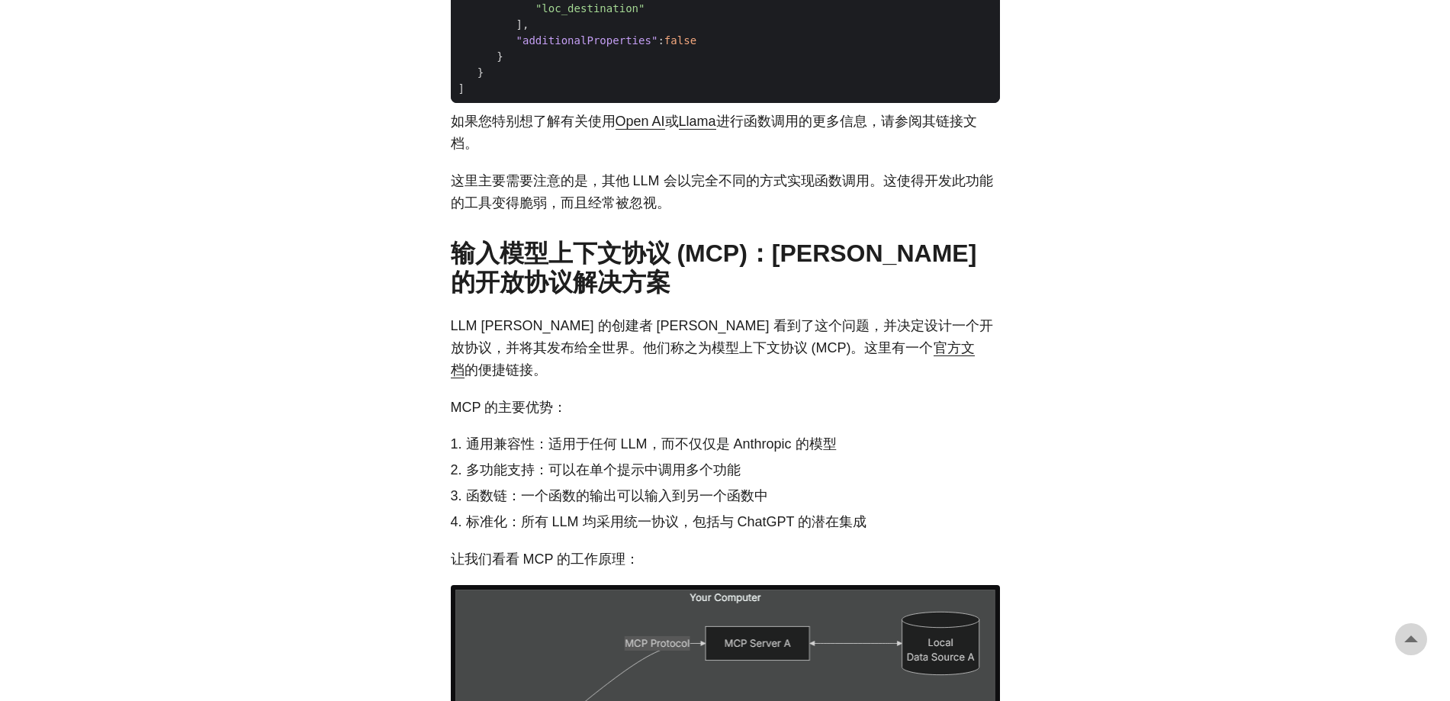
click at [645, 355] on font "LLM [PERSON_NAME] 的创建者 [PERSON_NAME] 看到了这个问题，并决定设计一个开放协议，并将其发布给全世界。他们称之为模型上下文协议…" at bounding box center [722, 336] width 542 height 37
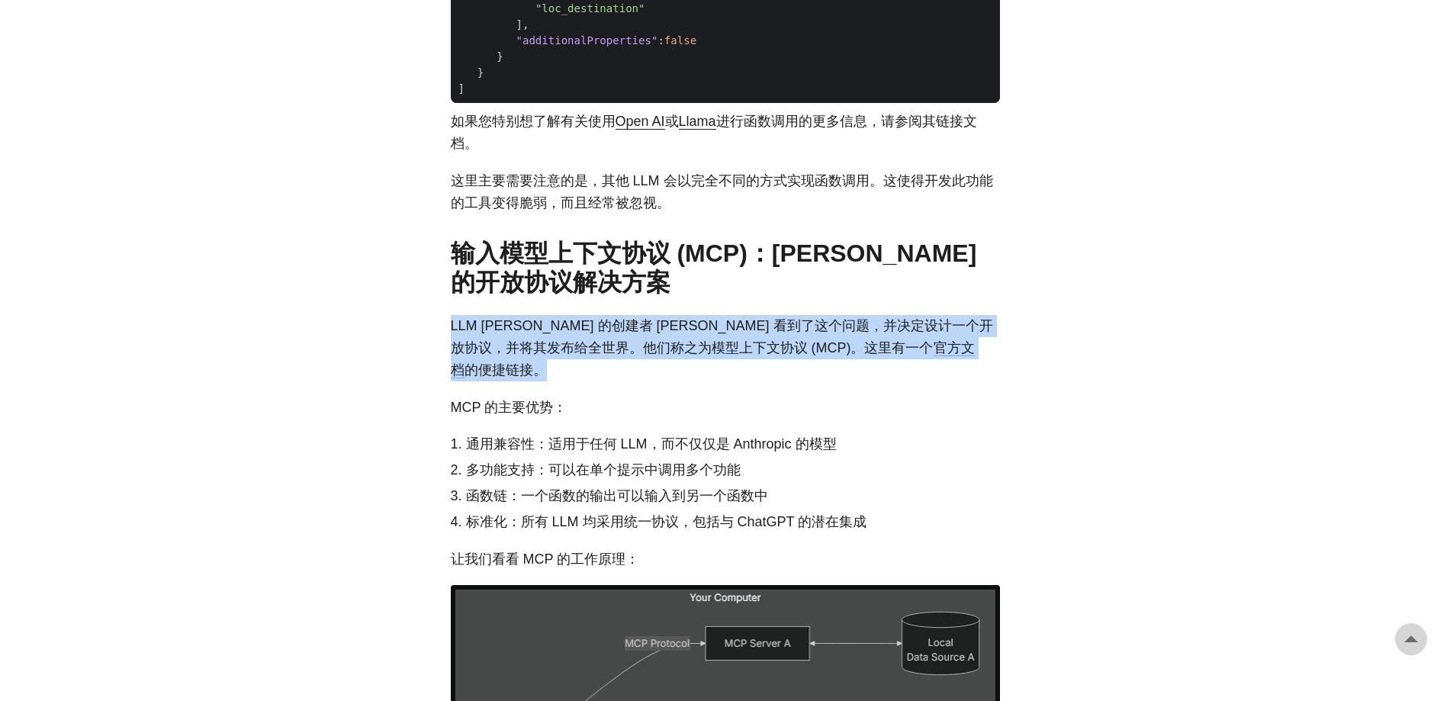
click at [645, 355] on font "LLM [PERSON_NAME] 的创建者 [PERSON_NAME] 看到了这个问题，并决定设计一个开放协议，并将其发布给全世界。他们称之为模型上下文协议…" at bounding box center [722, 336] width 542 height 37
click at [843, 345] on font "LLM [PERSON_NAME] 的创建者 [PERSON_NAME] 看到了这个问题，并决定设计一个开放协议，并将其发布给全世界。他们称之为模型上下文协议…" at bounding box center [722, 336] width 542 height 37
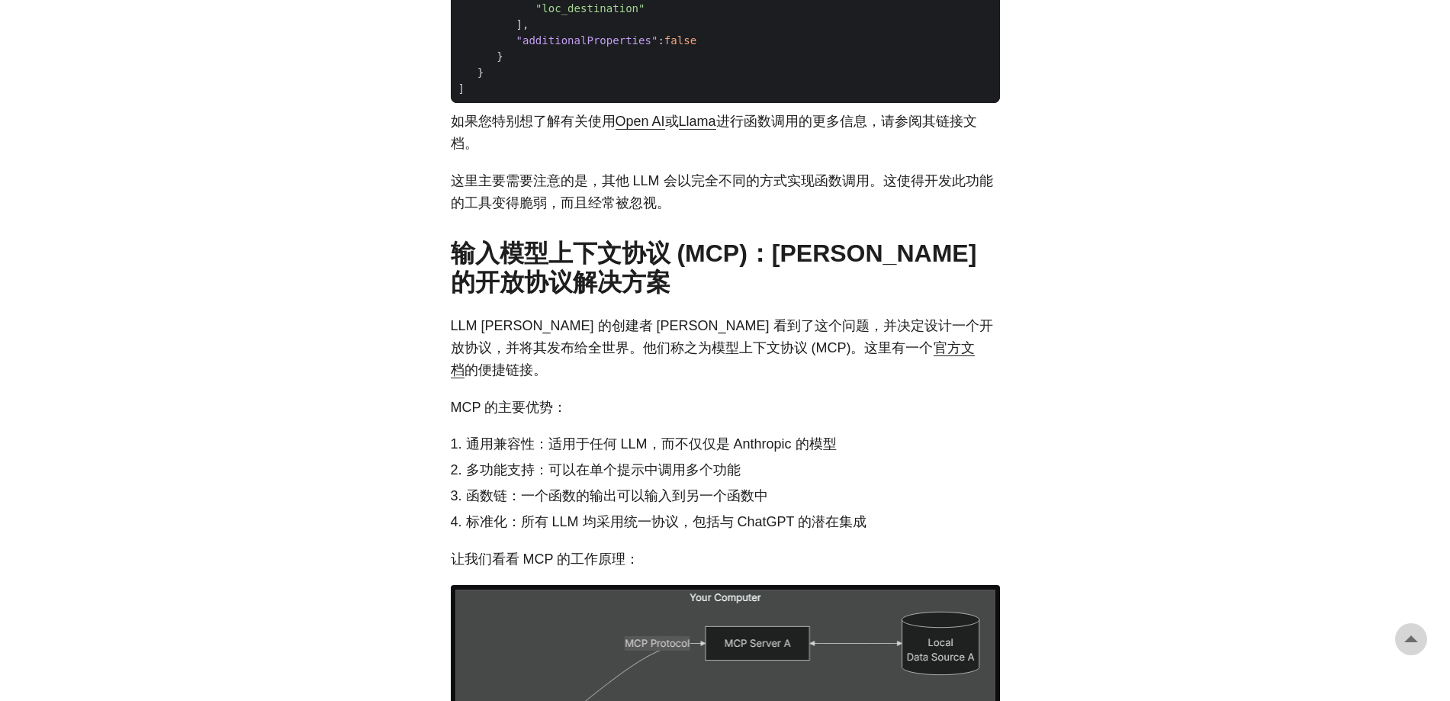
click at [843, 345] on font "LLM [PERSON_NAME] 的创建者 [PERSON_NAME] 看到了这个问题，并决定设计一个开放协议，并将其发布给全世界。他们称之为模型上下文协议…" at bounding box center [722, 336] width 542 height 37
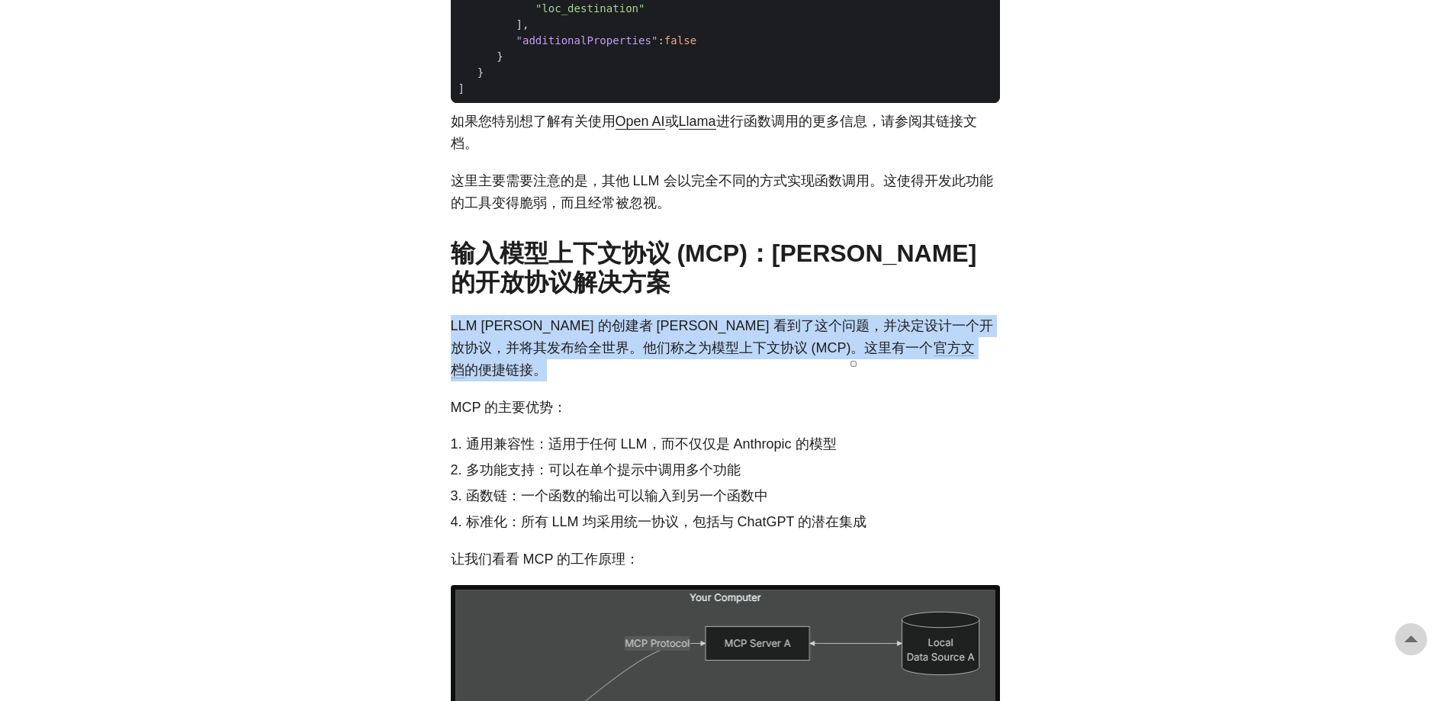
click at [843, 345] on font "LLM [PERSON_NAME] 的创建者 [PERSON_NAME] 看到了这个问题，并决定设计一个开放协议，并将其发布给全世界。他们称之为模型上下文协议…" at bounding box center [722, 336] width 542 height 37
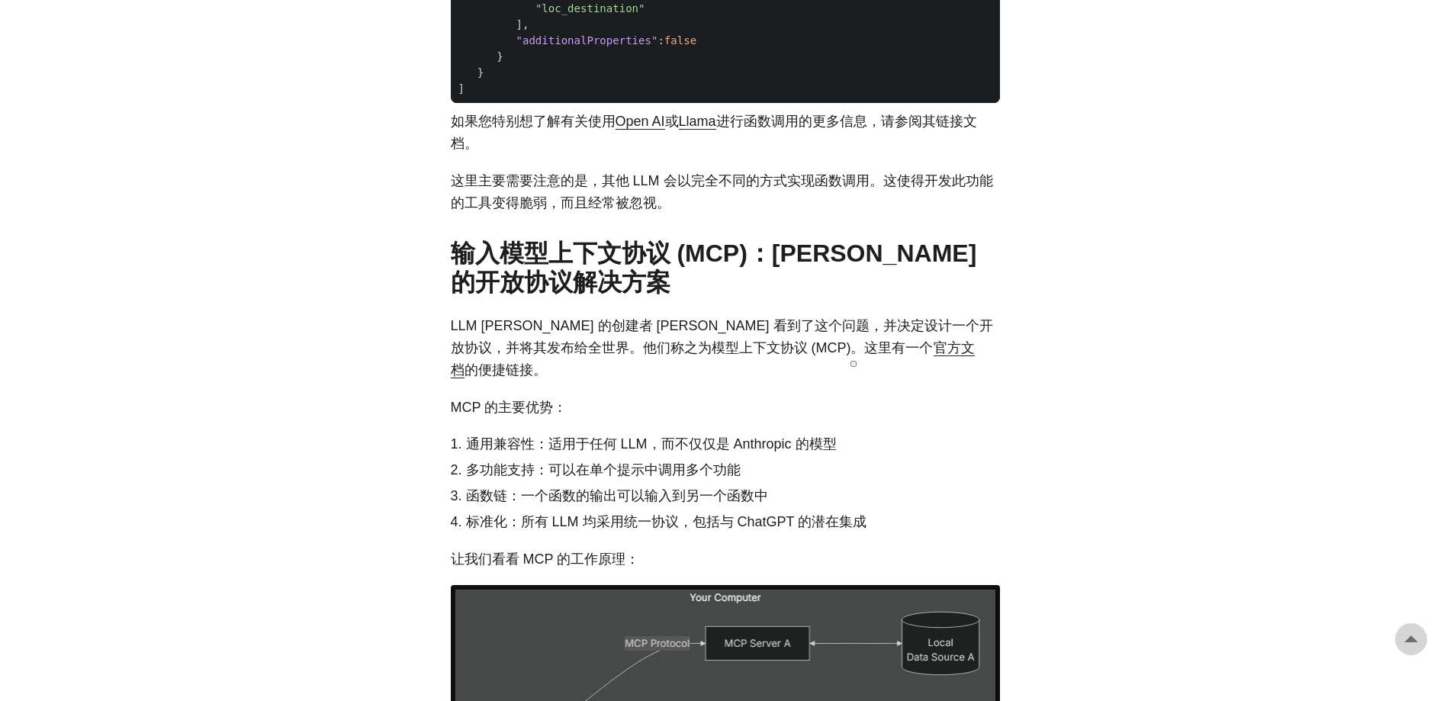
drag, startPoint x: 923, startPoint y: 408, endPoint x: 933, endPoint y: 408, distance: 10.7
click at [924, 411] on p "MCP 的主要优势：" at bounding box center [725, 408] width 549 height 22
click at [655, 449] on font "通用兼容性：适用于任何 LLM，而不仅仅是 Anthropic 的模型" at bounding box center [651, 443] width 371 height 15
click at [584, 471] on font "多功能支持：可以在单个提示中调用多个功能" at bounding box center [603, 469] width 275 height 15
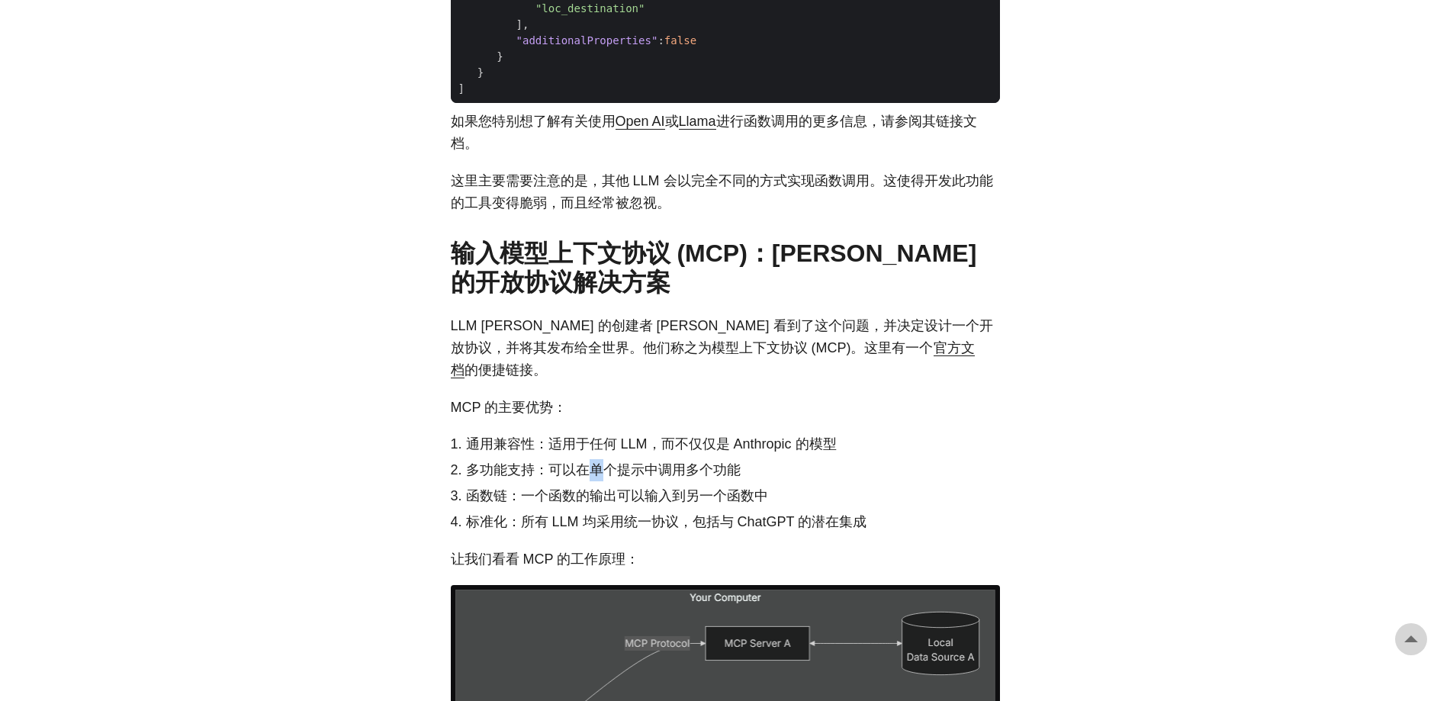
click at [584, 471] on font "多功能支持：可以在单个提示中调用多个功能" at bounding box center [603, 469] width 275 height 15
click at [558, 490] on font "函数链：一个函数的输出可以输入到另一个函数中" at bounding box center [617, 495] width 302 height 15
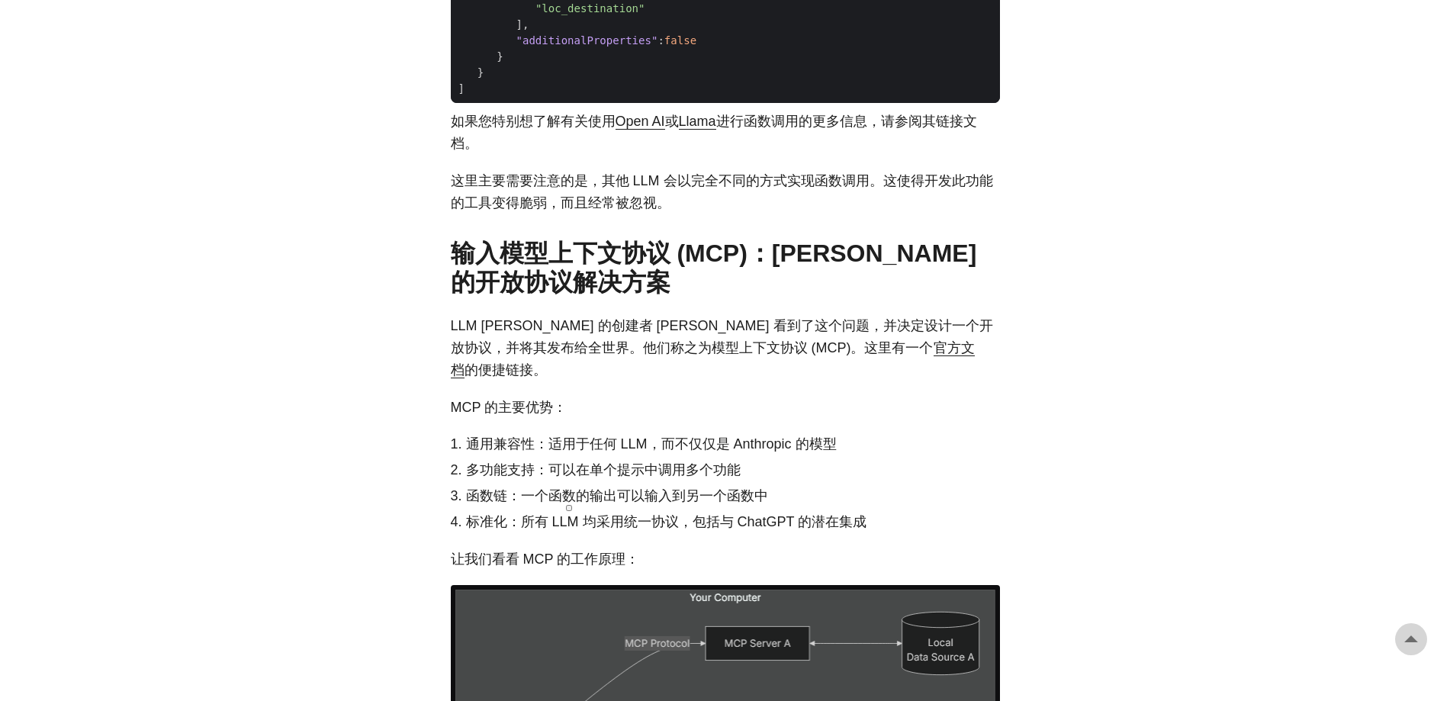
click at [540, 526] on font "标准化：所有 LLM 均采用统一协议，包括与 ChatGPT 的潜在集成" at bounding box center [666, 521] width 401 height 15
click at [793, 517] on font "标准化：所有 LLM 均采用统一协议，包括与 ChatGPT 的潜在集成" at bounding box center [666, 521] width 401 height 15
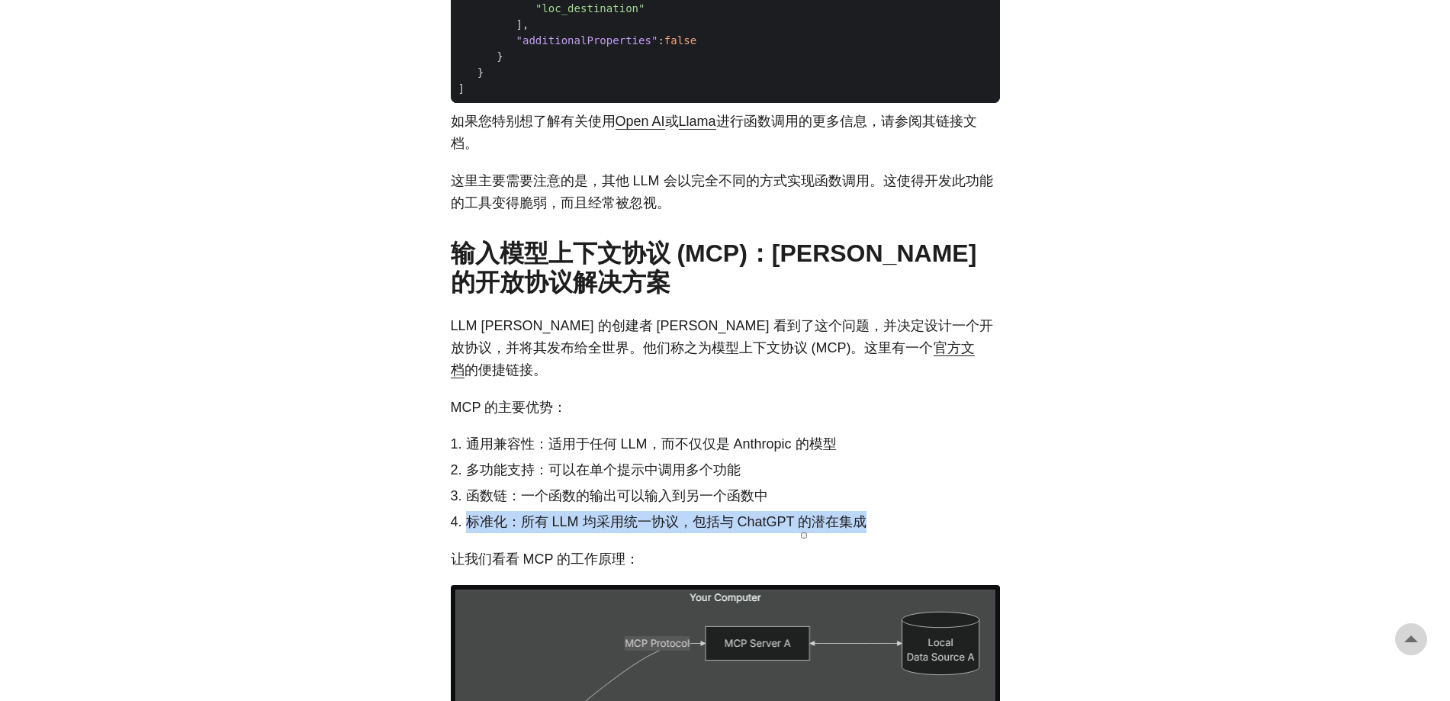
click at [793, 517] on font "标准化：所有 LLM 均采用统一协议，包括与 ChatGPT 的潜在集成" at bounding box center [666, 521] width 401 height 15
click at [584, 481] on li "多功能支持：可以在单个提示中调用多个功能" at bounding box center [733, 470] width 534 height 22
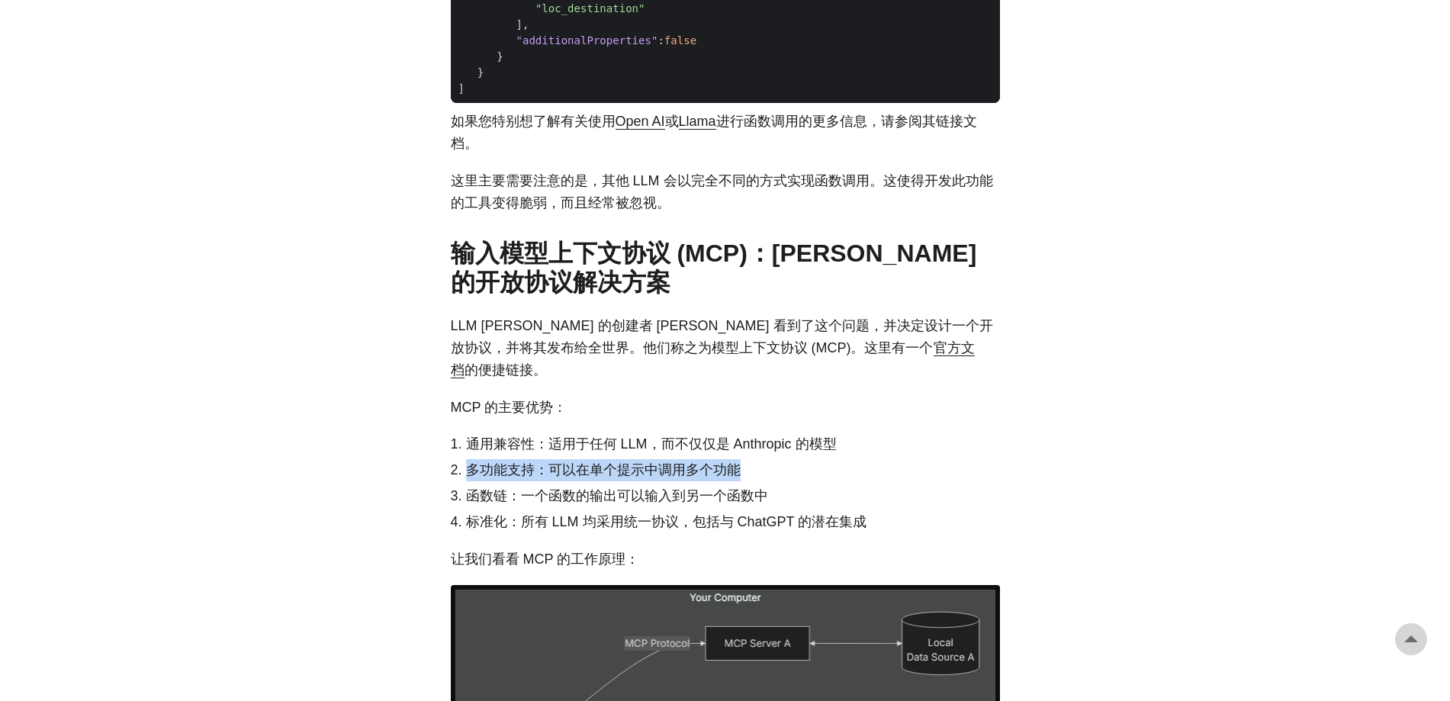
click at [584, 481] on li "多功能支持：可以在单个提示中调用多个功能" at bounding box center [733, 470] width 534 height 22
click at [621, 438] on font "通用兼容性：适用于任何 LLM，而不仅仅是 Anthropic 的模型" at bounding box center [651, 443] width 371 height 15
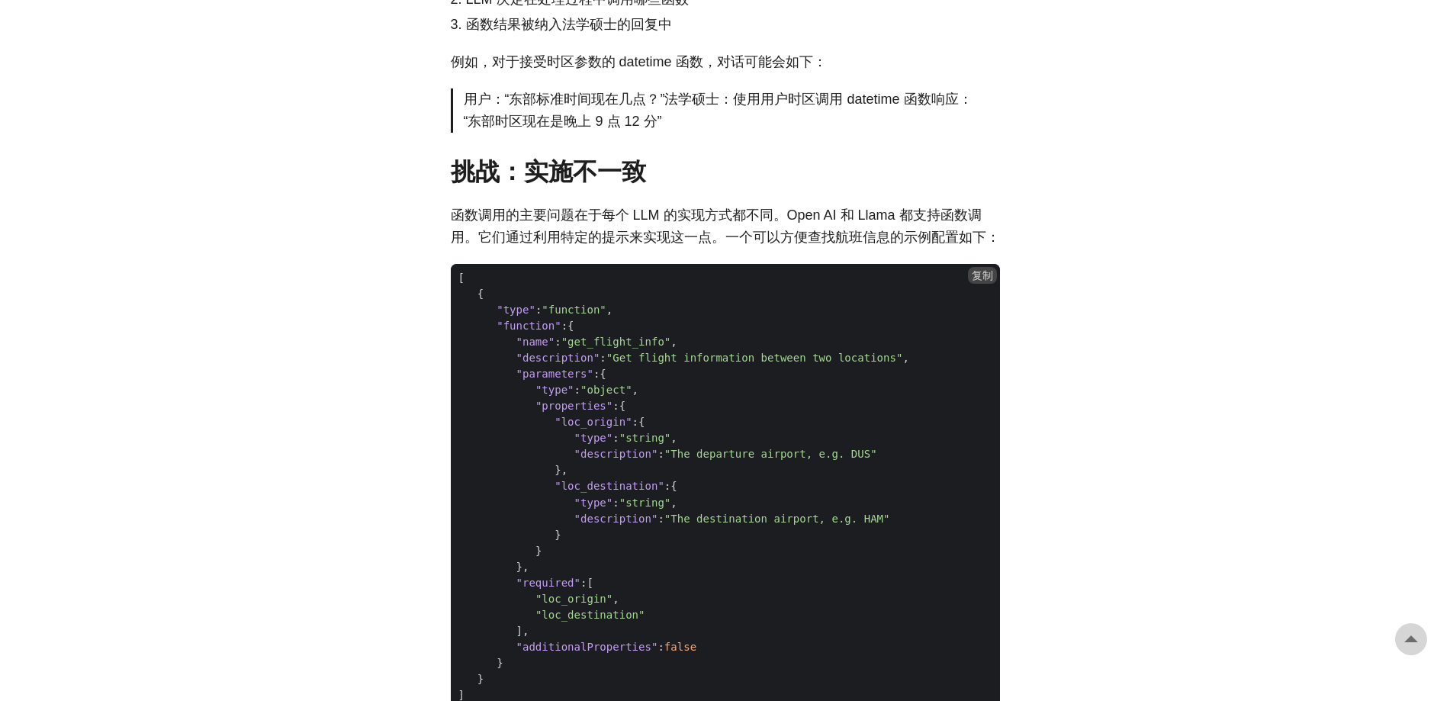
scroll to position [1296, 0]
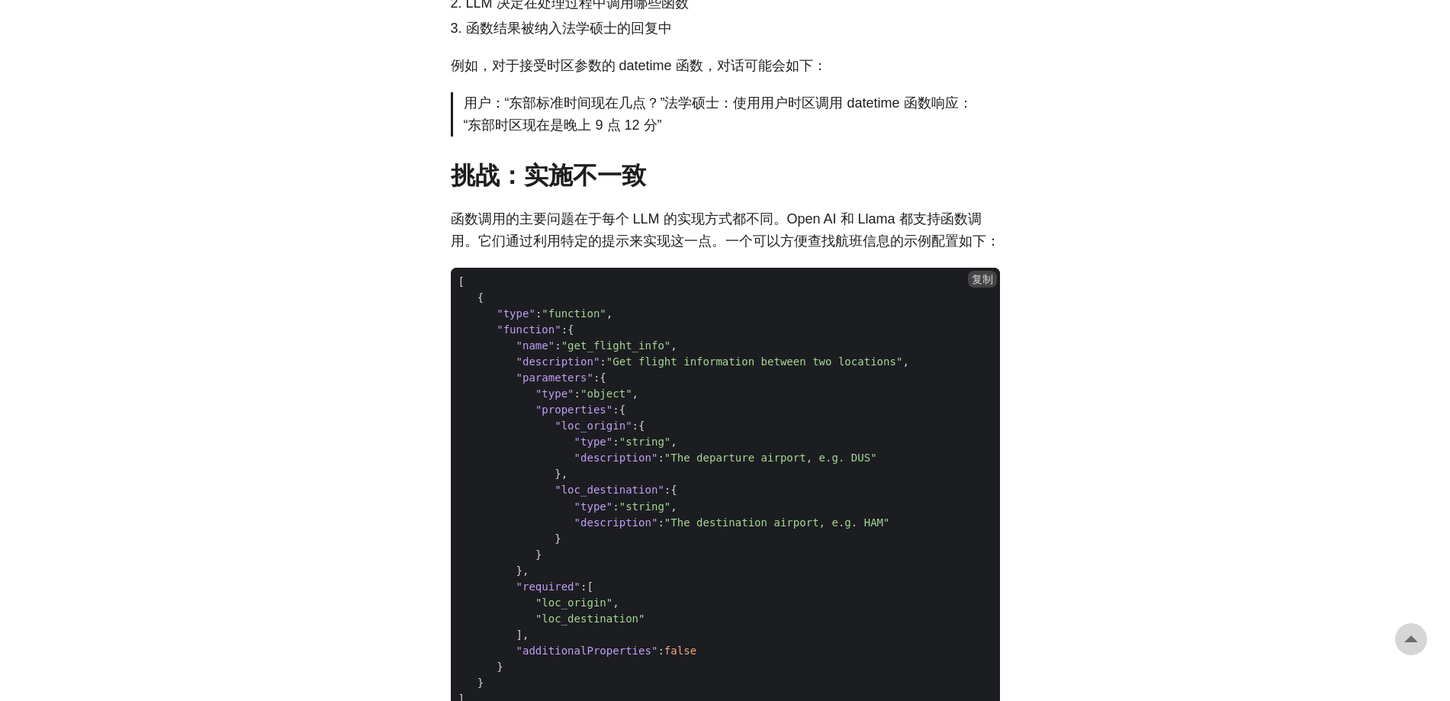
click at [612, 354] on span ""name" : "get_flight_info" ," at bounding box center [568, 346] width 234 height 16
click at [602, 374] on div at bounding box center [602, 374] width 0 height 0
click at [541, 354] on span ""name" : "get_flight_info" ," at bounding box center [568, 346] width 234 height 16
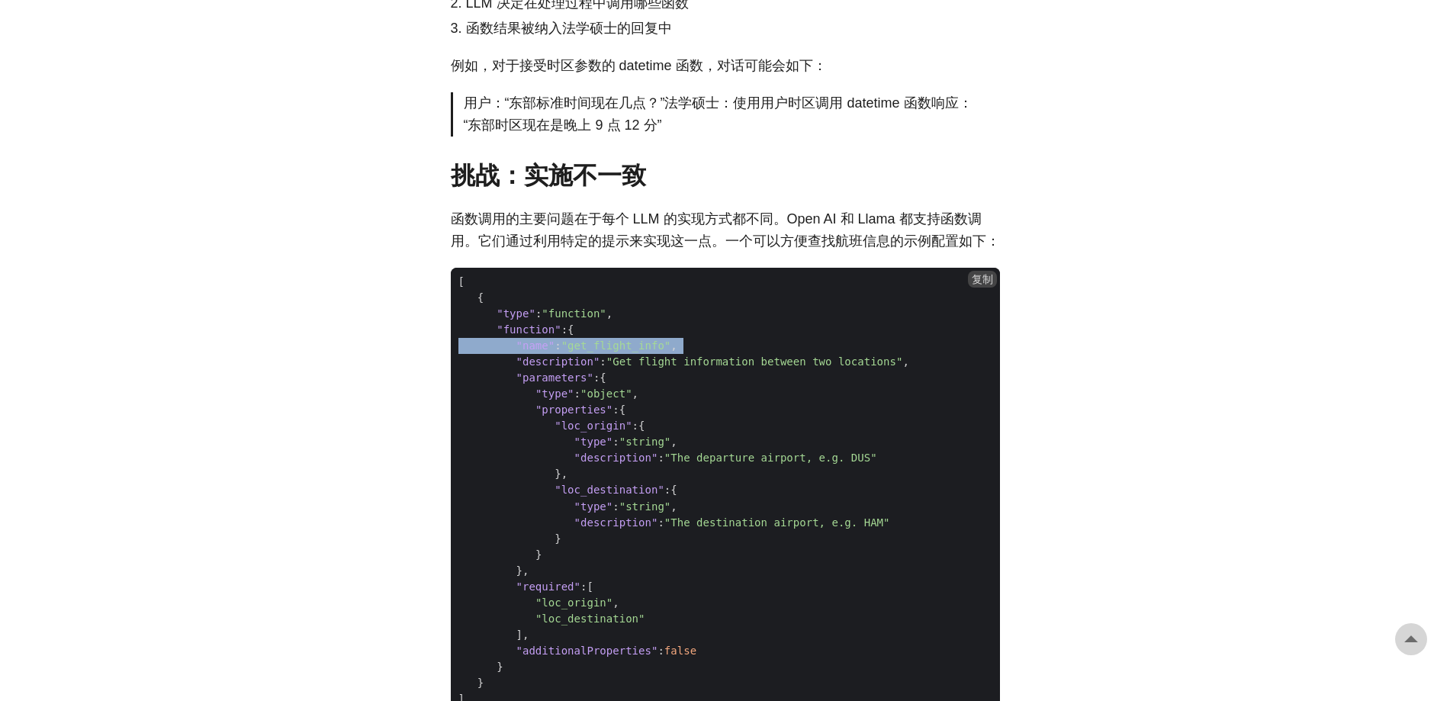
click at [541, 354] on span ""name" : "get_flight_info" ," at bounding box center [568, 346] width 234 height 16
click at [747, 370] on span ""description" : "Get flight information between two locations" ," at bounding box center [684, 362] width 466 height 16
click at [684, 386] on span ""parameters" :{" at bounding box center [725, 378] width 549 height 16
click at [684, 368] on span ""Get flight information between two locations"" at bounding box center [754, 361] width 297 height 12
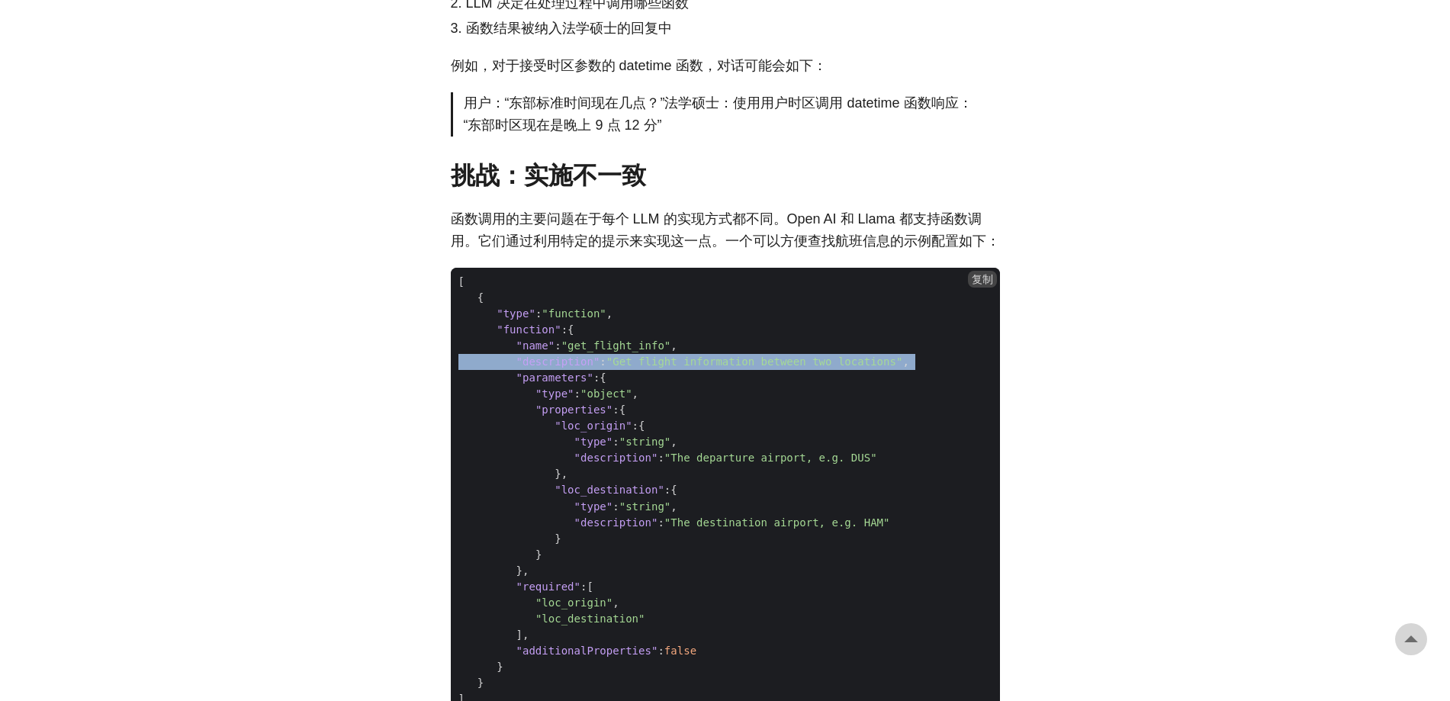
click at [684, 368] on span ""Get flight information between two locations"" at bounding box center [754, 361] width 297 height 12
click at [644, 370] on span ""description" : "Get flight information between two locations" ," at bounding box center [684, 362] width 466 height 16
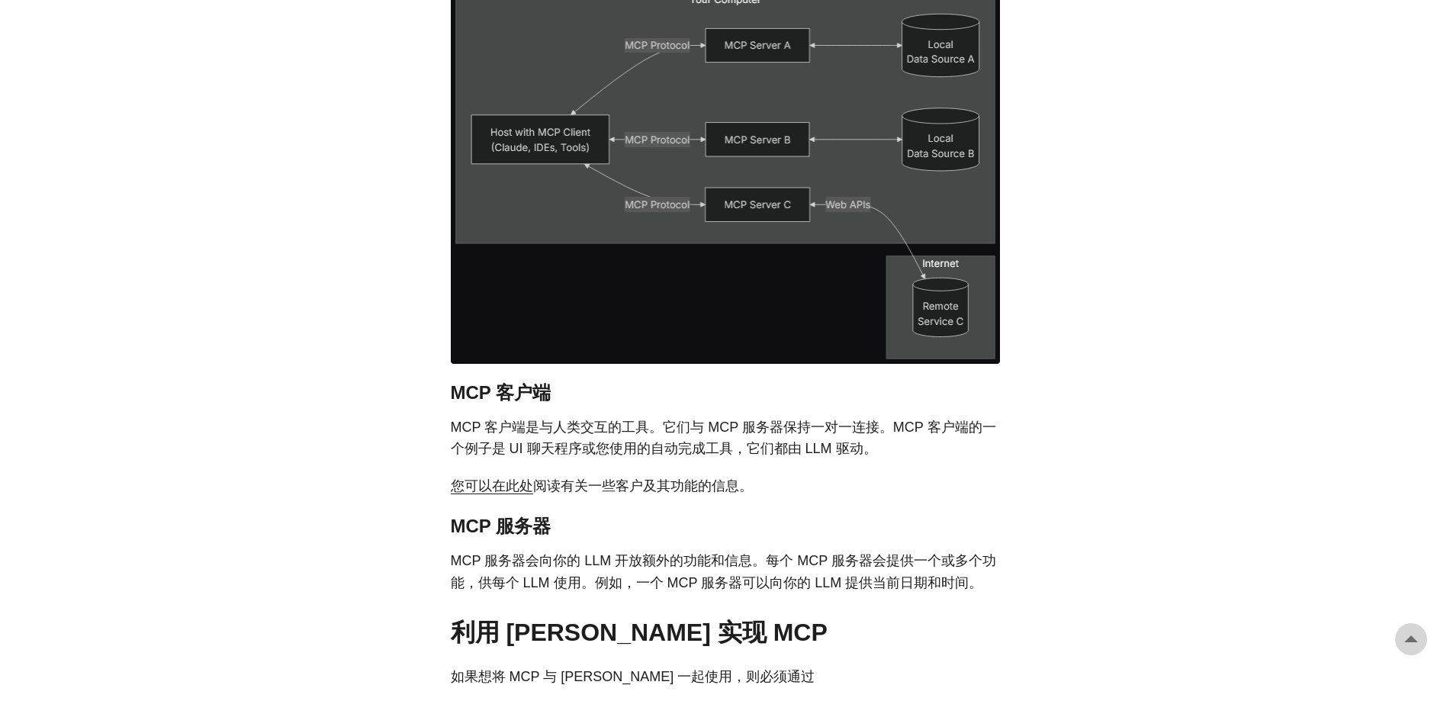
scroll to position [2516, 0]
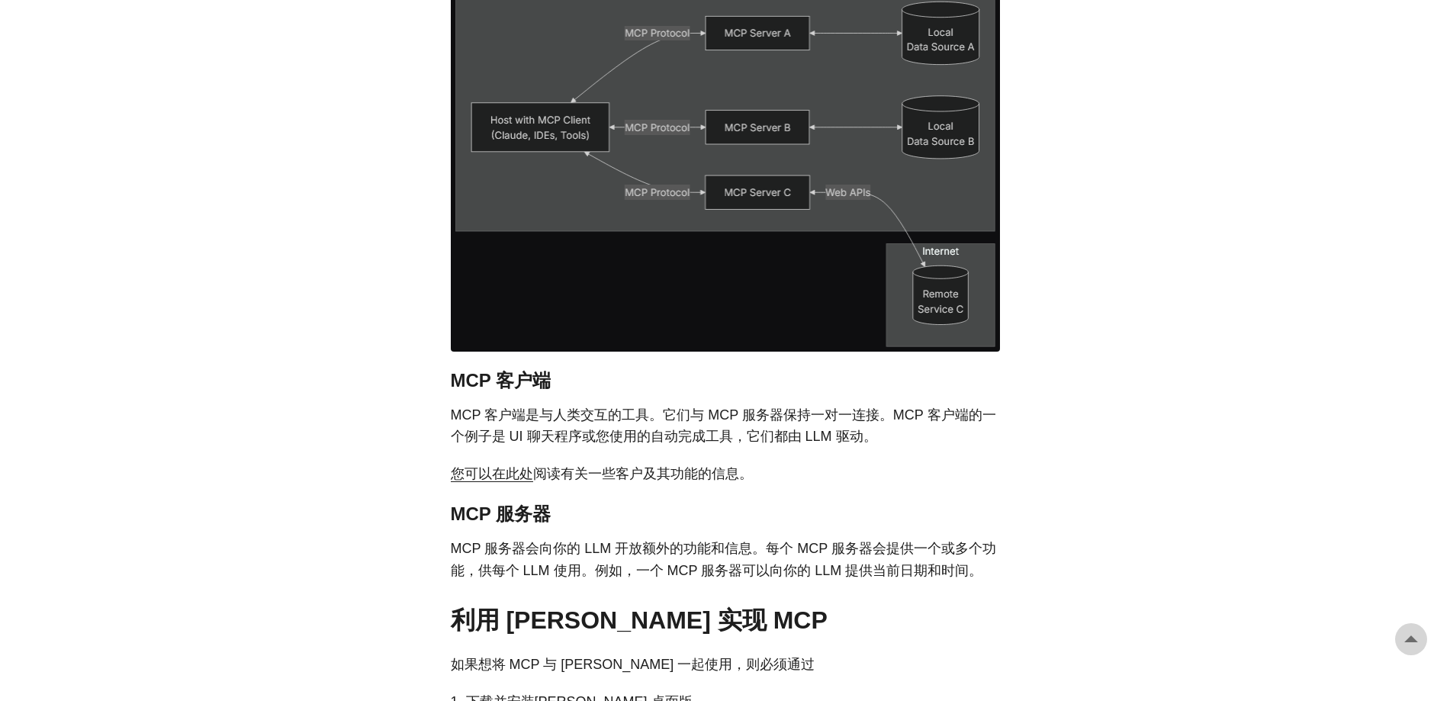
click at [579, 413] on font "MCP 客户端是与人类交互的工具。它们与 MCP 服务器保持一对一连接。MCP 客户端的一个例子是 UI 聊天程序或您使用的自动完成工具，它们都由 LLM 驱…" at bounding box center [723, 425] width 545 height 37
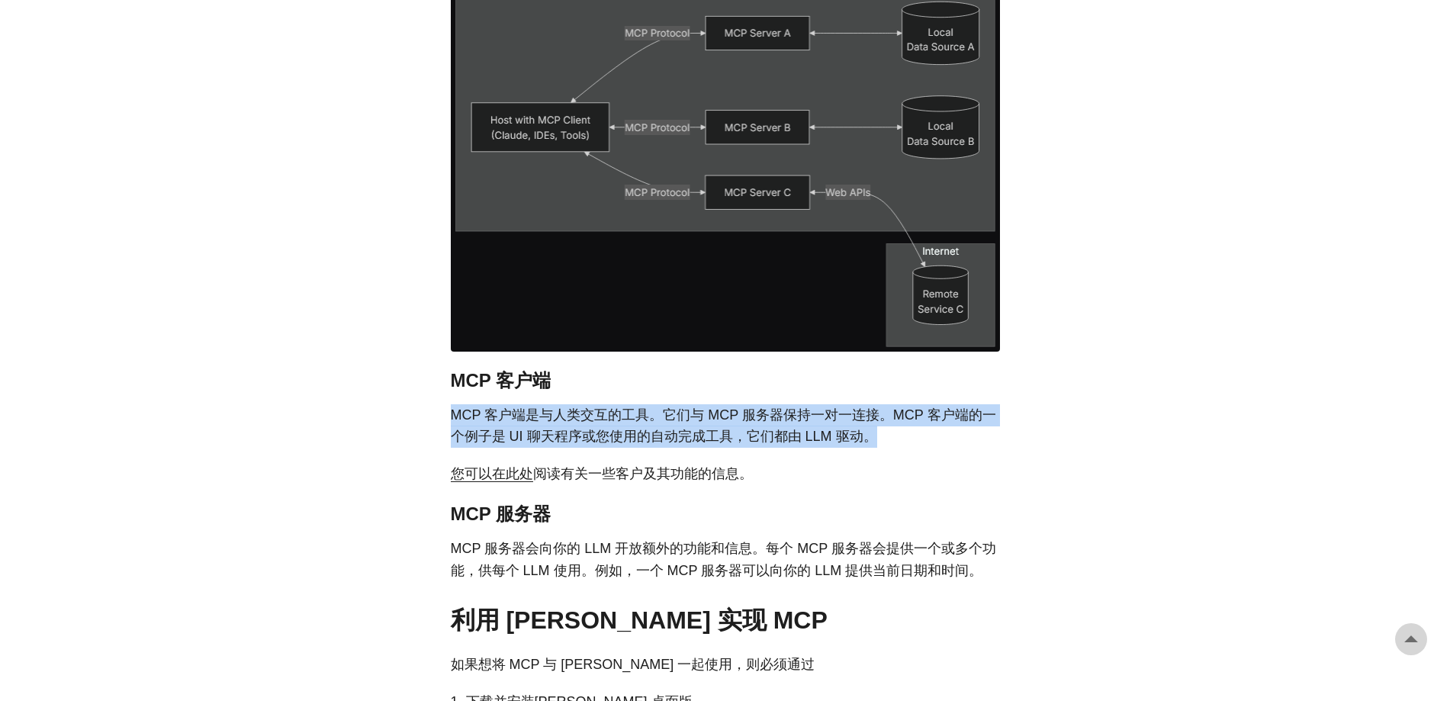
click at [579, 413] on font "MCP 客户端是与人类交互的工具。它们与 MCP 服务器保持一对一连接。MCP 客户端的一个例子是 UI 聊天程序或您使用的自动完成工具，它们都由 LLM 驱…" at bounding box center [723, 425] width 545 height 37
click at [768, 412] on font "MCP 客户端是与人类交互的工具。它们与 MCP 服务器保持一对一连接。MCP 客户端的一个例子是 UI 聊天程序或您使用的自动完成工具，它们都由 LLM 驱…" at bounding box center [723, 425] width 545 height 37
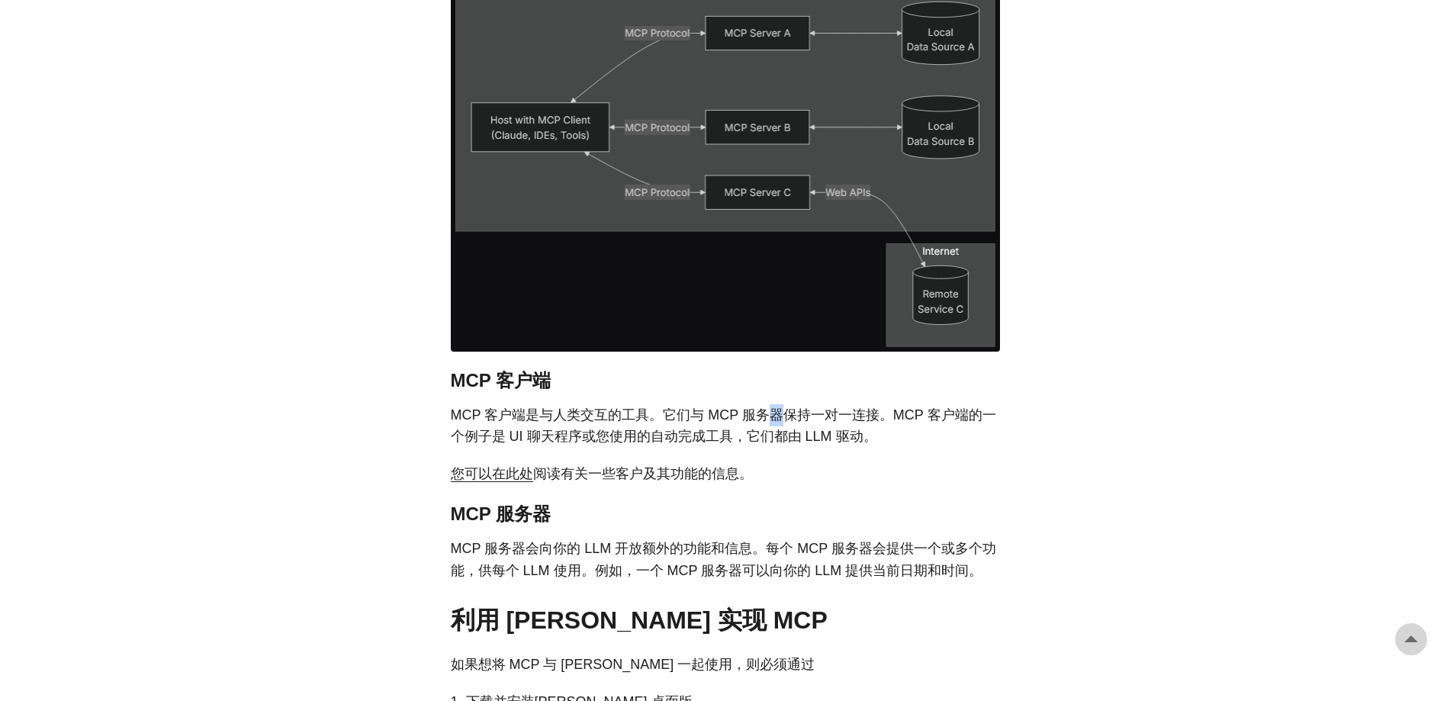
click at [768, 412] on font "MCP 客户端是与人类交互的工具。它们与 MCP 服务器保持一对一连接。MCP 客户端的一个例子是 UI 聊天程序或您使用的自动完成工具，它们都由 LLM 驱…" at bounding box center [723, 425] width 545 height 37
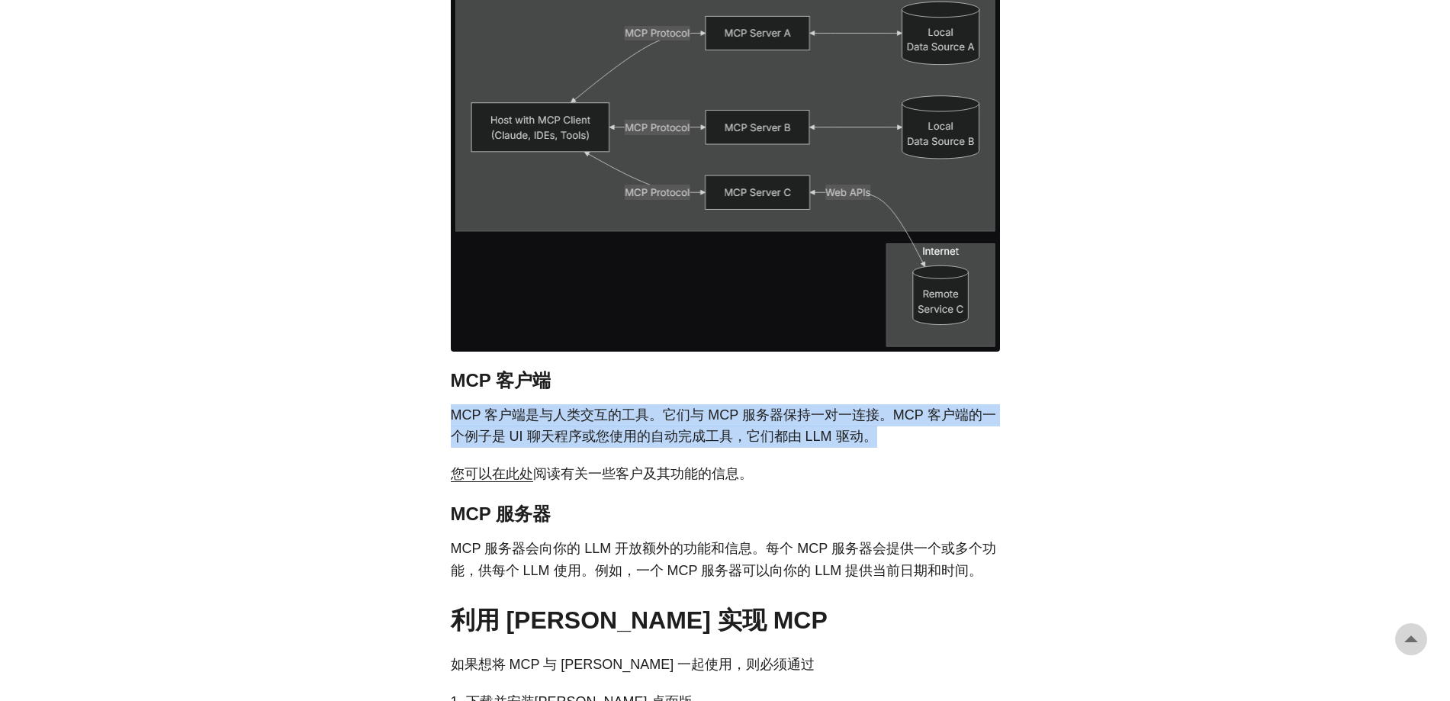
click at [770, 411] on font "MCP 客户端是与人类交互的工具。它们与 MCP 服务器保持一对一连接。MCP 客户端的一个例子是 UI 聊天程序或您使用的自动完成工具，它们都由 LLM 驱…" at bounding box center [723, 425] width 545 height 37
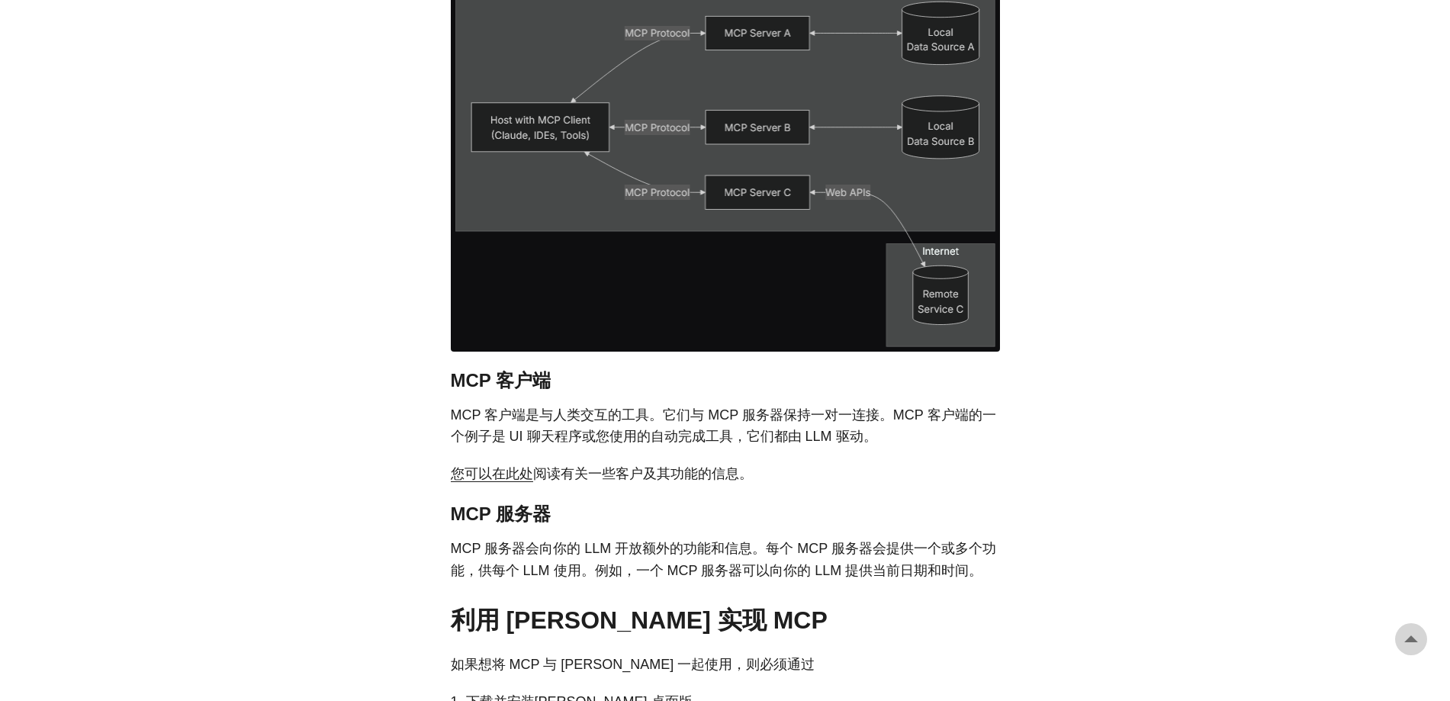
click at [536, 546] on font "MCP 服务器会向你的 LLM 开放额外的功能和信息。每个 MCP 服务器会提供一个或多个功能，供每个 LLM 使用。例如，一个 MCP 服务器可以向你的 L…" at bounding box center [723, 559] width 545 height 37
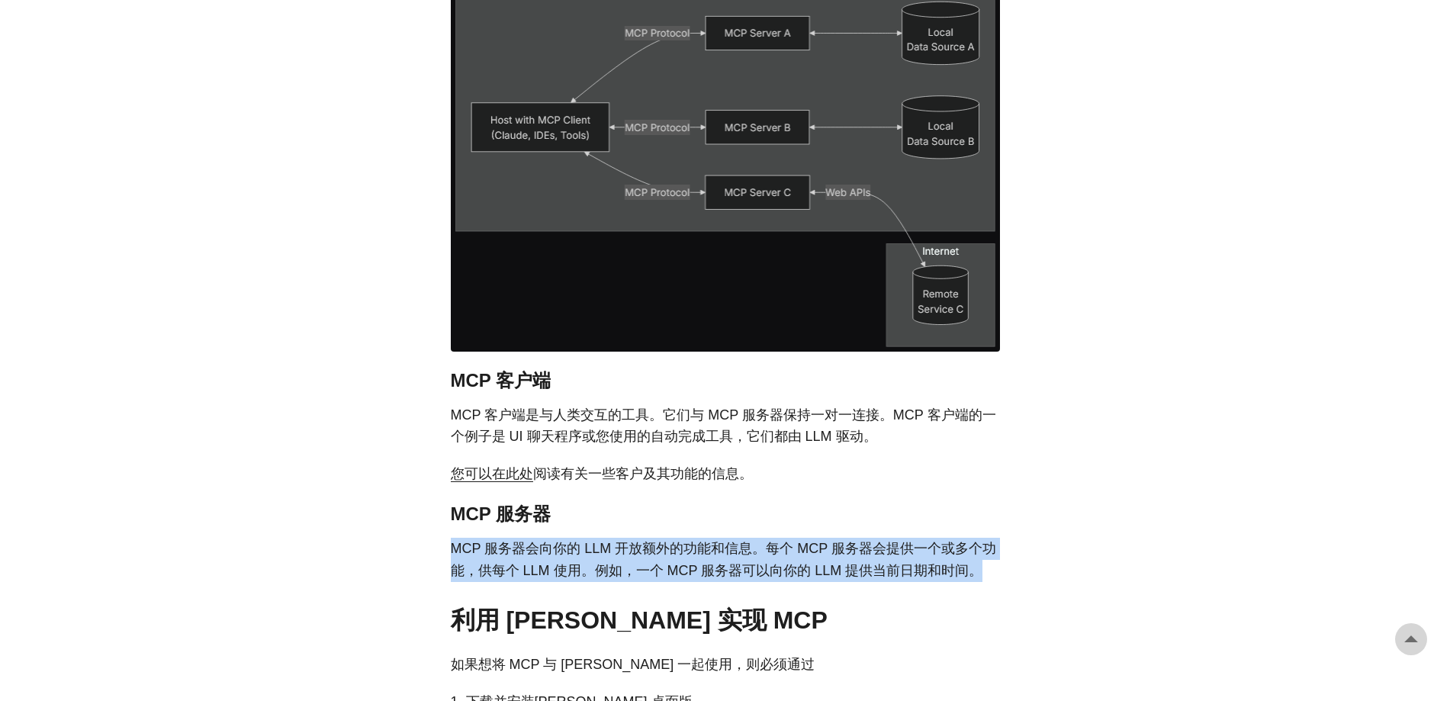
click at [536, 546] on font "MCP 服务器会向你的 LLM 开放额外的功能和信息。每个 MCP 服务器会提供一个或多个功能，供每个 LLM 使用。例如，一个 MCP 服务器可以向你的 L…" at bounding box center [723, 559] width 545 height 37
click at [666, 548] on font "MCP 服务器会向你的 LLM 开放额外的功能和信息。每个 MCP 服务器会提供一个或多个功能，供每个 LLM 使用。例如，一个 MCP 服务器可以向你的 L…" at bounding box center [723, 559] width 545 height 37
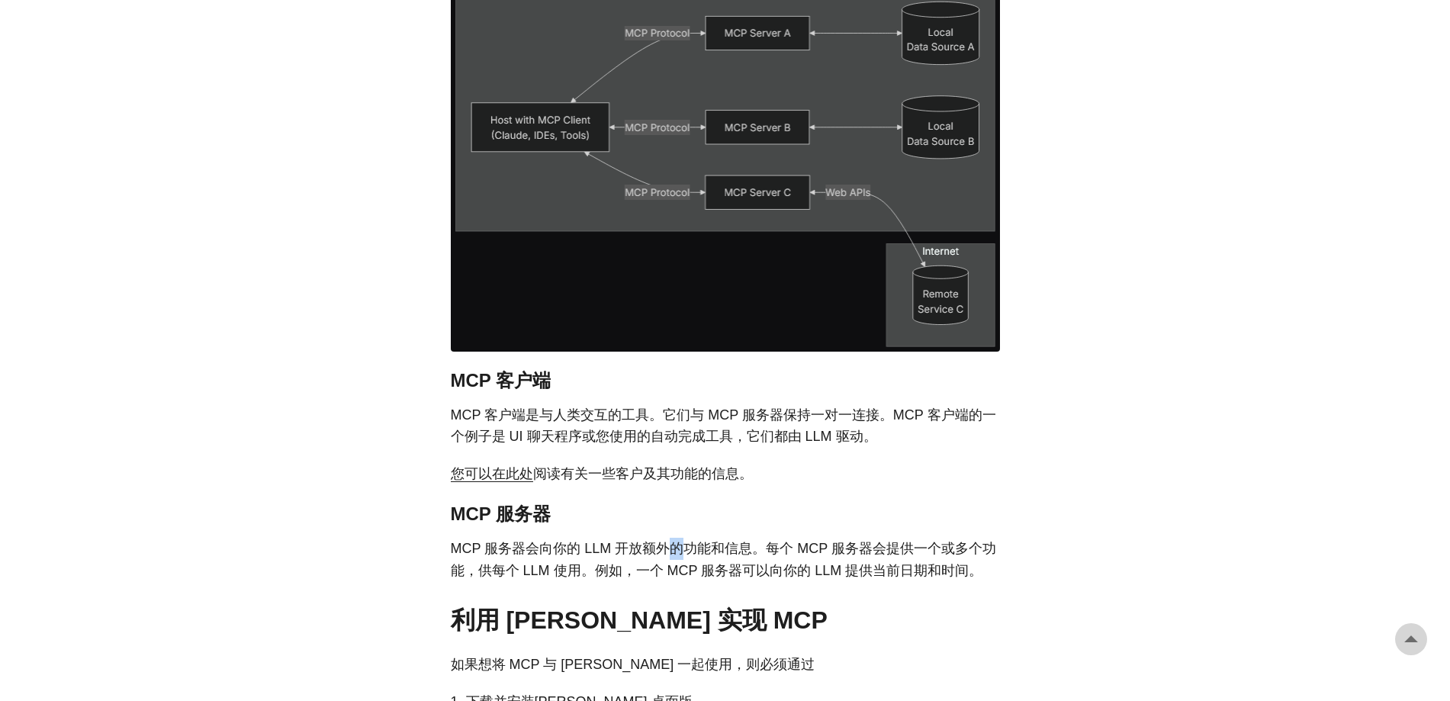
click at [666, 548] on font "MCP 服务器会向你的 LLM 开放额外的功能和信息。每个 MCP 服务器会提供一个或多个功能，供每个 LLM 使用。例如，一个 MCP 服务器可以向你的 L…" at bounding box center [723, 559] width 545 height 37
click at [763, 541] on font "MCP 服务器会向你的 LLM 开放额外的功能和信息。每个 MCP 服务器会提供一个或多个功能，供每个 LLM 使用。例如，一个 MCP 服务器可以向你的 L…" at bounding box center [723, 559] width 545 height 37
click at [763, 543] on font "MCP 服务器会向你的 LLM 开放额外的功能和信息。每个 MCP 服务器会提供一个或多个功能，供每个 LLM 使用。例如，一个 MCP 服务器可以向你的 L…" at bounding box center [723, 559] width 545 height 37
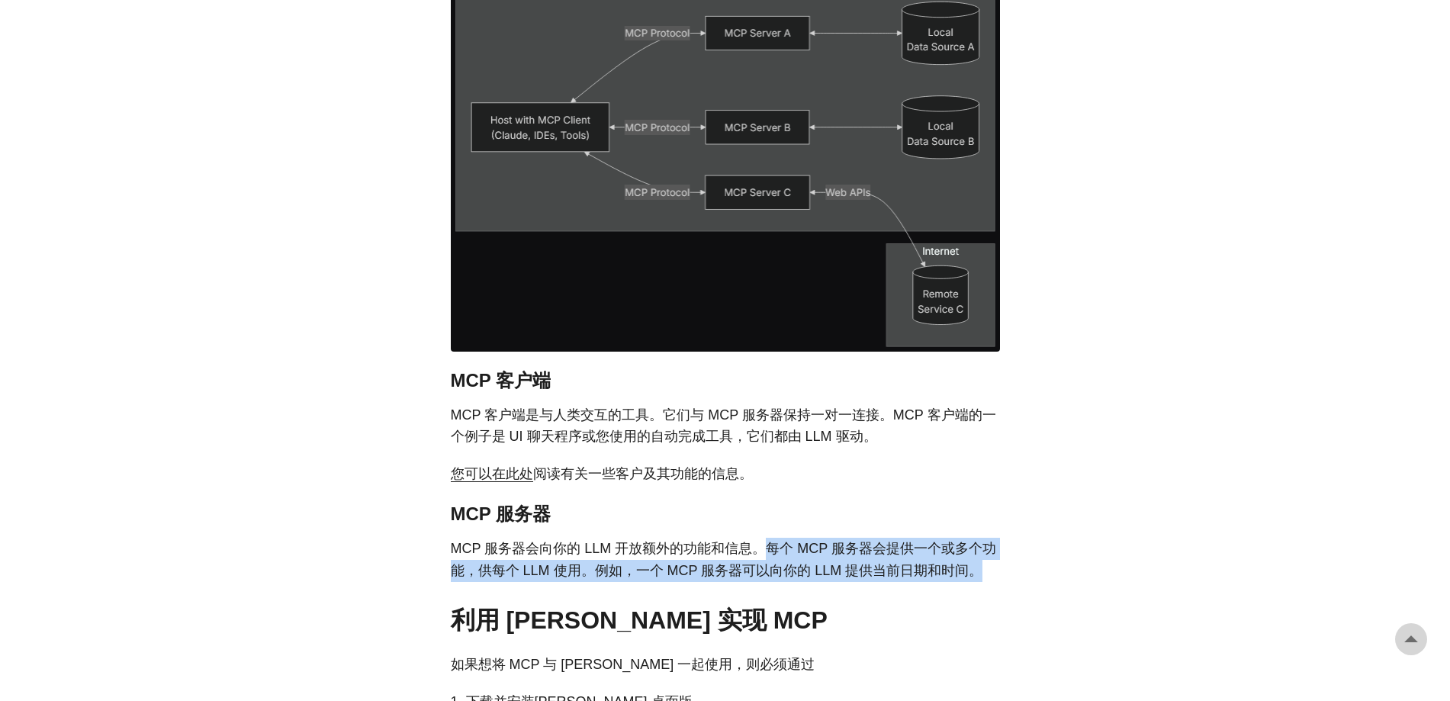
drag, startPoint x: 764, startPoint y: 543, endPoint x: 991, endPoint y: 567, distance: 227.7
click at [991, 567] on p "MCP 服务器会向你的 LLM 开放额外的功能和信息。每个 MCP 服务器会提供一个或多个功能，供每个 LLM 使用。例如，一个 MCP 服务器可以向你的 L…" at bounding box center [725, 560] width 549 height 44
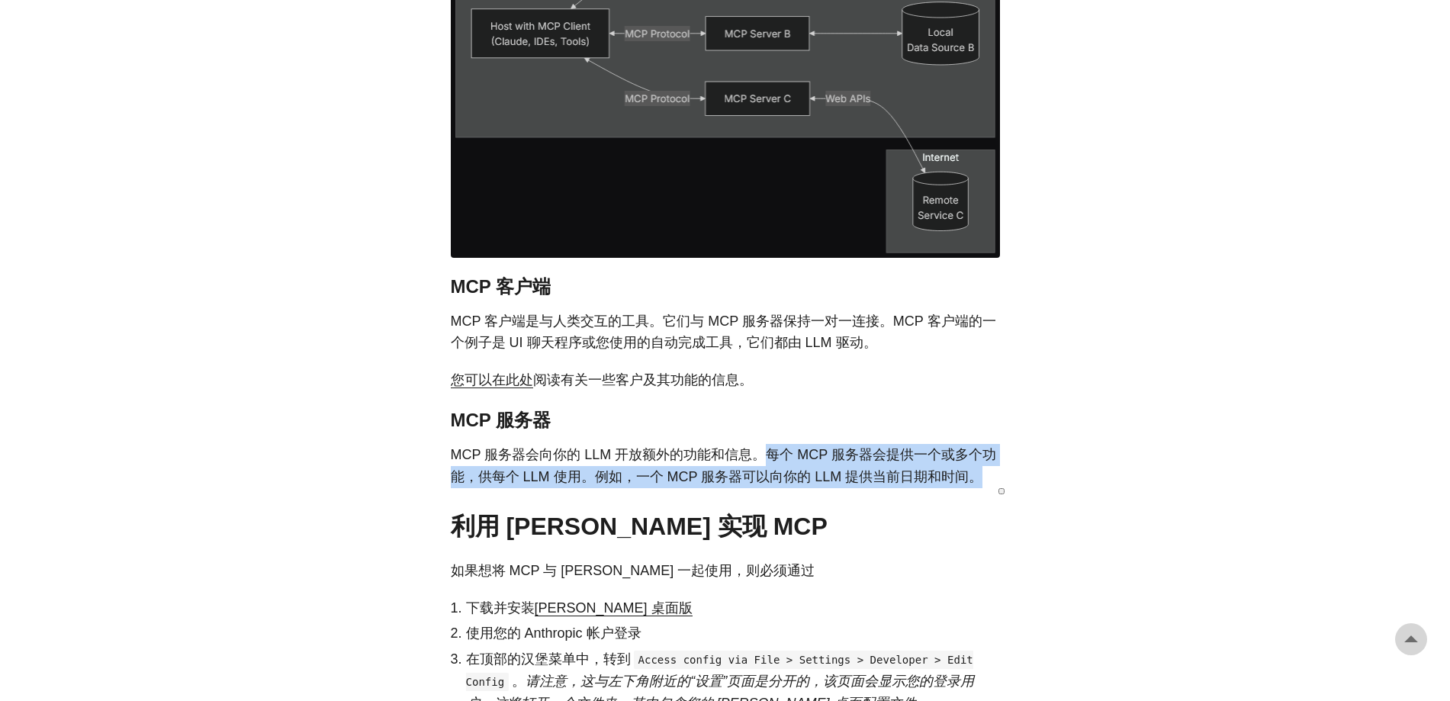
scroll to position [2669, 0]
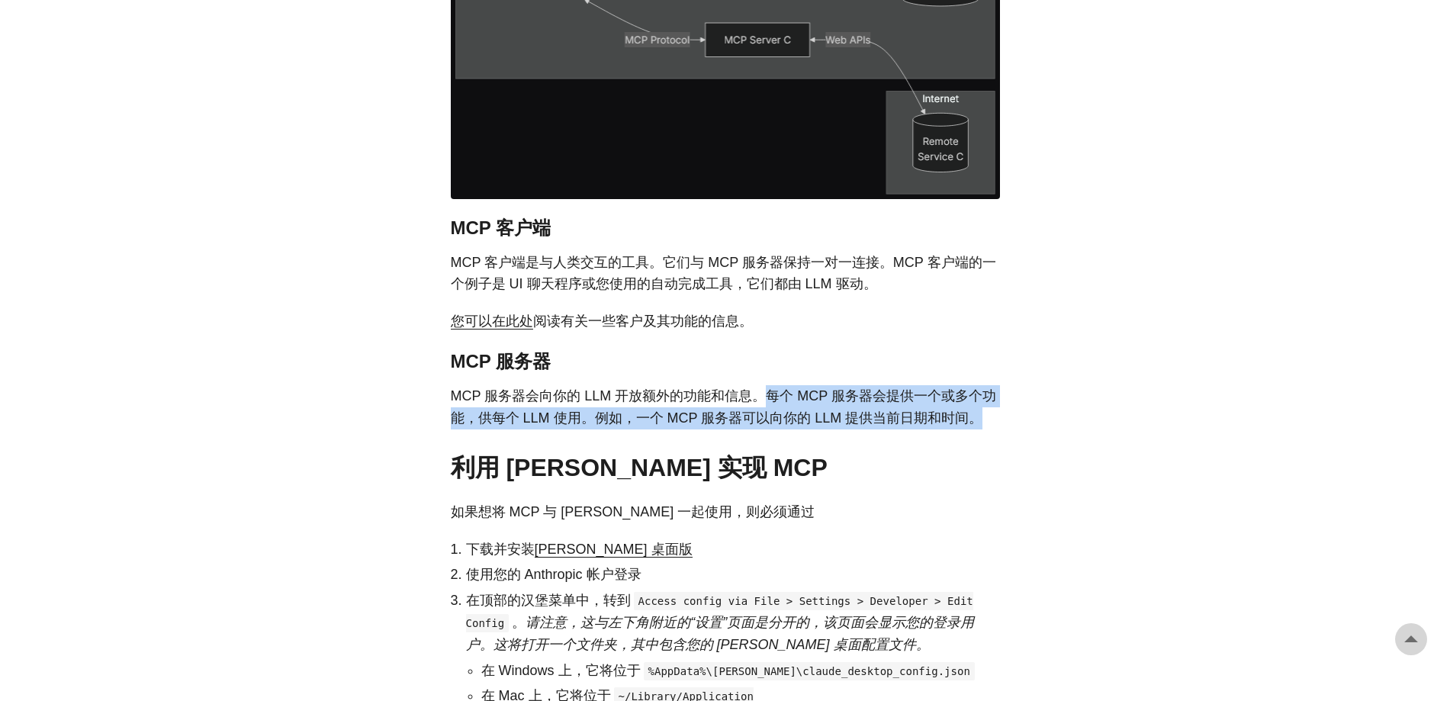
click at [669, 512] on font "如果想将 MCP 与 [PERSON_NAME] 一起使用，则必须通过" at bounding box center [633, 511] width 364 height 15
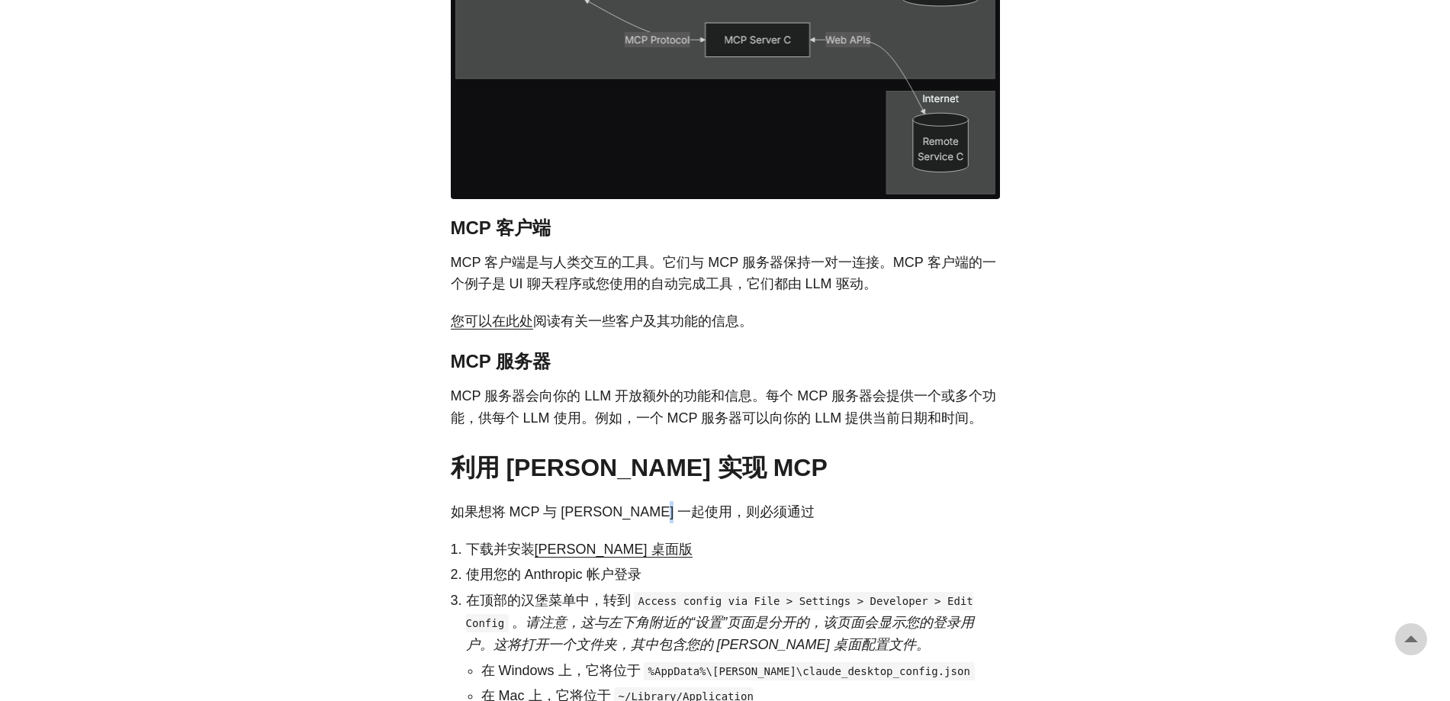
click at [669, 512] on font "如果想将 MCP 与 [PERSON_NAME] 一起使用，则必须通过" at bounding box center [633, 511] width 364 height 15
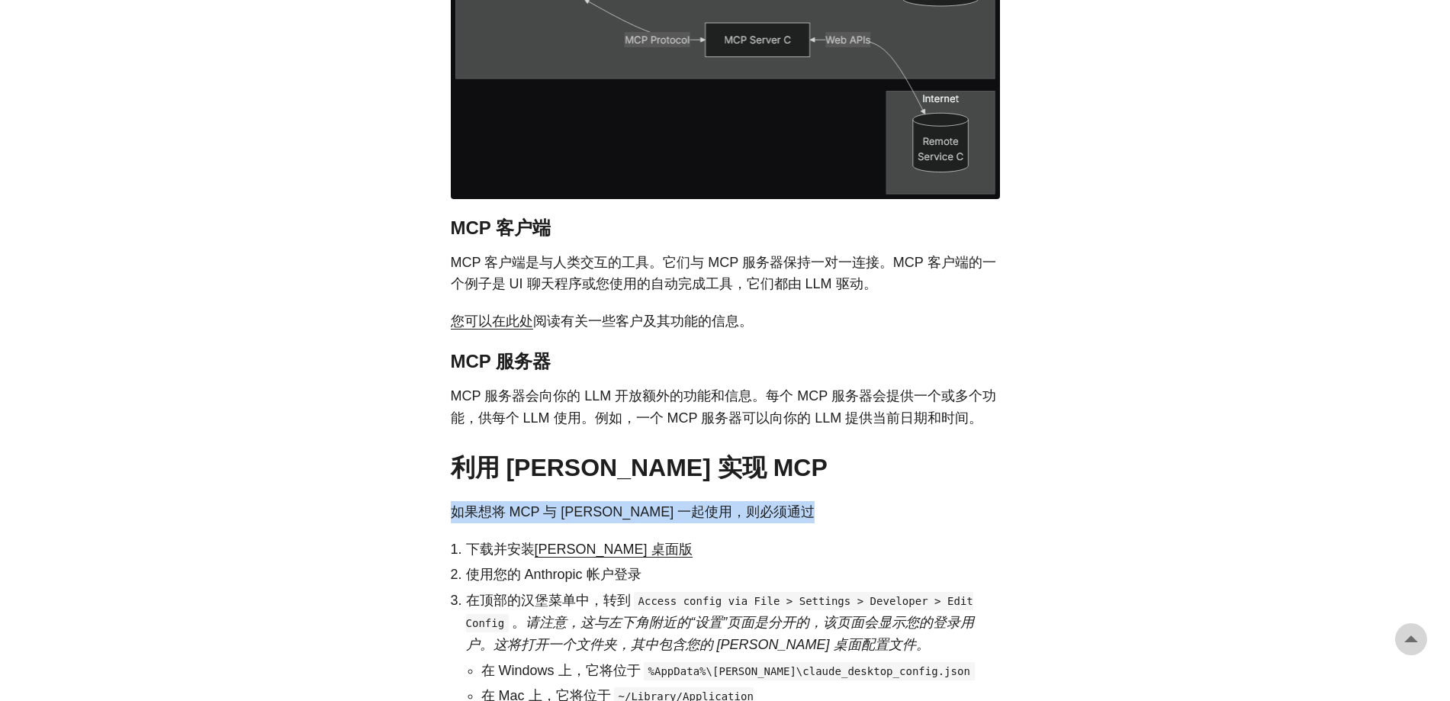
click at [669, 512] on font "如果想将 MCP 与 [PERSON_NAME] 一起使用，则必须通过" at bounding box center [633, 511] width 364 height 15
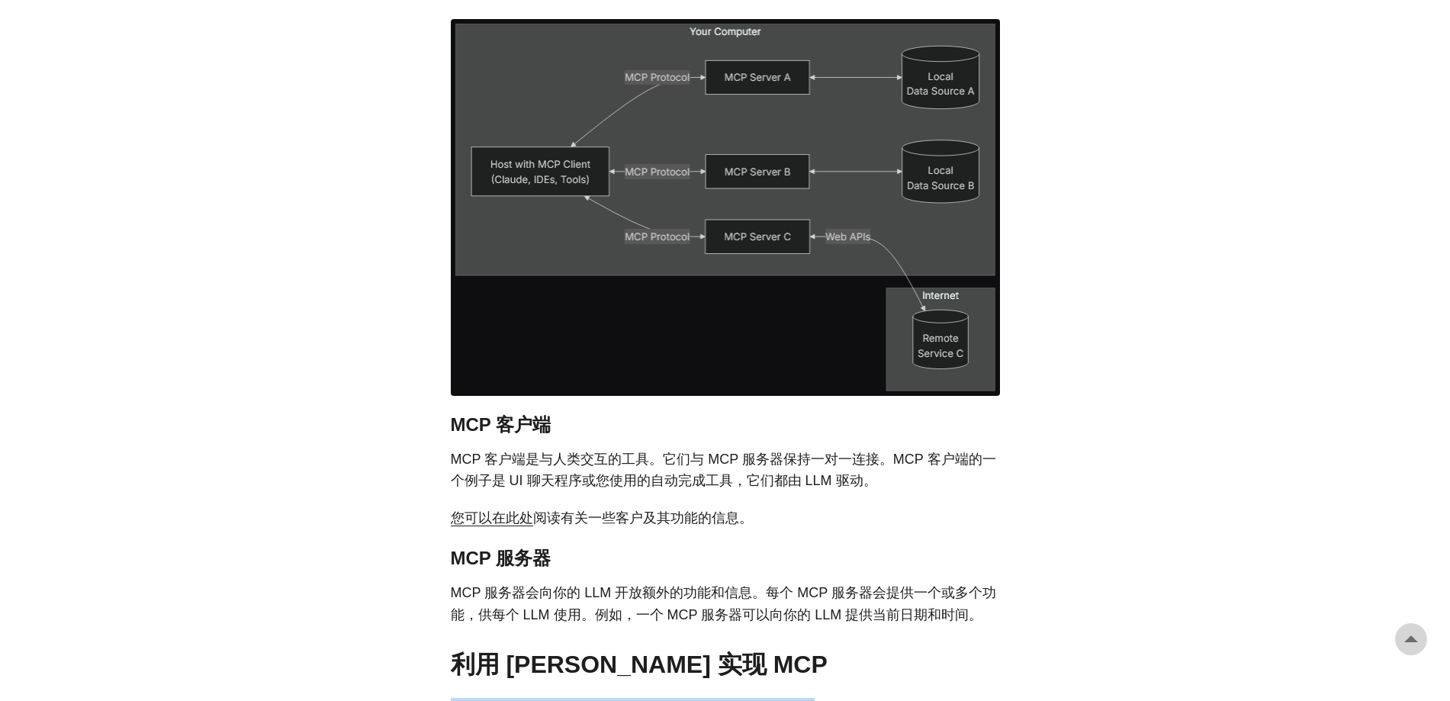
scroll to position [2440, 0]
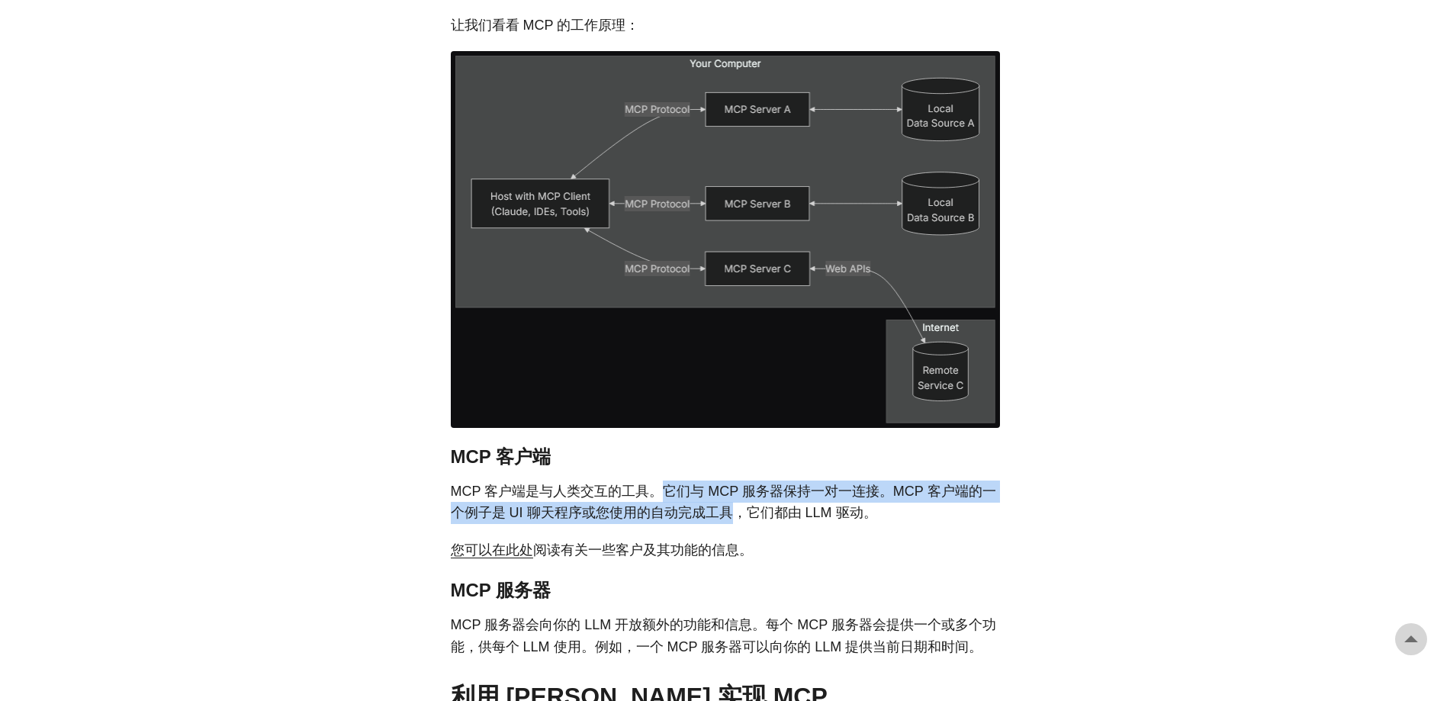
drag, startPoint x: 660, startPoint y: 491, endPoint x: 729, endPoint y: 507, distance: 71.2
click at [729, 507] on font "MCP 客户端是与人类交互的工具。它们与 MCP 服务器保持一对一连接。MCP 客户端的一个例子是 UI 聊天程序或您使用的自动完成工具，它们都由 LLM 驱…" at bounding box center [723, 501] width 545 height 37
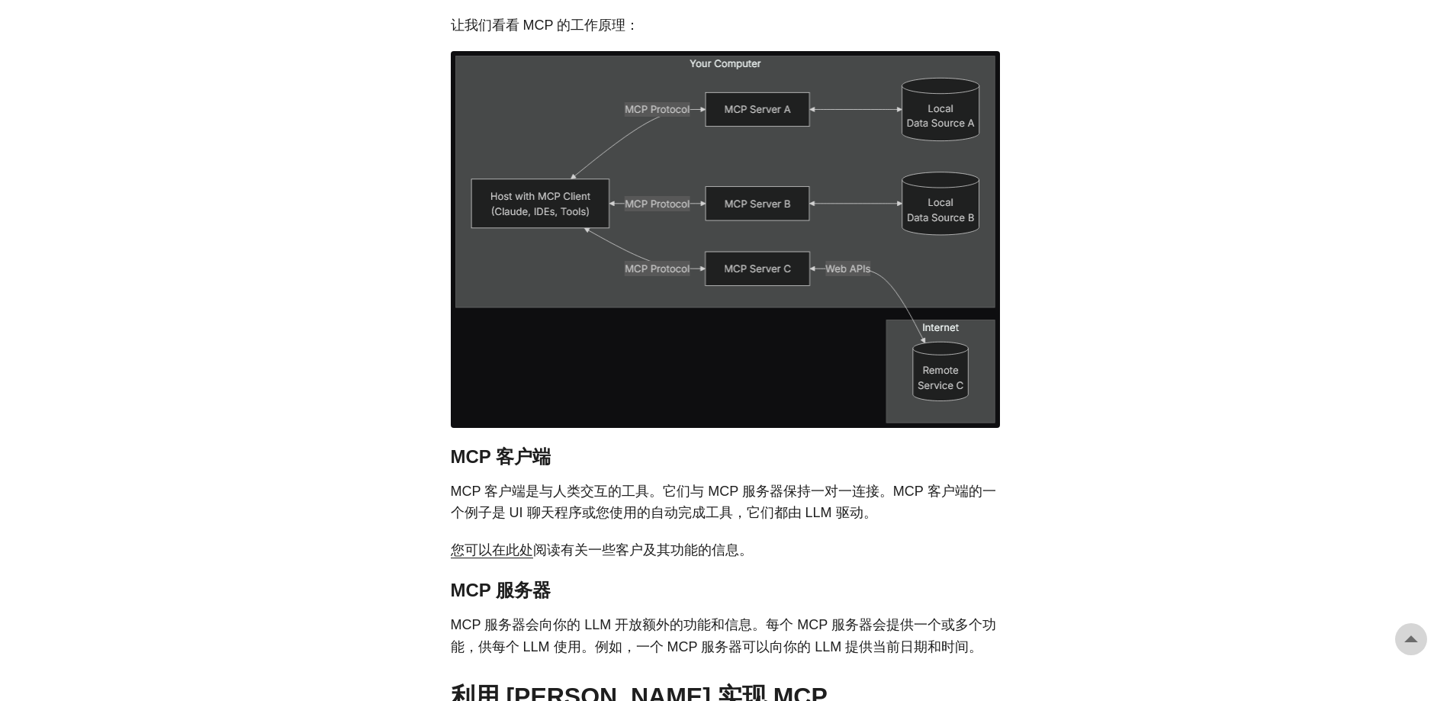
click at [759, 511] on font "MCP 客户端是与人类交互的工具。它们与 MCP 服务器保持一对一连接。MCP 客户端的一个例子是 UI 聊天程序或您使用的自动完成工具，它们都由 LLM 驱…" at bounding box center [723, 501] width 545 height 37
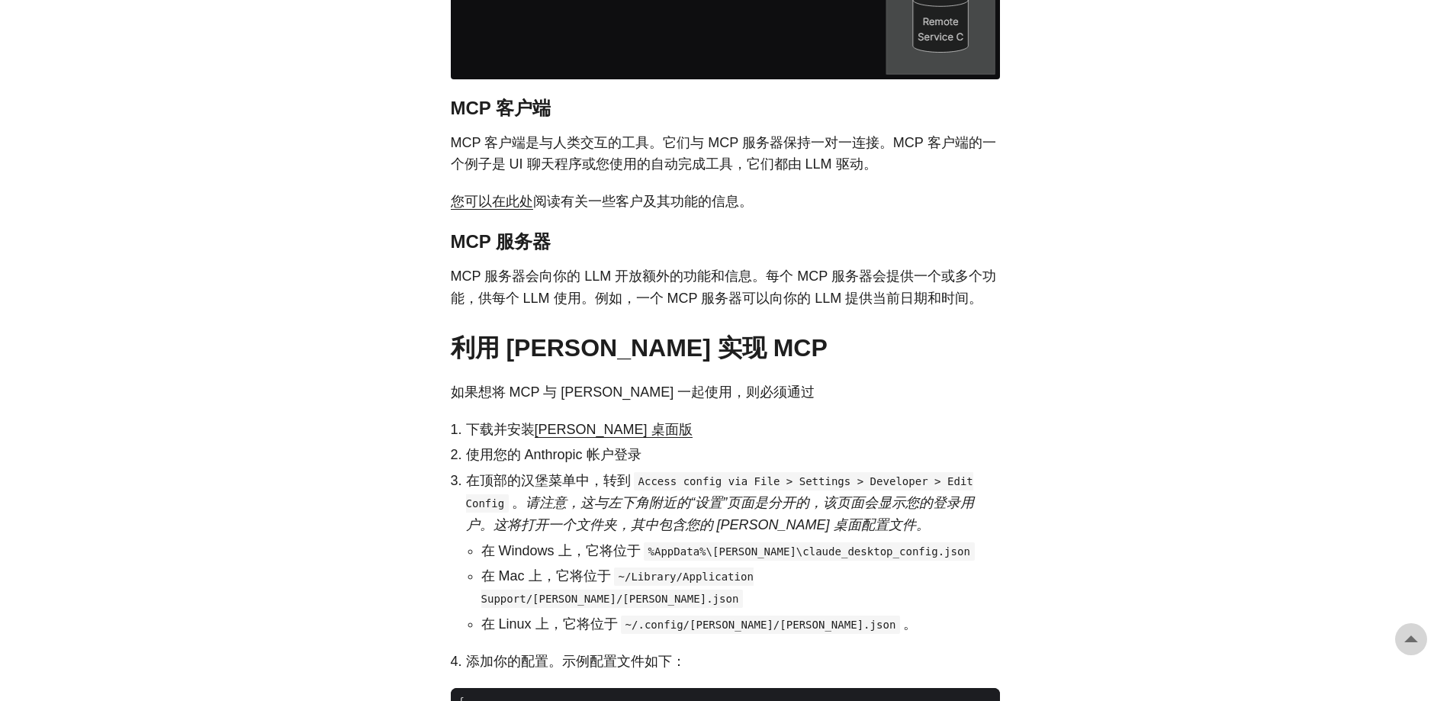
scroll to position [2821, 0]
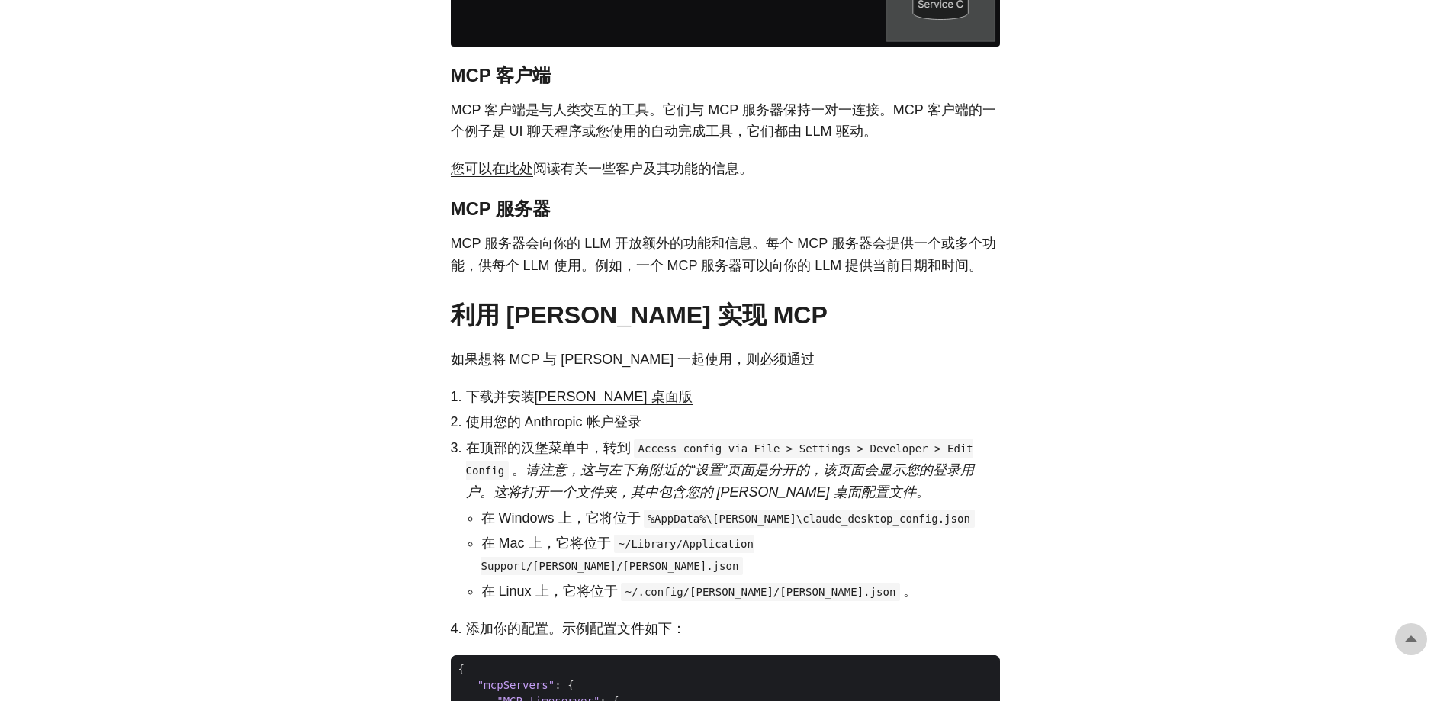
click at [551, 419] on font "使用您的 Anthropic 帐户登录" at bounding box center [553, 421] width 175 height 15
click at [522, 445] on font "在顶部的汉堡菜单中，转到" at bounding box center [548, 447] width 165 height 15
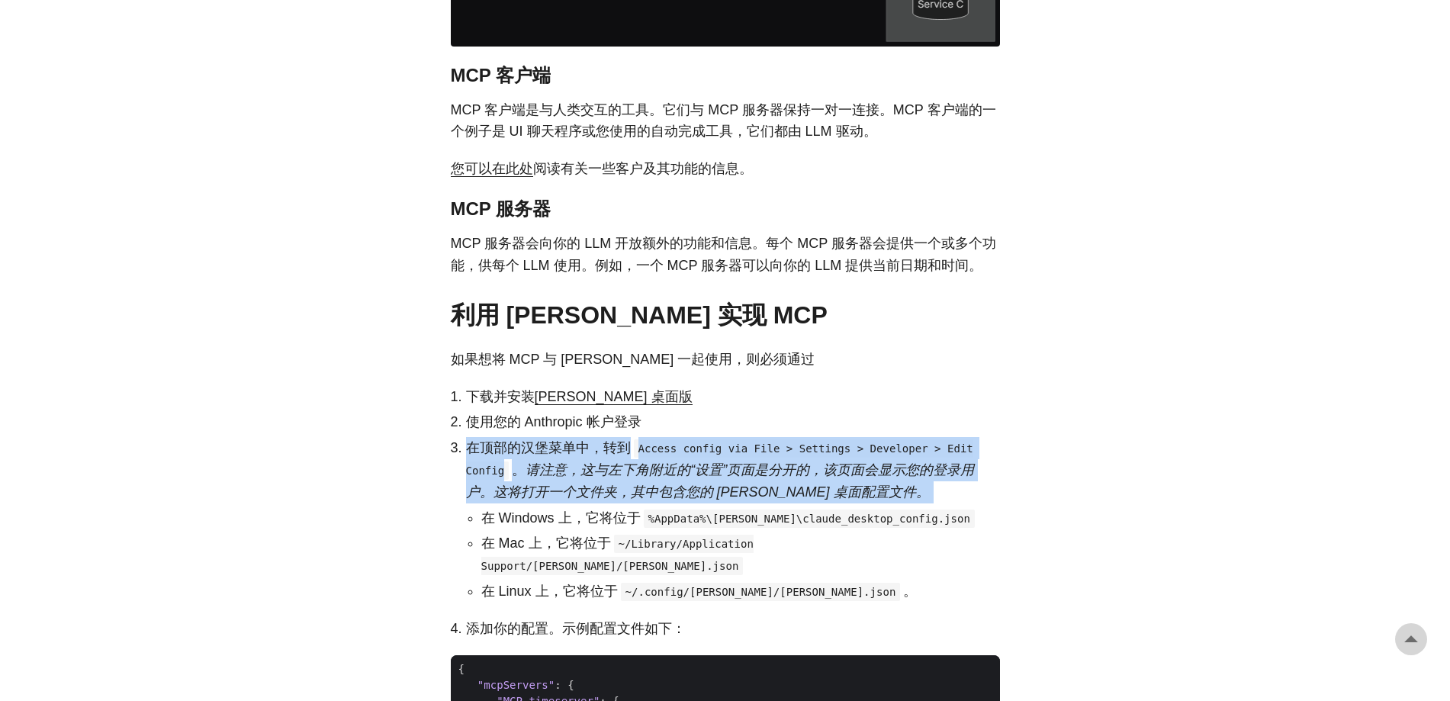
click at [522, 445] on font "在顶部的汉堡菜单中，转到" at bounding box center [548, 447] width 165 height 15
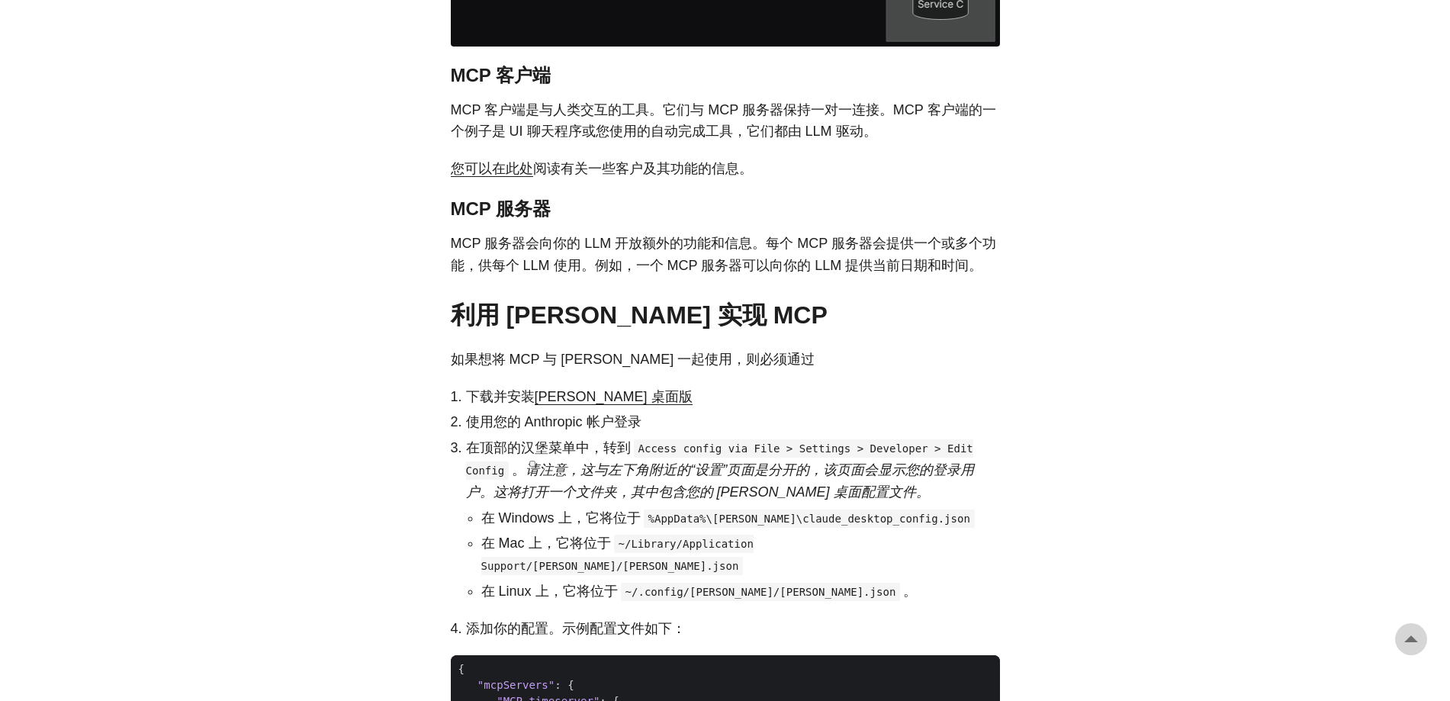
click at [853, 435] on ol "下载并安装 [PERSON_NAME] 桌面版 使用您的 Anthropic 帐户登录 在顶部的汉堡菜单中，转到 Access config via File…" at bounding box center [725, 513] width 549 height 254
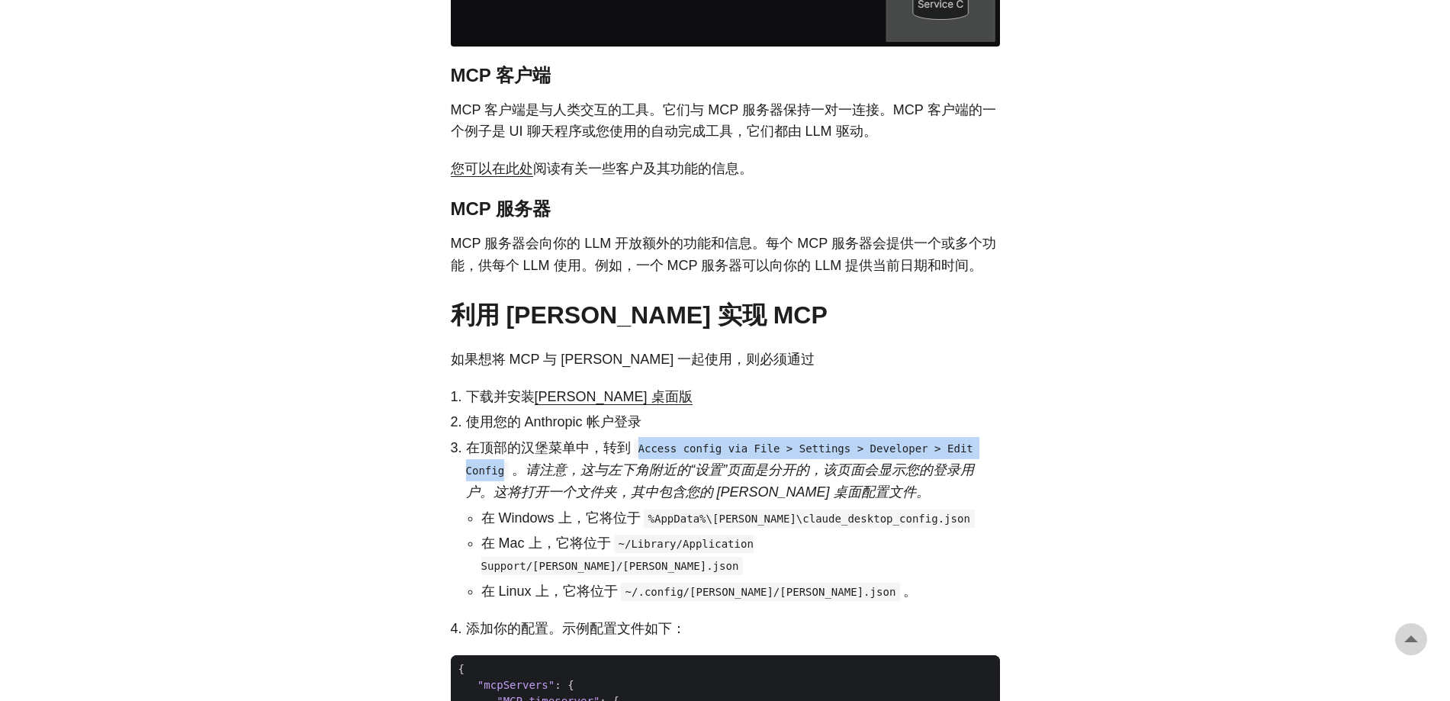
drag, startPoint x: 634, startPoint y: 451, endPoint x: 952, endPoint y: 449, distance: 318.0
click at [952, 449] on code "Access config via File > Settings > Developer > Edit Config" at bounding box center [719, 459] width 507 height 40
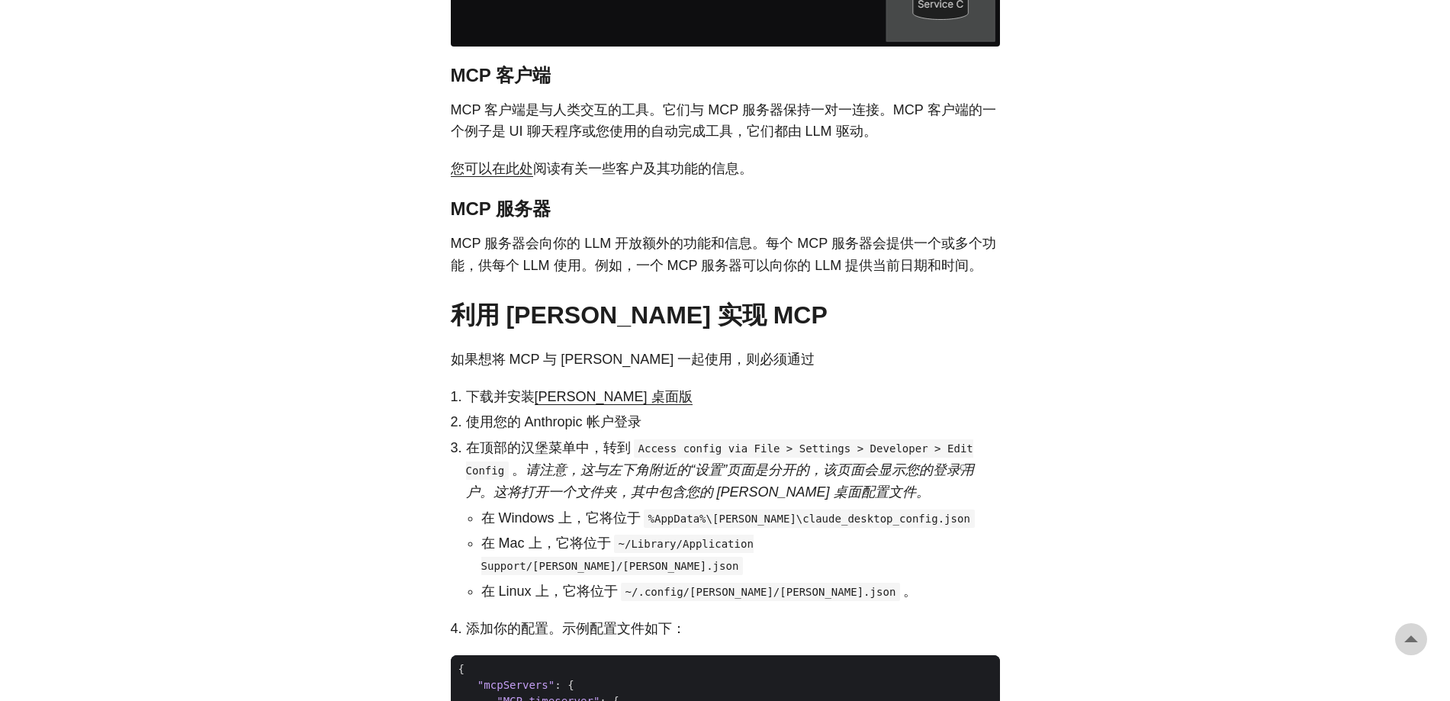
click at [737, 477] on font "请注意，这与左下角附近的“设置”页面是分开的，该页面会显示您的登录用户。这将打开一个文件夹，其中包含您的 [PERSON_NAME] 桌面配置文件。" at bounding box center [720, 480] width 509 height 37
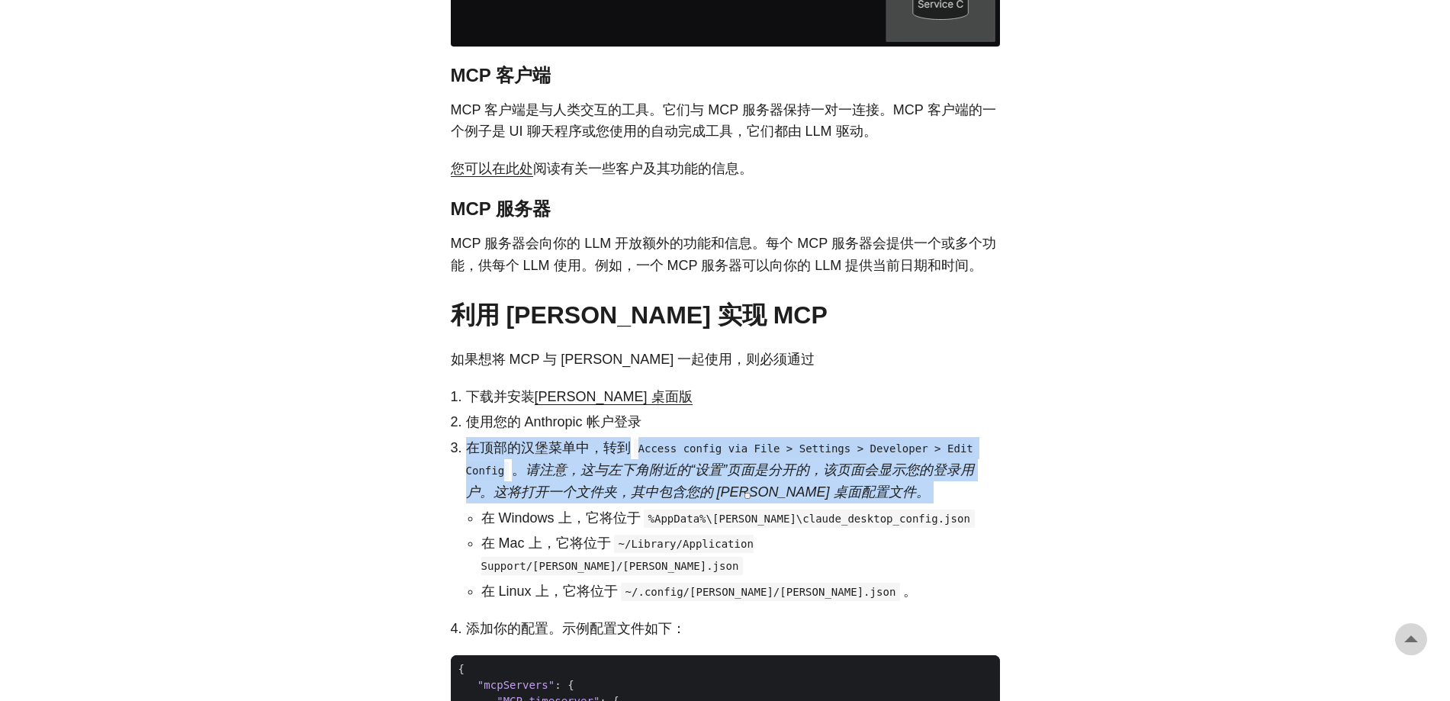
click at [737, 477] on font "请注意，这与左下角附近的“设置”页面是分开的，该页面会显示您的登录用户。这将打开一个文件夹，其中包含您的 [PERSON_NAME] 桌面配置文件。" at bounding box center [720, 480] width 509 height 37
click at [737, 473] on font "请注意，这与左下角附近的“设置”页面是分开的，该页面会显示您的登录用户。这将打开一个文件夹，其中包含您的 [PERSON_NAME] 桌面配置文件。" at bounding box center [720, 480] width 509 height 37
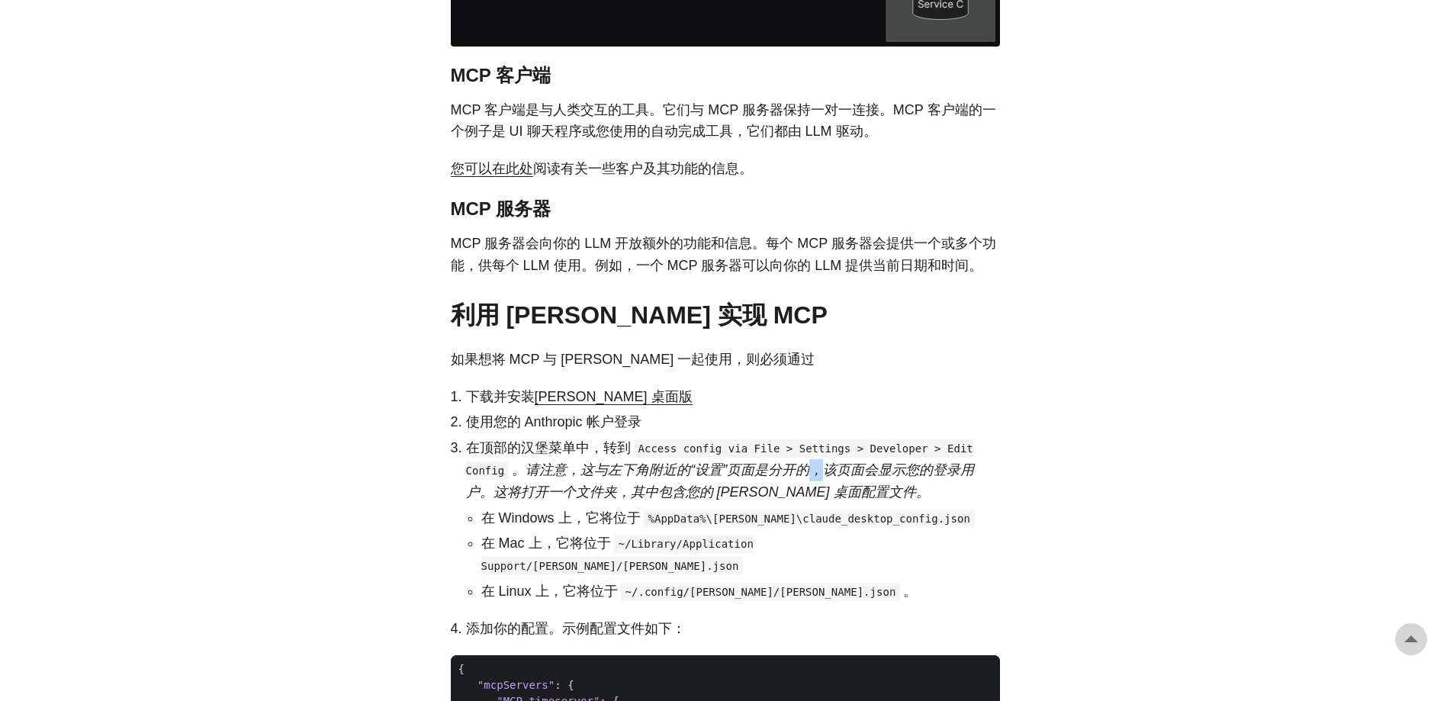
click at [737, 473] on font "请注意，这与左下角附近的“设置”页面是分开的，该页面会显示您的登录用户。这将打开一个文件夹，其中包含您的 [PERSON_NAME] 桌面配置文件。" at bounding box center [720, 480] width 509 height 37
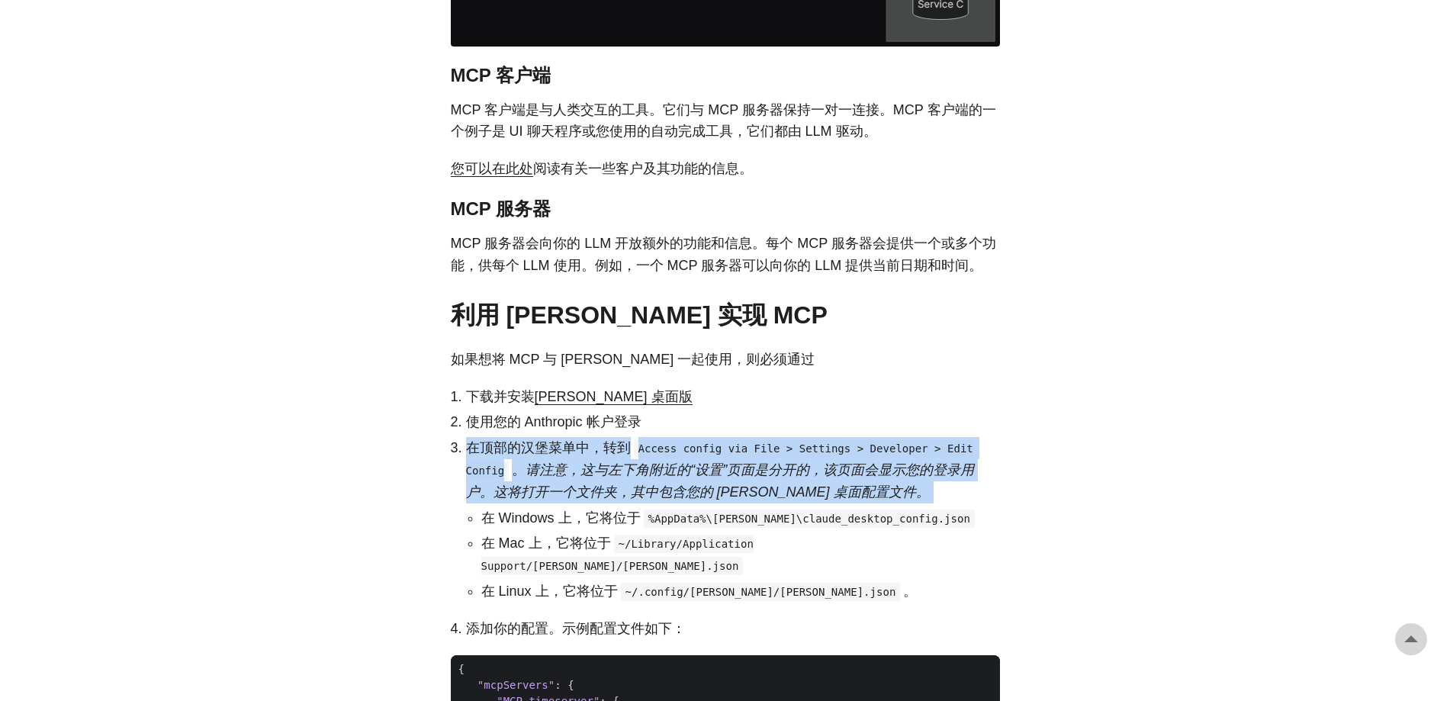
click at [737, 473] on font "请注意，这与左下角附近的“设置”页面是分开的，该页面会显示您的登录用户。这将打开一个文件夹，其中包含您的 [PERSON_NAME] 桌面配置文件。" at bounding box center [720, 480] width 509 height 37
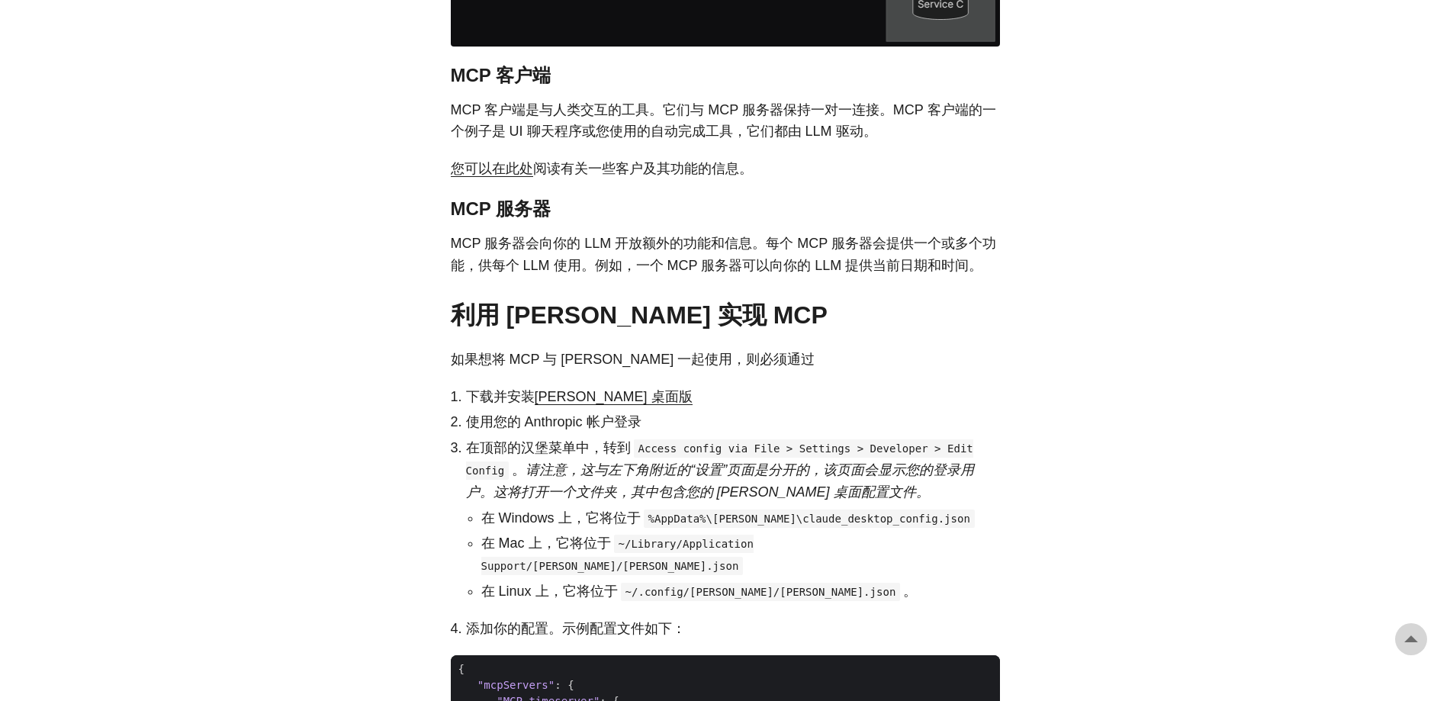
click at [644, 526] on code "%AppData%\[PERSON_NAME]\claude_desktop_config.json" at bounding box center [809, 518] width 331 height 18
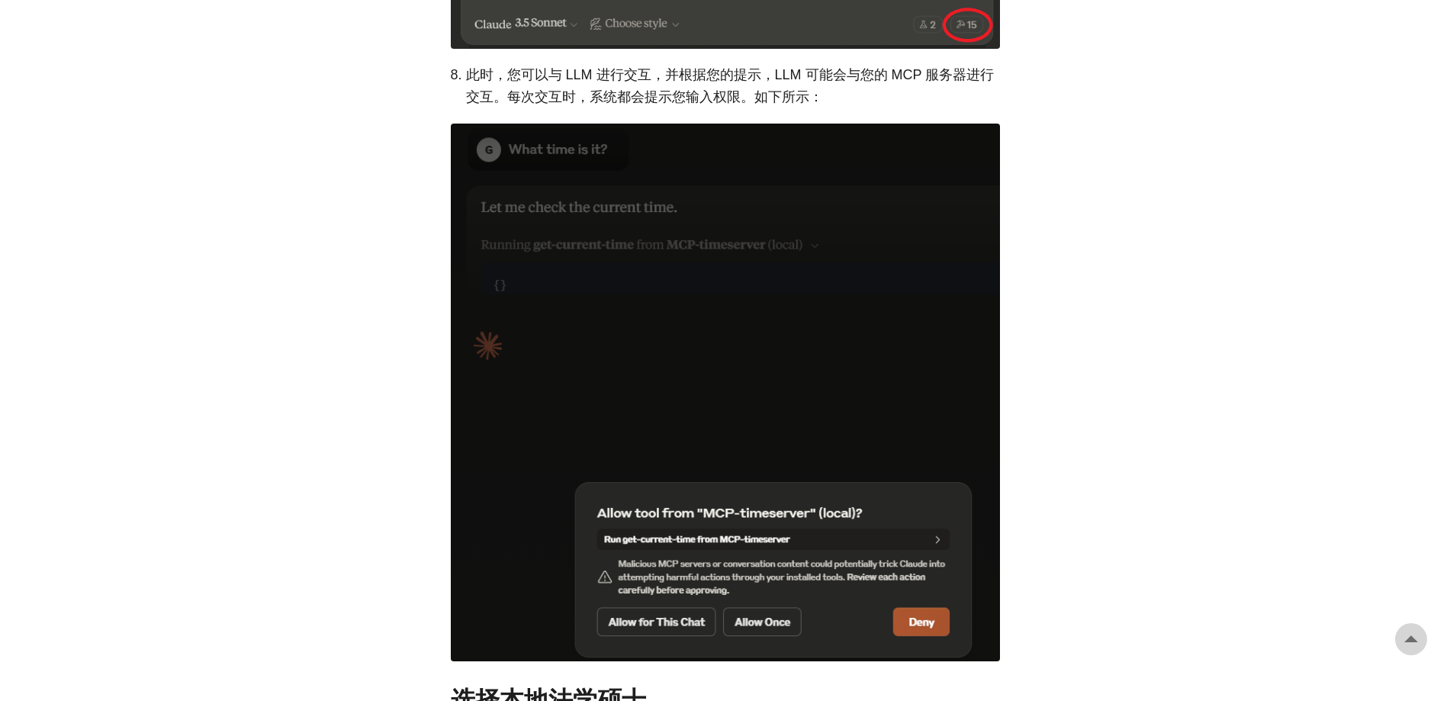
scroll to position [4118, 0]
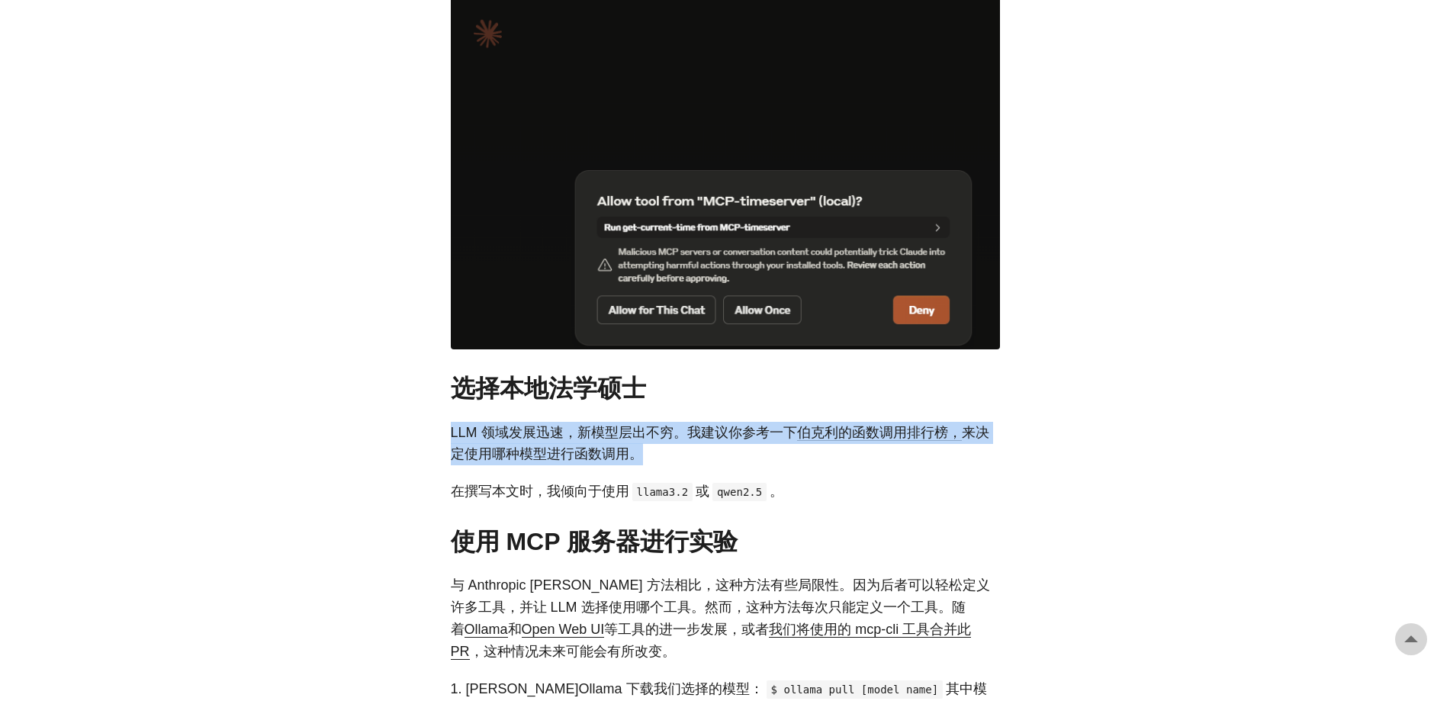
click at [500, 425] on font "LLM 领域发展迅速，新模型层出不穷。我建议你参考一下" at bounding box center [624, 432] width 346 height 15
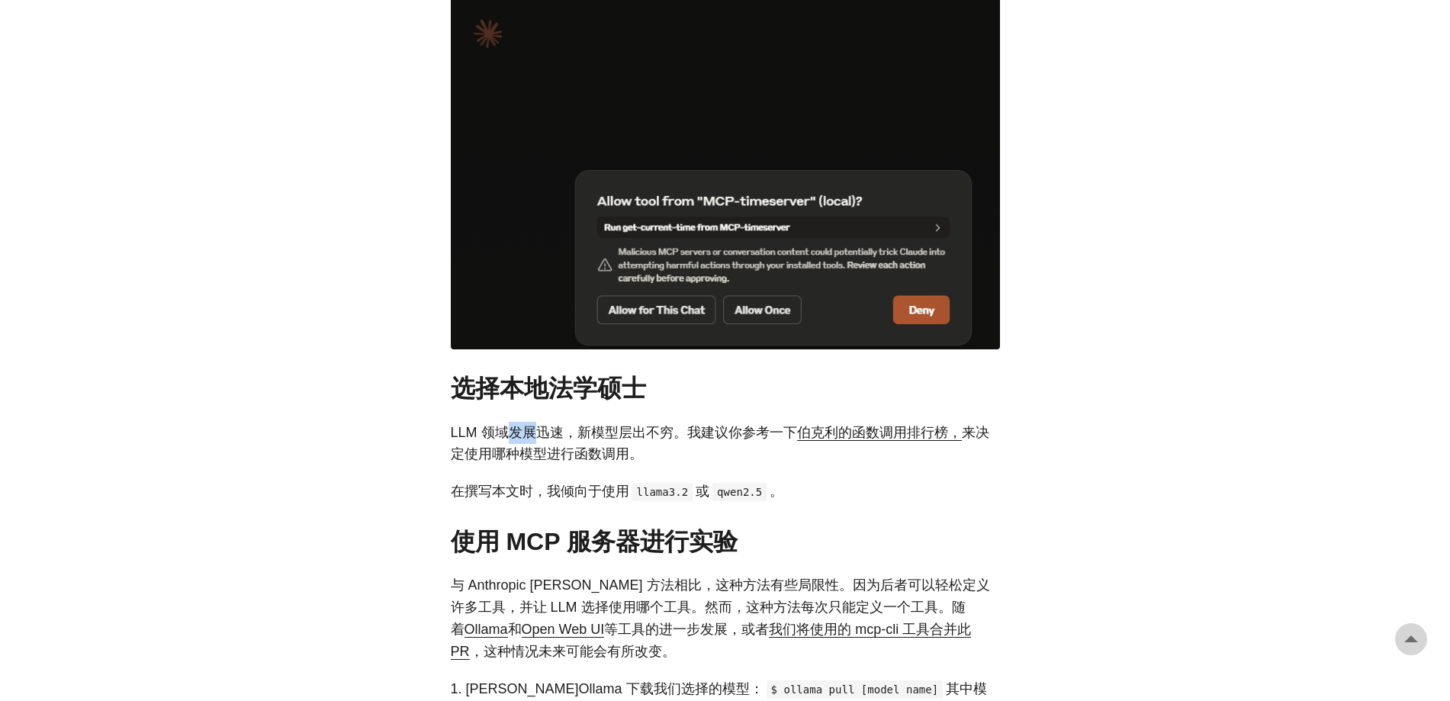
click at [500, 425] on font "LLM 领域发展迅速，新模型层出不穷。我建议你参考一下" at bounding box center [624, 432] width 346 height 15
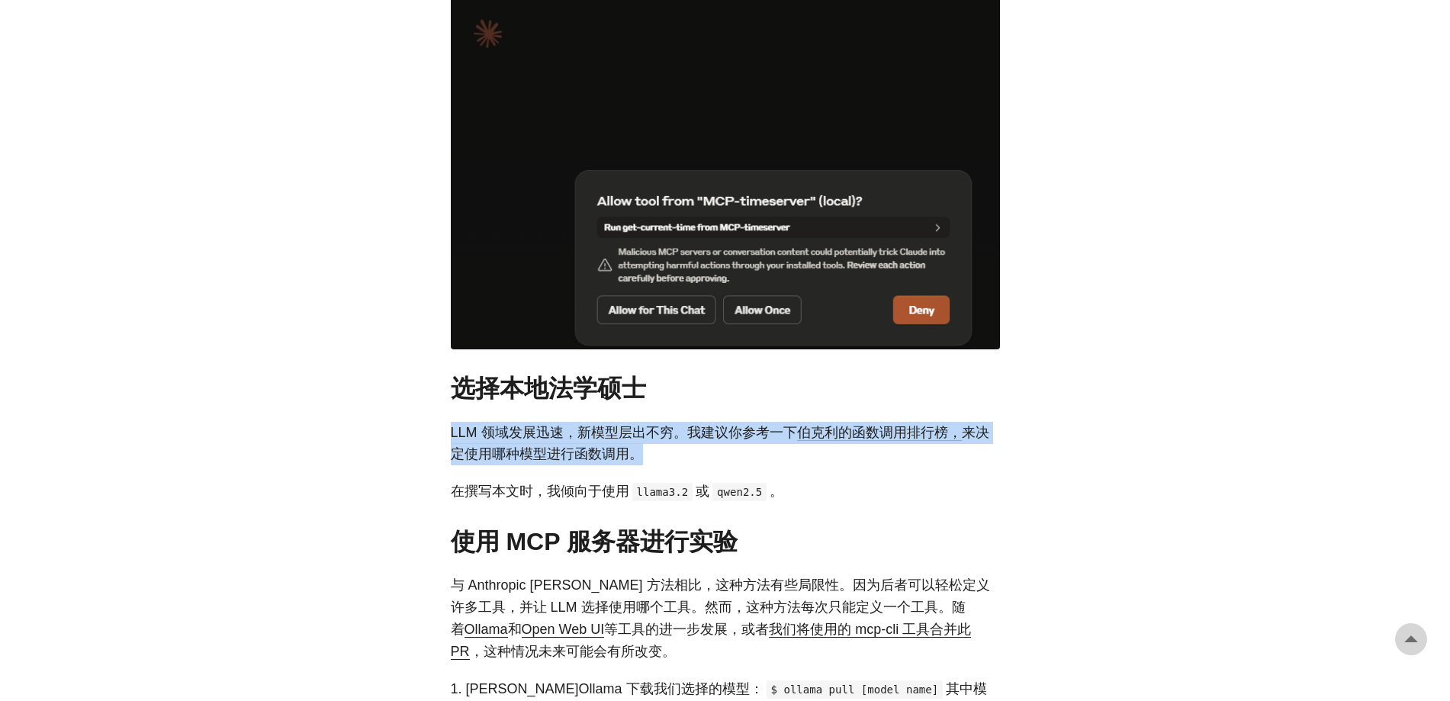
click at [500, 425] on font "LLM 领域发展迅速，新模型层出不穷。我建议你参考一下" at bounding box center [624, 432] width 346 height 15
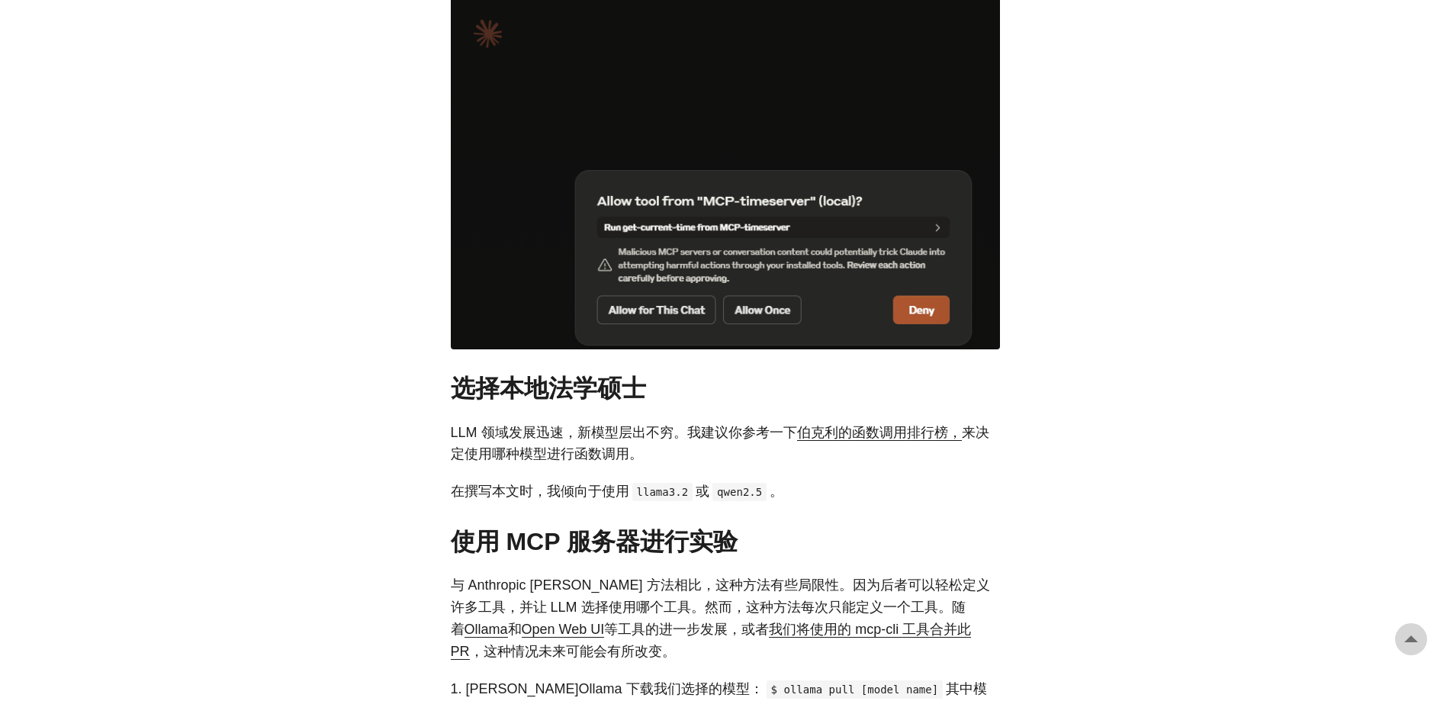
click at [580, 429] on font "来决定使用哪种模型进行函数调用。" at bounding box center [720, 443] width 538 height 37
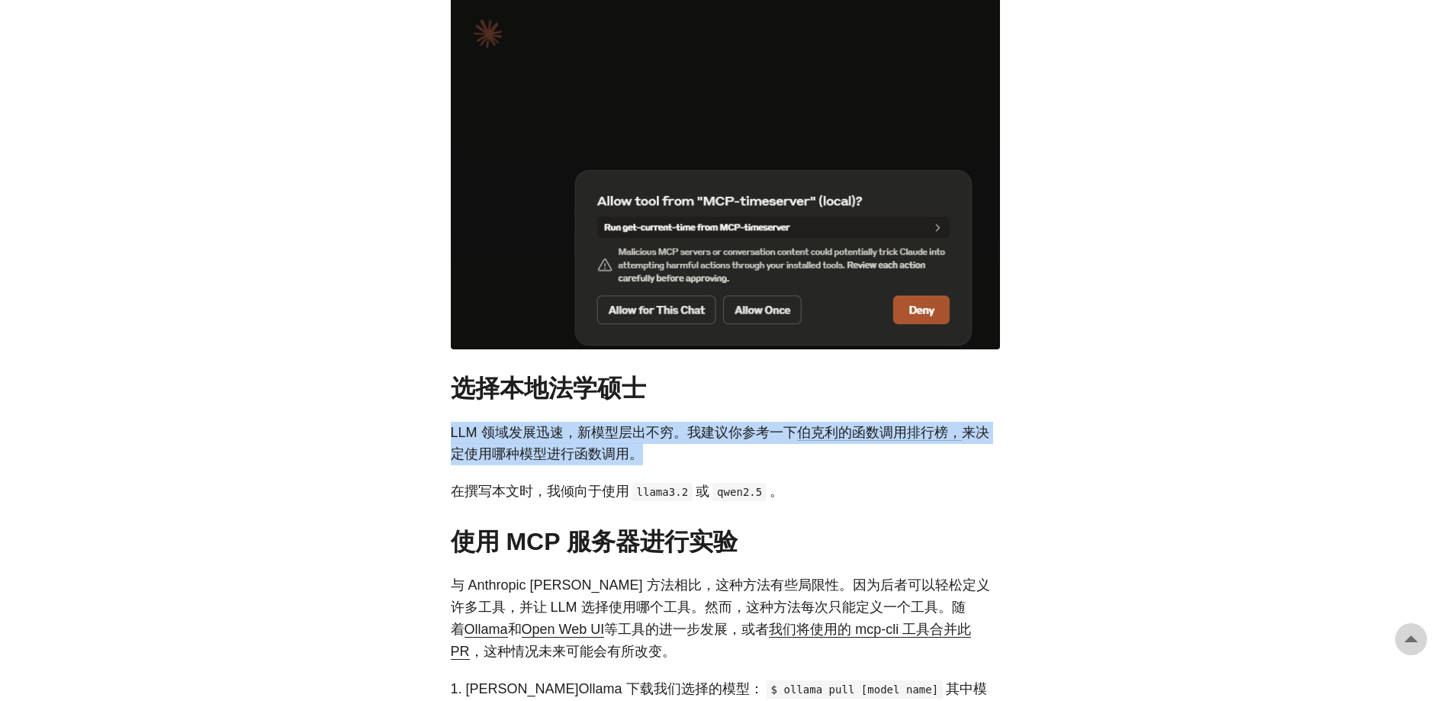
click at [580, 429] on font "来决定使用哪种模型进行函数调用。" at bounding box center [720, 443] width 538 height 37
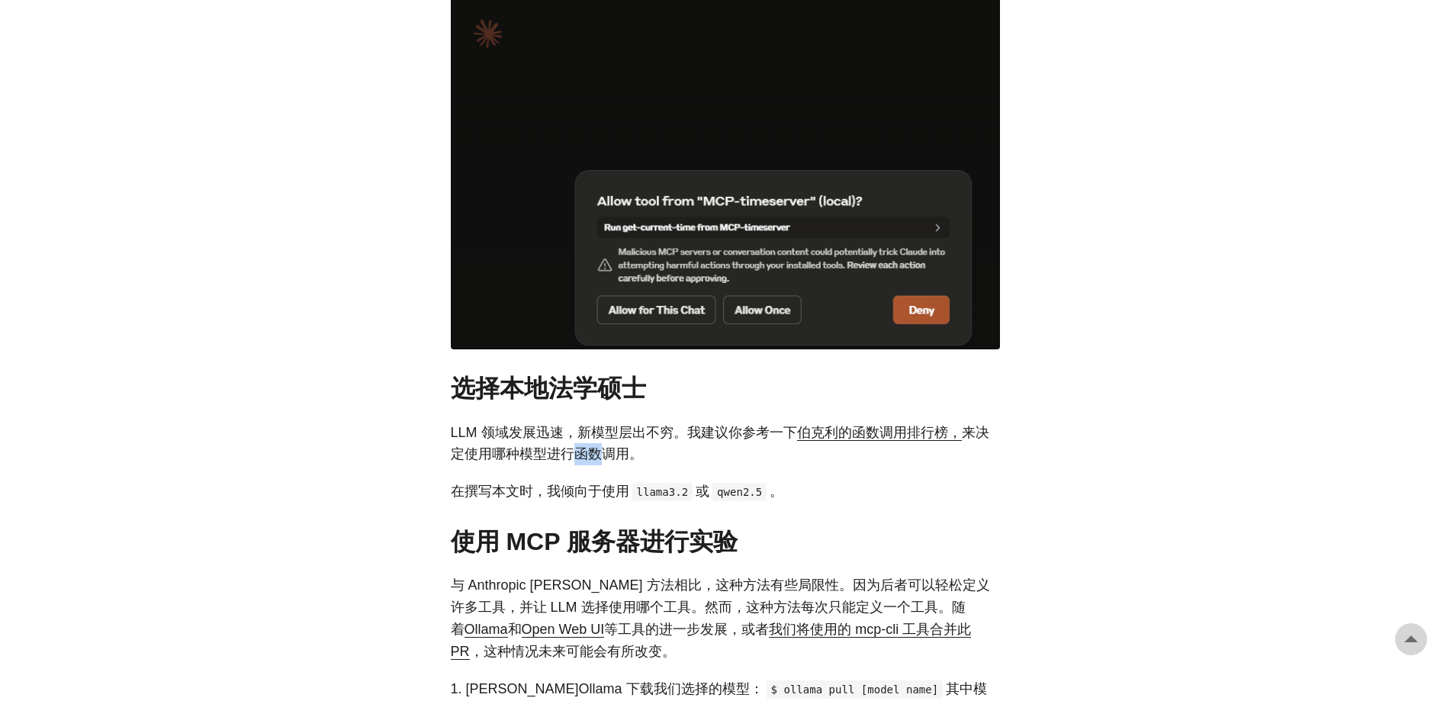
click at [580, 429] on font "来决定使用哪种模型进行函数调用。" at bounding box center [720, 443] width 538 height 37
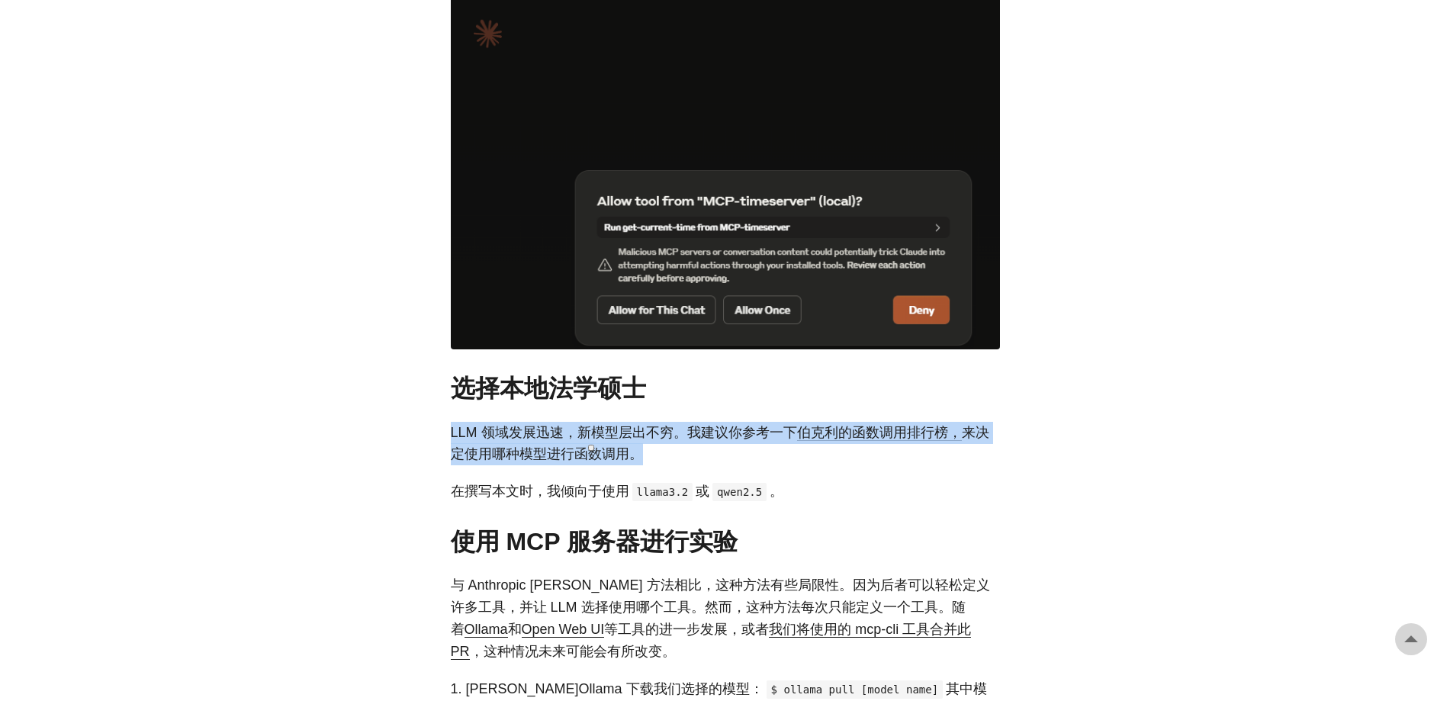
click at [580, 429] on font "来决定使用哪种模型进行函数调用。" at bounding box center [720, 443] width 538 height 37
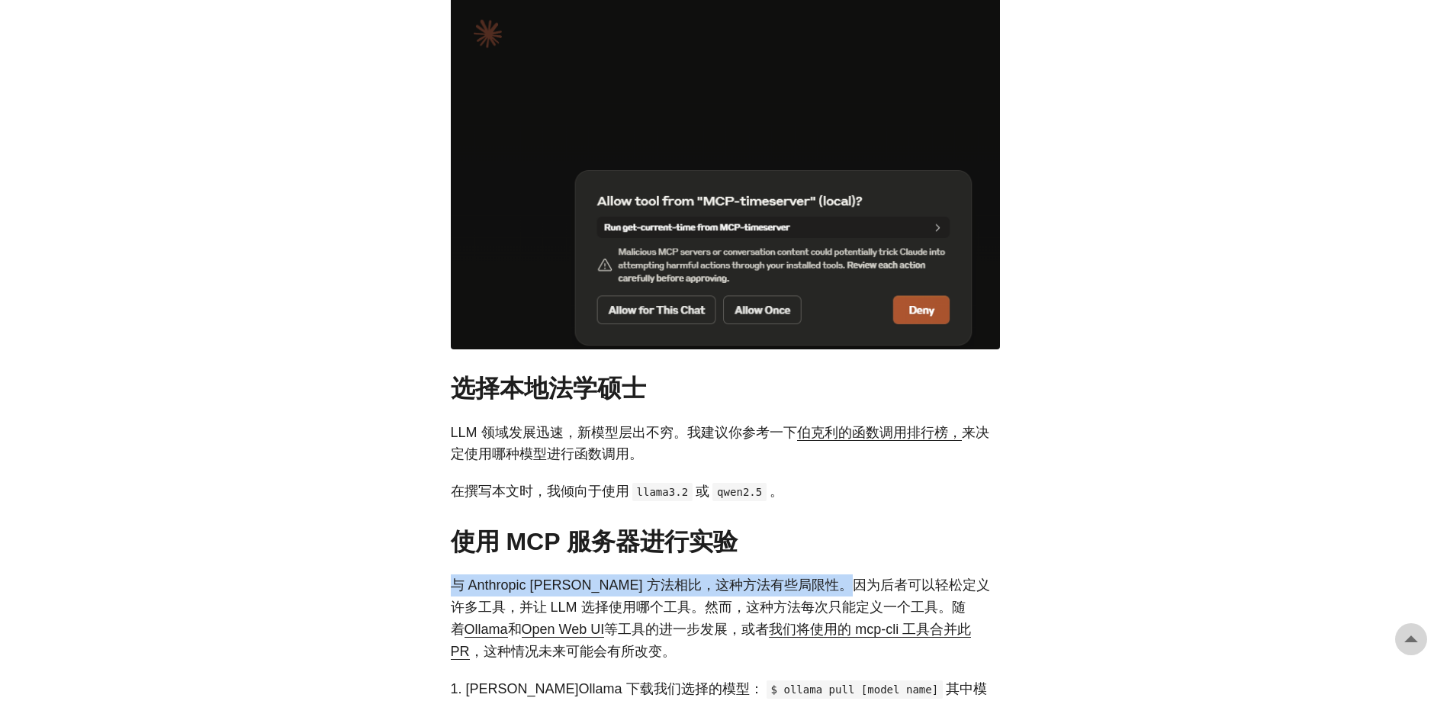
drag, startPoint x: 451, startPoint y: 568, endPoint x: 823, endPoint y: 564, distance: 372.1
click at [823, 577] on font "与 Anthropic [PERSON_NAME] 方法相比，这种方法有些局限性。因为后者可以轻松定义许多工具，并让 LLM 选择使用哪个工具。然而，这种方法…" at bounding box center [720, 606] width 539 height 59
click at [819, 577] on font "与 Anthropic [PERSON_NAME] 方法相比，这种方法有些局限性。因为后者可以轻松定义许多工具，并让 LLM 选择使用哪个工具。然而，这种方法…" at bounding box center [720, 606] width 539 height 59
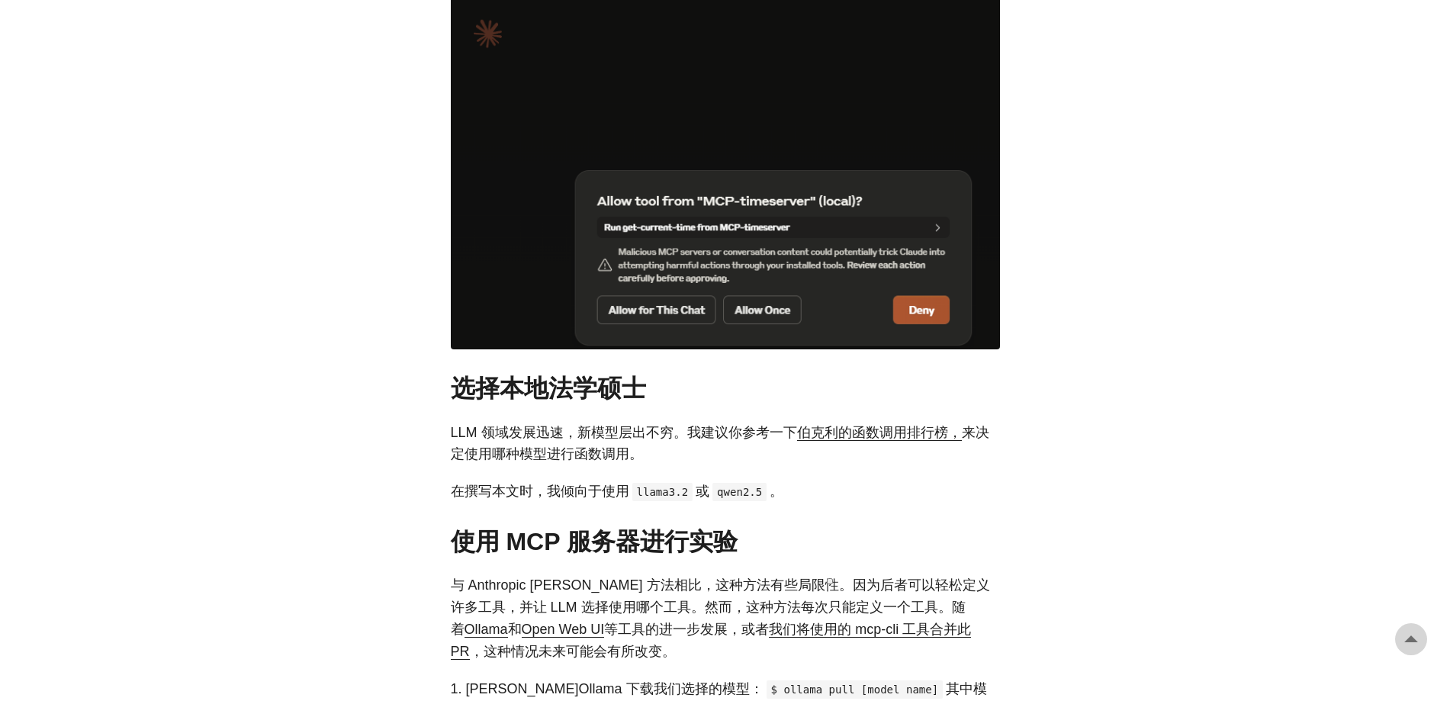
click at [701, 585] on font "与 Anthropic [PERSON_NAME] 方法相比，这种方法有些局限性。因为后者可以轻松定义许多工具，并让 LLM 选择使用哪个工具。然而，这种方法…" at bounding box center [720, 606] width 539 height 59
drag, startPoint x: 690, startPoint y: 585, endPoint x: 940, endPoint y: 589, distance: 250.1
click at [940, 589] on font "与 Anthropic [PERSON_NAME] 方法相比，这种方法有些局限性。因为后者可以轻松定义许多工具，并让 LLM 选择使用哪个工具。然而，这种方法…" at bounding box center [720, 606] width 539 height 59
click at [625, 644] on font "，这种情况未来可能会有所改变。" at bounding box center [573, 651] width 206 height 15
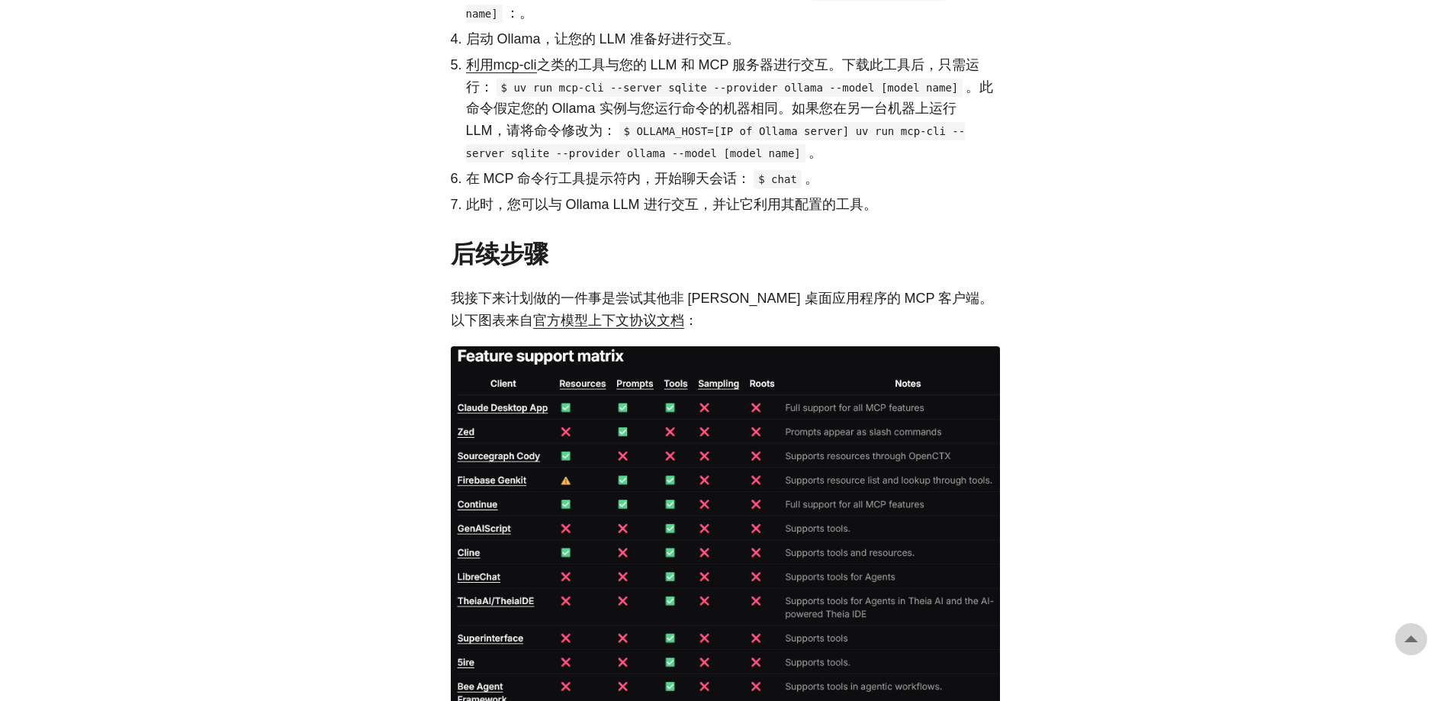
scroll to position [5109, 0]
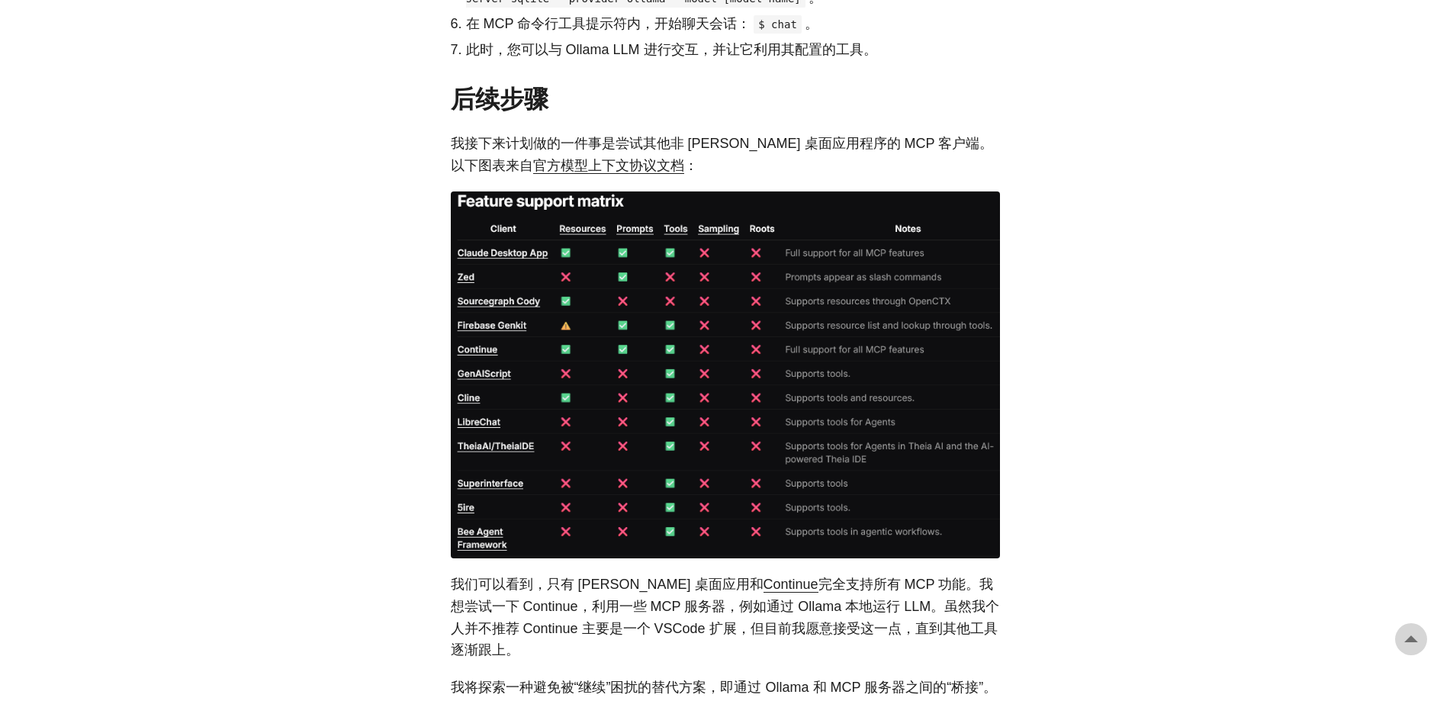
click at [627, 576] on font "我们可以看到，只有 [PERSON_NAME] 桌面应用和" at bounding box center [607, 583] width 313 height 15
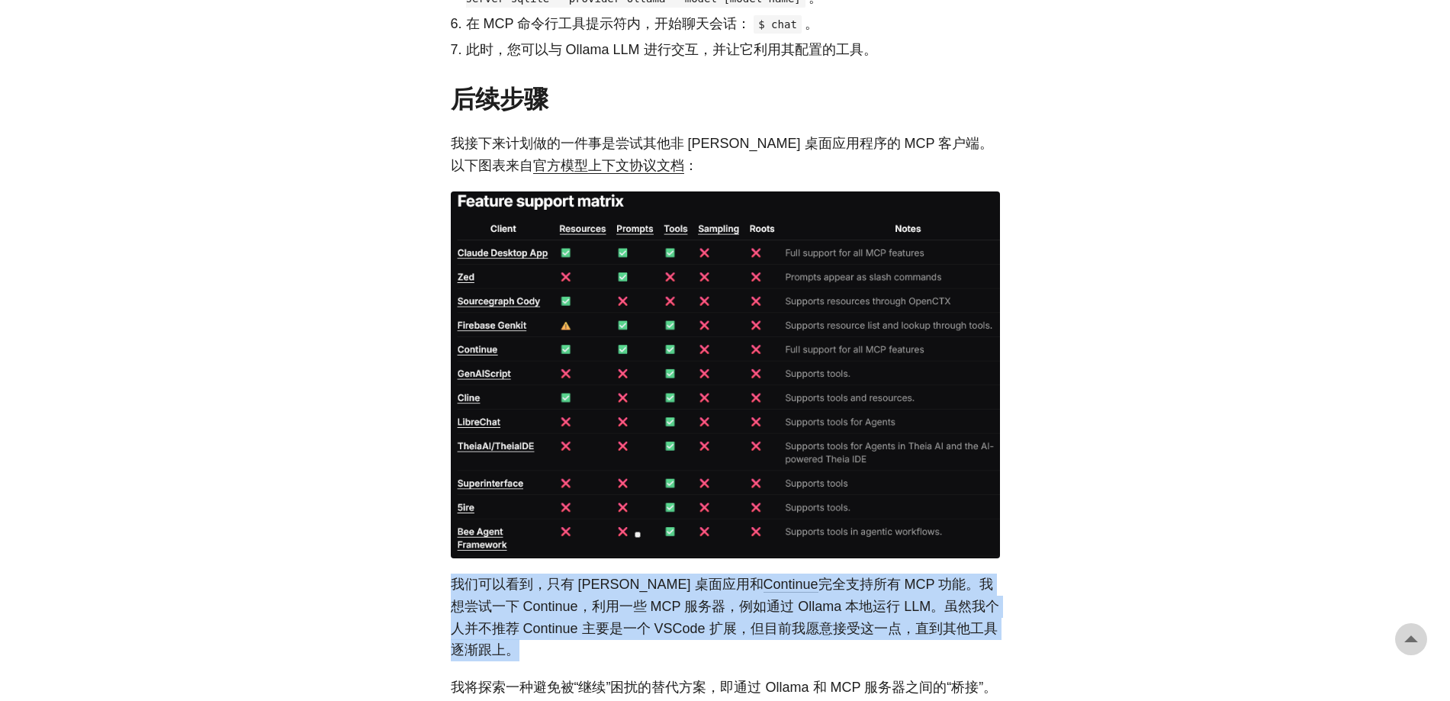
click at [627, 576] on font "我们可以看到，只有 [PERSON_NAME] 桌面应用和" at bounding box center [607, 583] width 313 height 15
click at [584, 576] on font "我们可以看到，只有 [PERSON_NAME] 桌面应用和" at bounding box center [607, 583] width 313 height 15
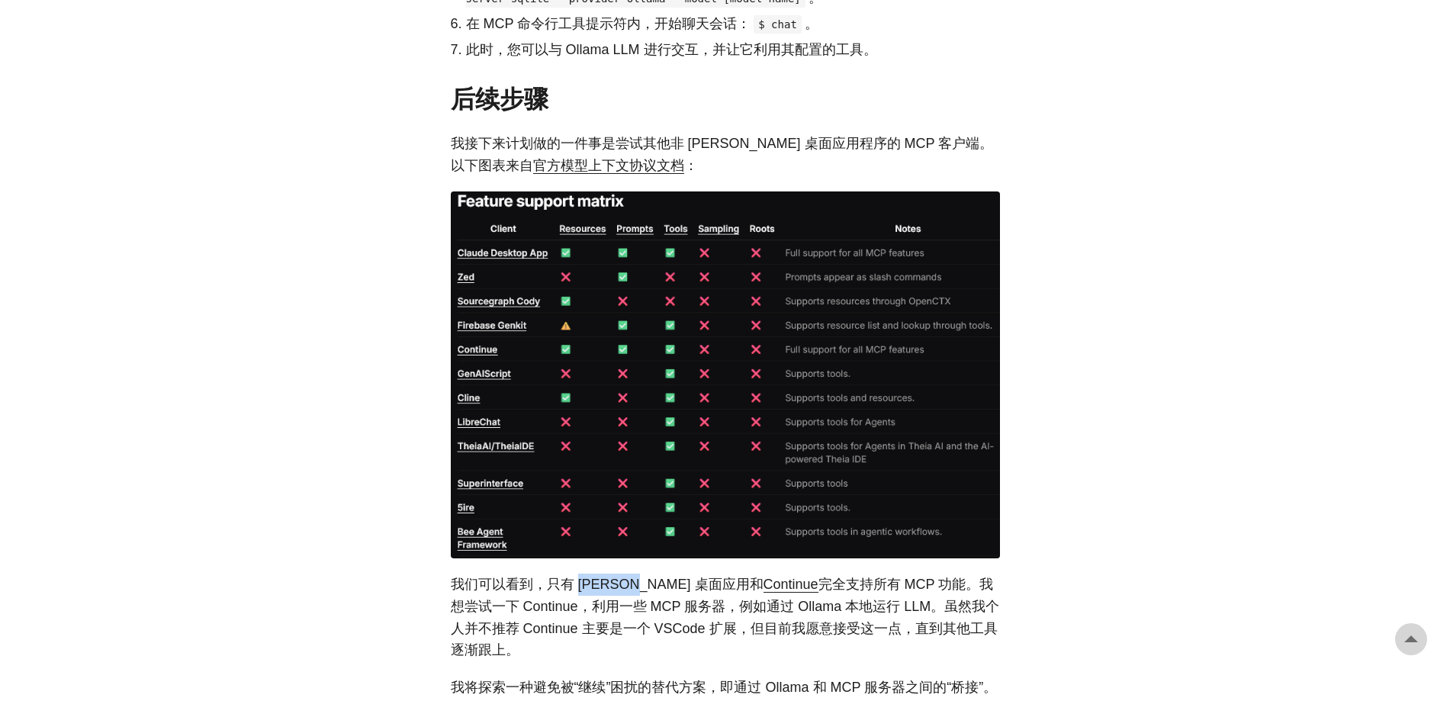
click at [584, 576] on font "我们可以看到，只有 [PERSON_NAME] 桌面应用和" at bounding box center [607, 583] width 313 height 15
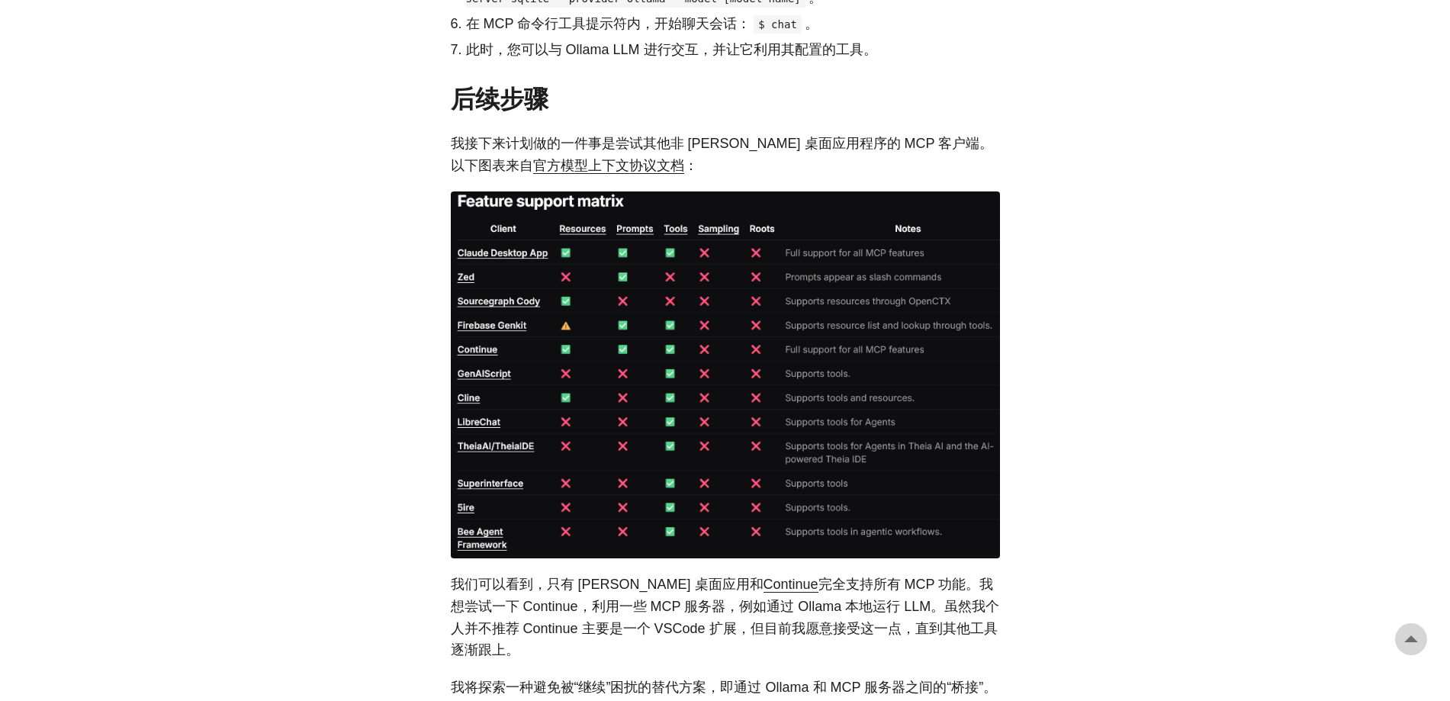
click at [584, 576] on font "我们可以看到，只有 [PERSON_NAME] 桌面应用和" at bounding box center [607, 583] width 313 height 15
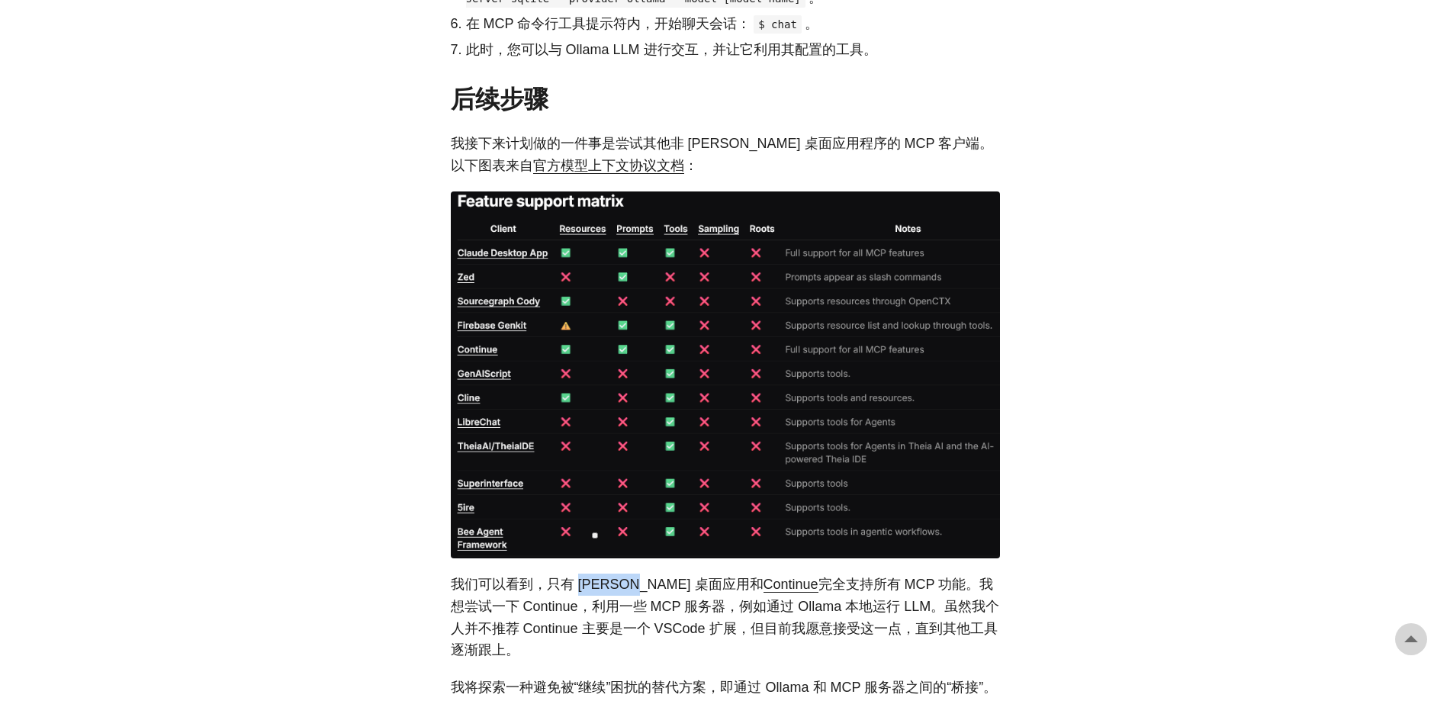
click at [584, 576] on font "我们可以看到，只有 [PERSON_NAME] 桌面应用和" at bounding box center [607, 583] width 313 height 15
click at [862, 576] on font "完全支持所有 MCP 功能。我想尝试一下 Continue，利用一些 MCP 服务器，例如通过 Ollama 本地运行 LLM。虽然我个人并不推荐 Conti…" at bounding box center [725, 616] width 549 height 81
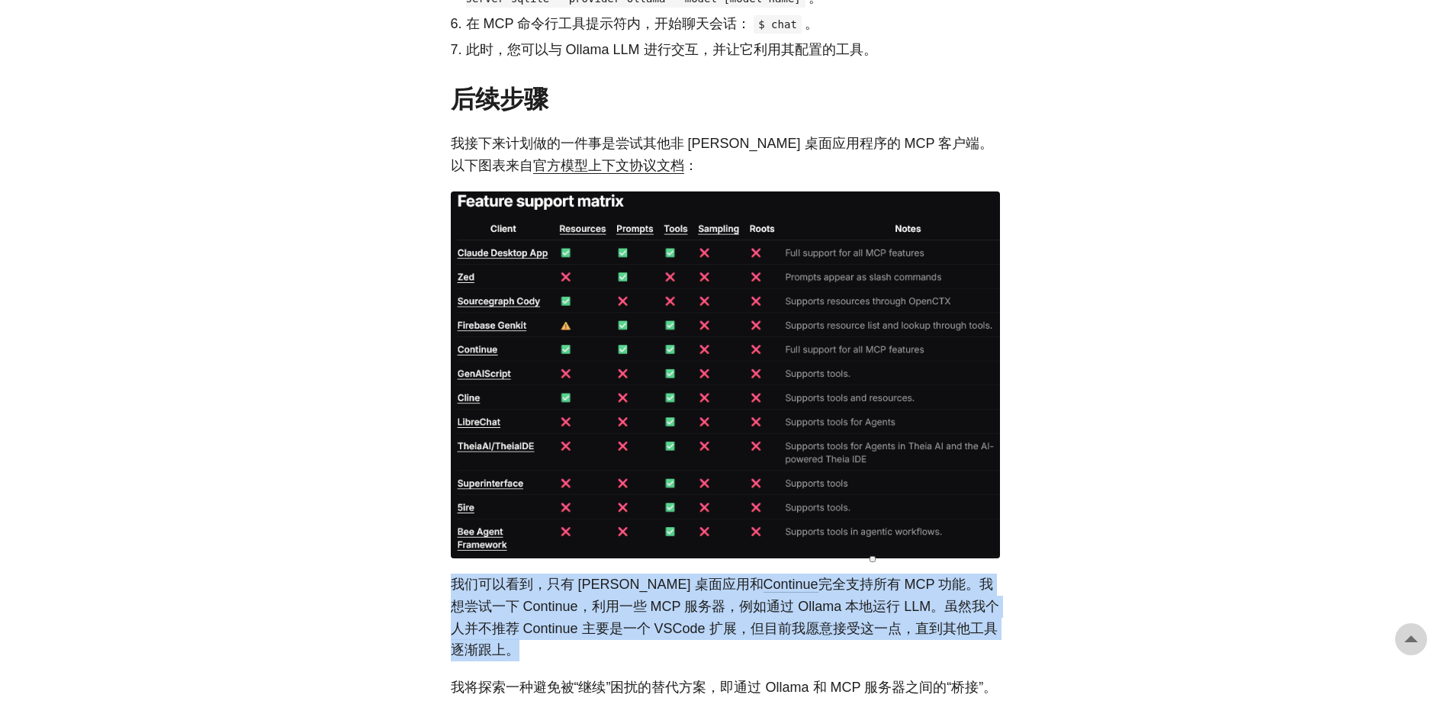
click at [740, 576] on font "完全支持所有 MCP 功能。我想尝试一下 Continue，利用一些 MCP 服务器，例如通过 Ollama 本地运行 LLM。虽然我个人并不推荐 Conti…" at bounding box center [725, 616] width 549 height 81
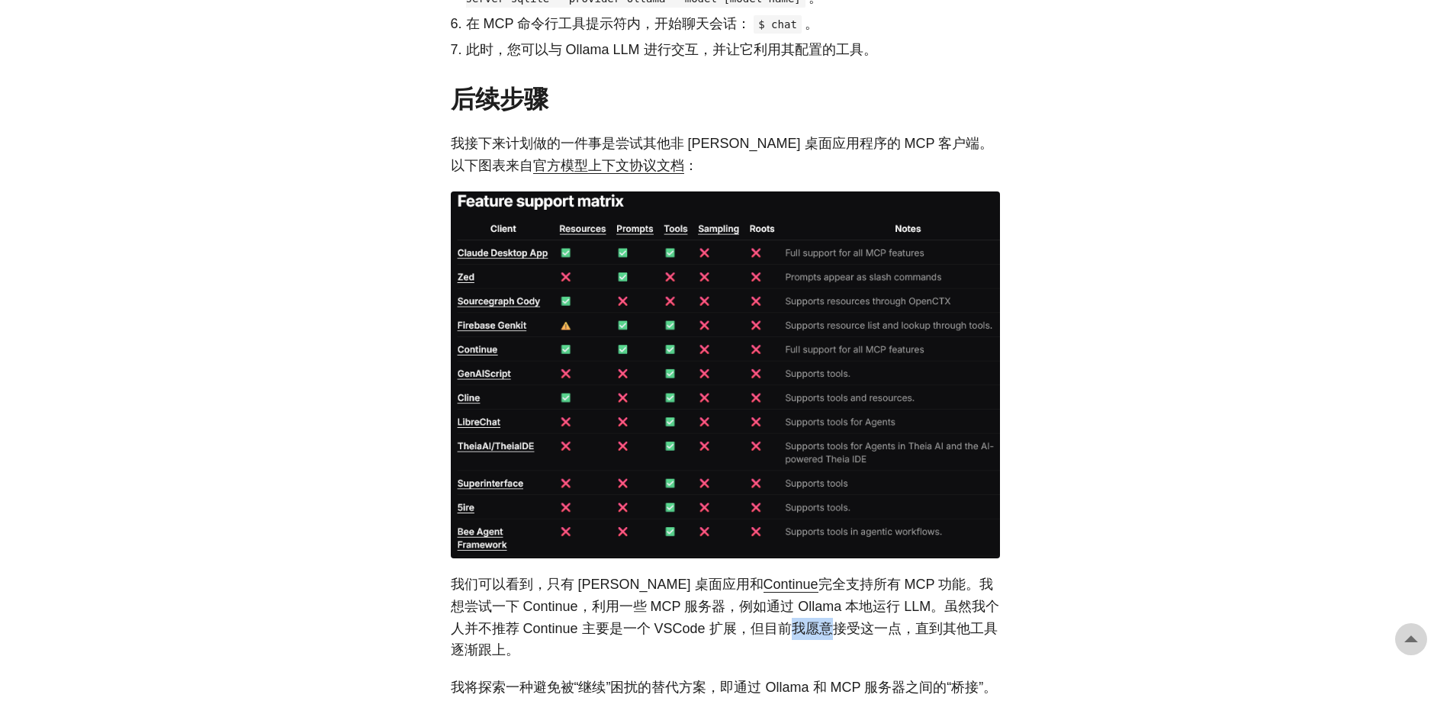
click at [740, 576] on font "完全支持所有 MCP 功能。我想尝试一下 Continue，利用一些 MCP 服务器，例如通过 Ollama 本地运行 LLM。虽然我个人并不推荐 Conti…" at bounding box center [725, 616] width 549 height 81
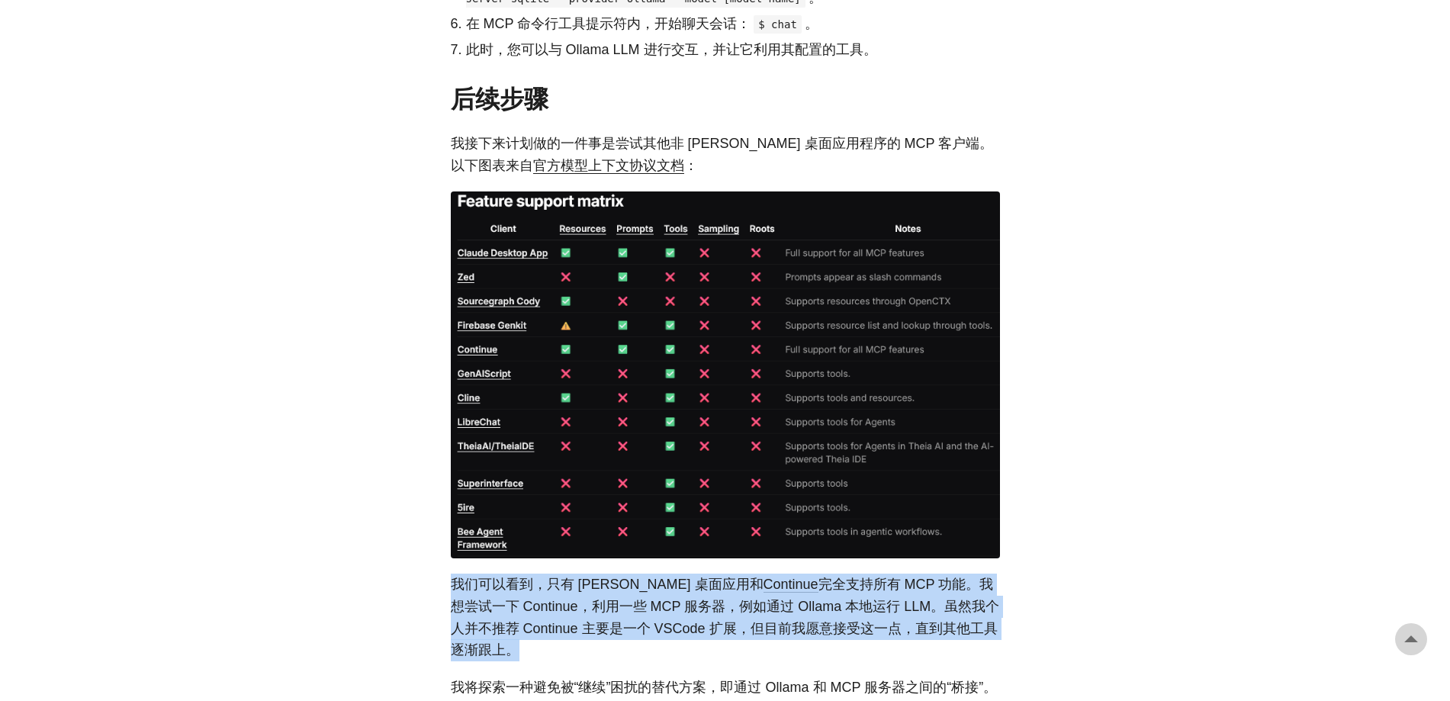
click at [740, 576] on font "完全支持所有 MCP 功能。我想尝试一下 Continue，利用一些 MCP 服务器，例如通过 Ollama 本地运行 LLM。虽然我个人并不推荐 Conti…" at bounding box center [725, 616] width 549 height 81
click at [653, 576] on font "完全支持所有 MCP 功能。我想尝试一下 Continue，利用一些 MCP 服务器，例如通过 Ollama 本地运行 LLM。虽然我个人并不推荐 Conti…" at bounding box center [725, 616] width 549 height 81
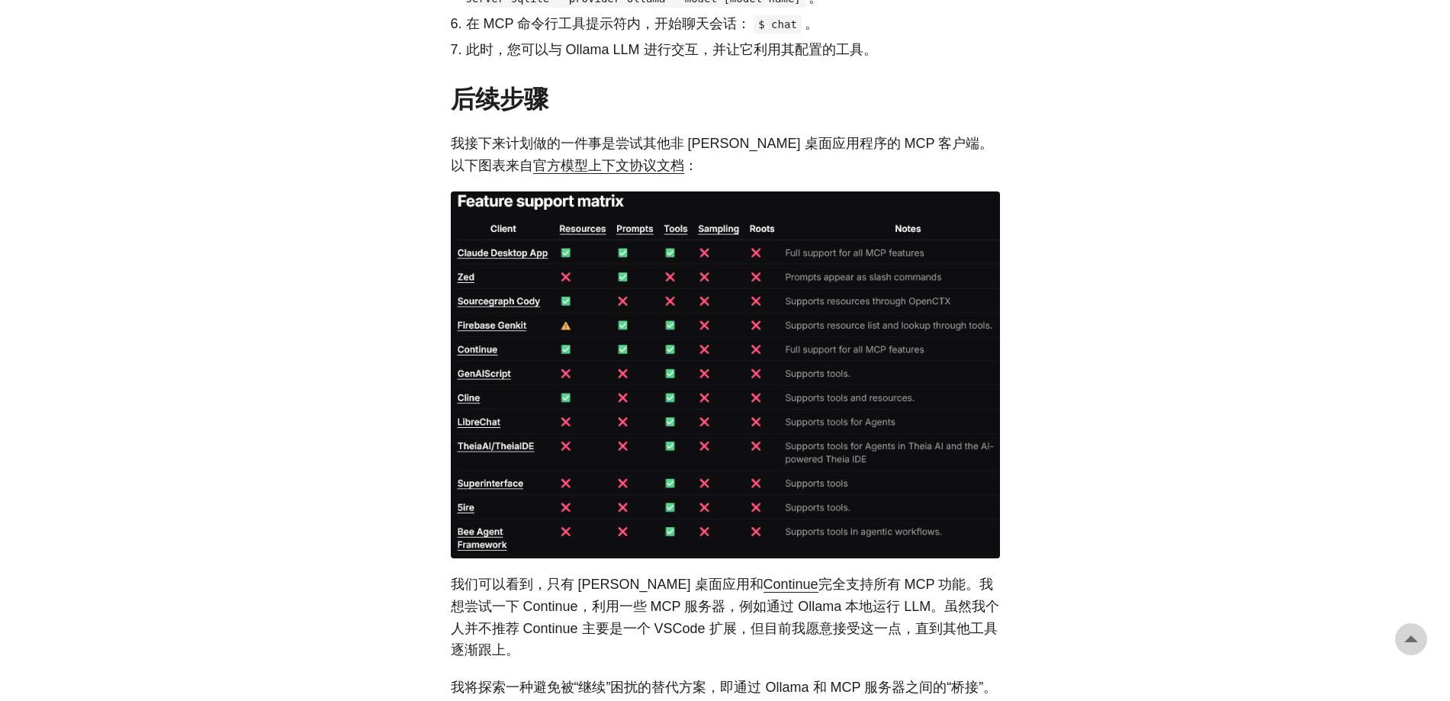
click at [624, 576] on font "完全支持所有 MCP 功能。我想尝试一下 Continue，利用一些 MCP 服务器，例如通过 Ollama 本地运行 LLM。虽然我个人并不推荐 Conti…" at bounding box center [725, 616] width 549 height 81
click at [611, 576] on font "完全支持所有 MCP 功能。我想尝试一下 Continue，利用一些 MCP 服务器，例如通过 Ollama 本地运行 LLM。虽然我个人并不推荐 Conti…" at bounding box center [725, 616] width 549 height 81
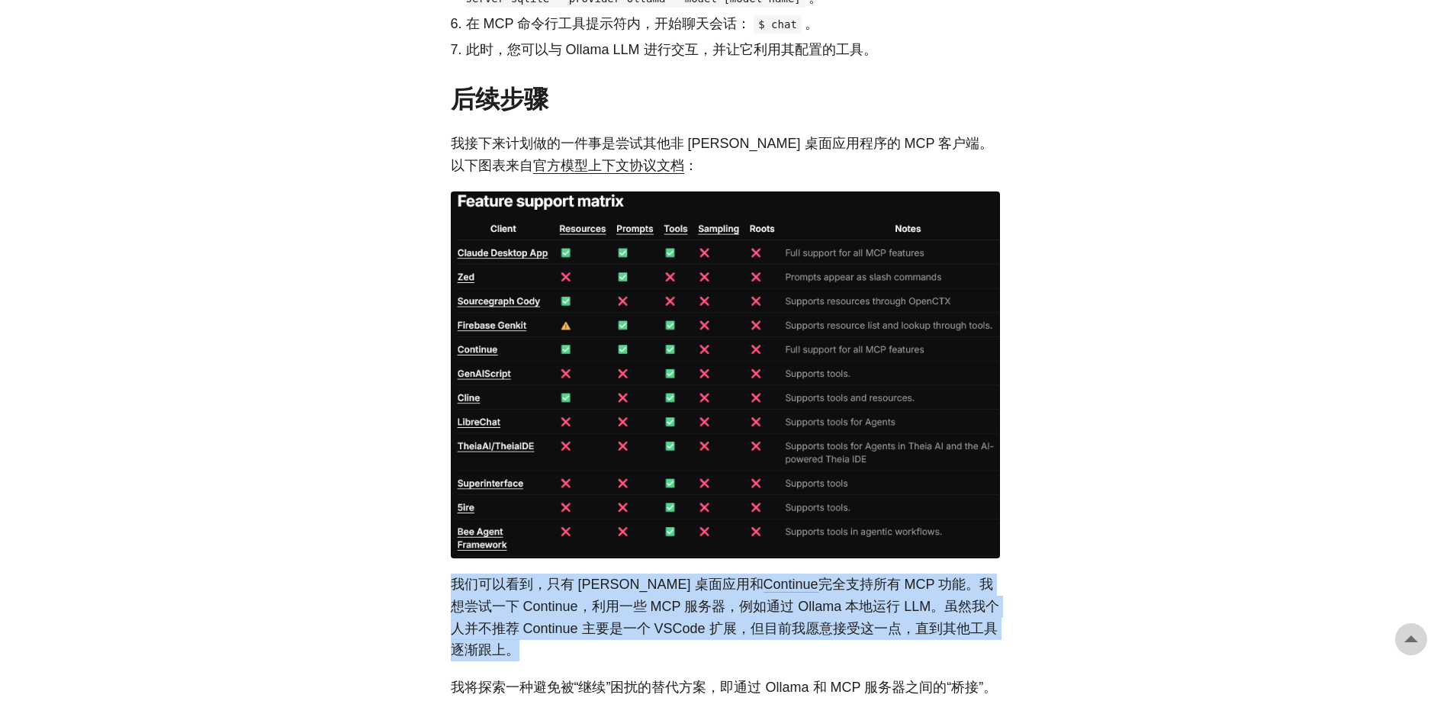
click at [611, 576] on font "完全支持所有 MCP 功能。我想尝试一下 Continue，利用一些 MCP 服务器，例如通过 Ollama 本地运行 LLM。虽然我个人并不推荐 Conti…" at bounding box center [725, 616] width 549 height 81
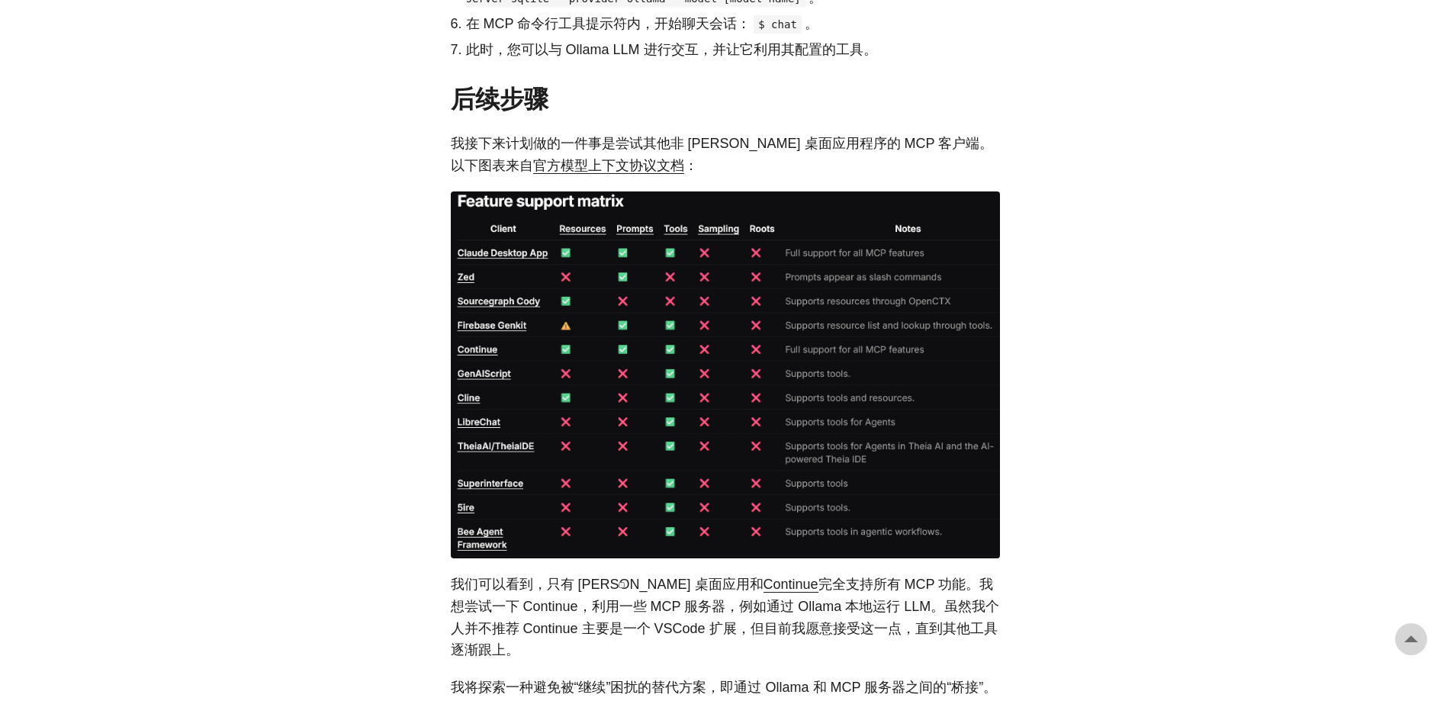
click at [534, 679] on font "我将探索一种避免被“继续”困扰的替代方案，即通过 Ollama 和 MCP 服务器之间的“桥接”。这将允许 LLM 访问 MCP 服务器，而不必局限于使用 V…" at bounding box center [724, 708] width 547 height 59
click at [785, 679] on font "我将探索一种避免被“继续”困扰的替代方案，即通过 Ollama 和 MCP 服务器之间的“桥接”。这将允许 LLM 访问 MCP 服务器，而不必局限于使用 V…" at bounding box center [724, 708] width 547 height 59
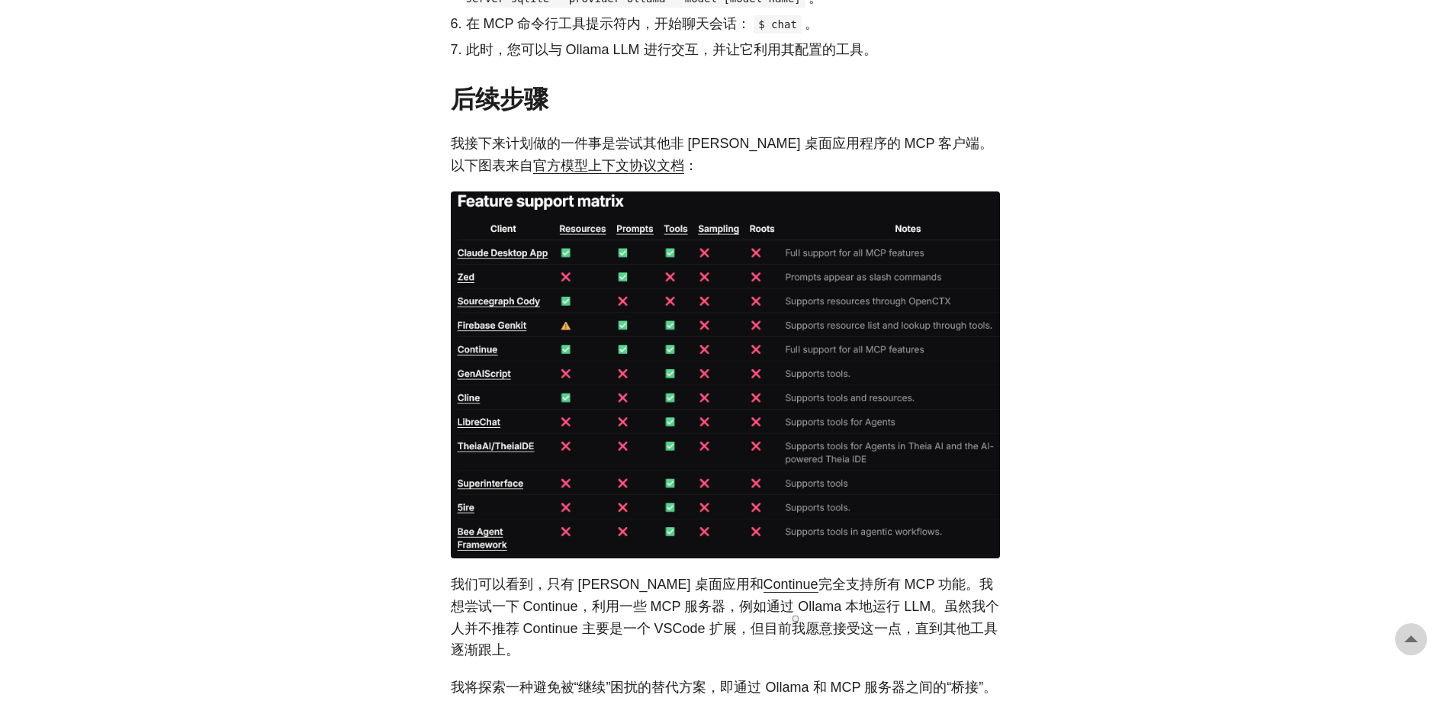
click at [853, 679] on font "我将探索一种避免被“继续”困扰的替代方案，即通过 Ollama 和 MCP 服务器之间的“桥接”。这将允许 LLM 访问 MCP 服务器，而不必局限于使用 V…" at bounding box center [724, 708] width 547 height 59
click at [795, 679] on font "我将探索一种避免被“继续”困扰的替代方案，即通过 Ollama 和 MCP 服务器之间的“桥接”。这将允许 LLM 访问 MCP 服务器，而不必局限于使用 V…" at bounding box center [724, 708] width 547 height 59
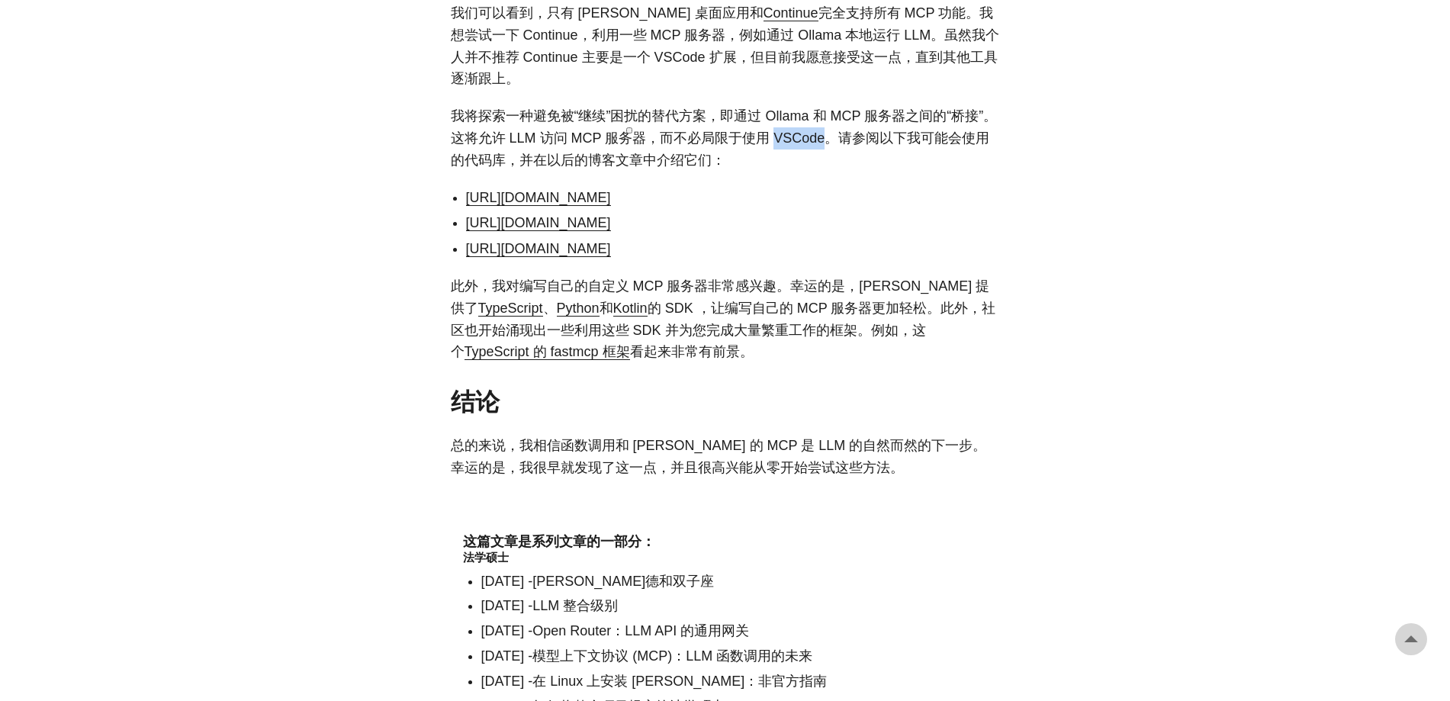
scroll to position [5499, 0]
